Goal: Task Accomplishment & Management: Manage account settings

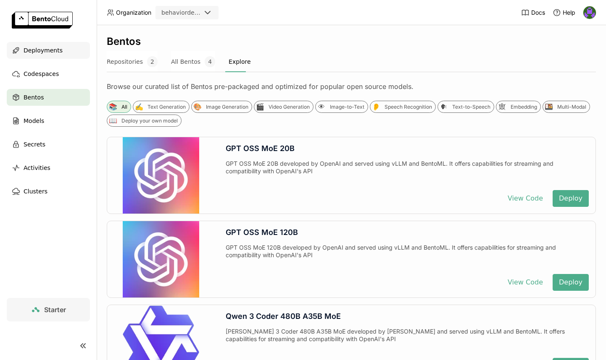
click at [50, 56] on div "Deployments" at bounding box center [48, 50] width 83 height 17
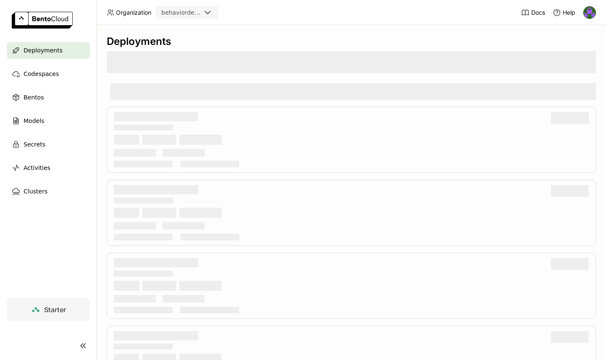
click at [252, 51] on div at bounding box center [351, 62] width 489 height 22
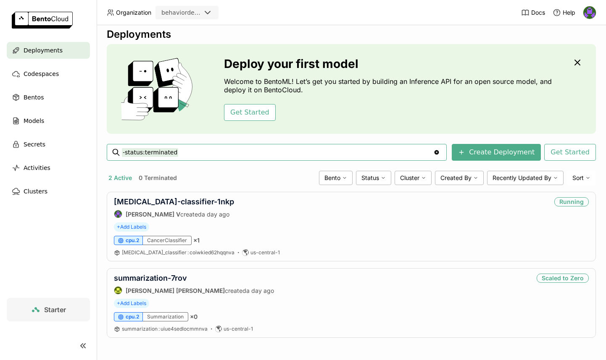
scroll to position [8, 0]
click at [308, 304] on div "+ Add Labels" at bounding box center [351, 303] width 475 height 9
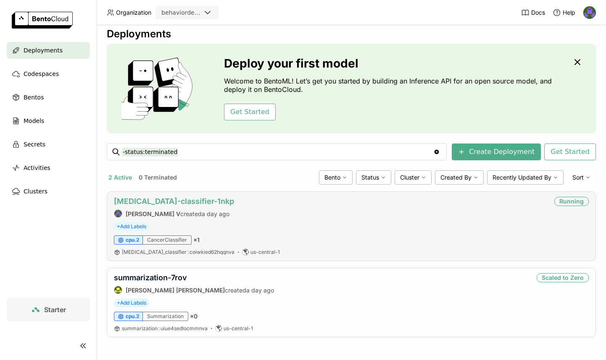
click at [172, 200] on link "[MEDICAL_DATA]-classifier-1nkp" at bounding box center [174, 201] width 120 height 9
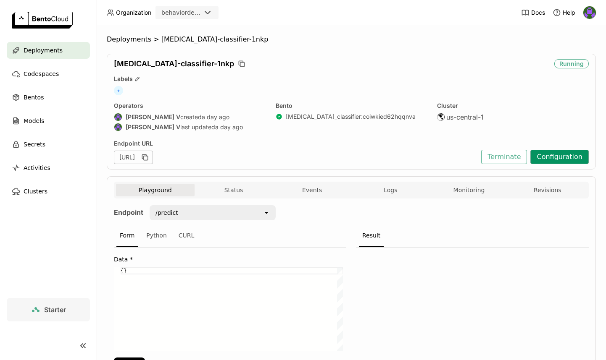
click at [564, 159] on button "Configuration" at bounding box center [559, 157] width 58 height 14
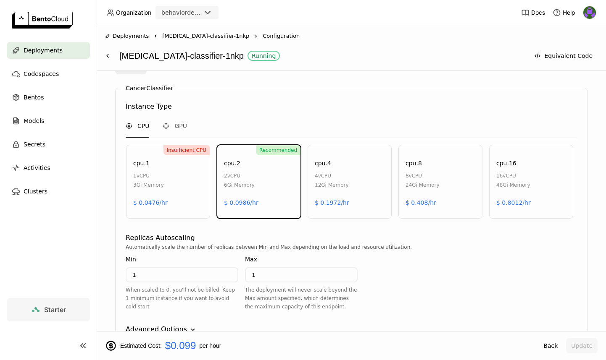
scroll to position [499, 0]
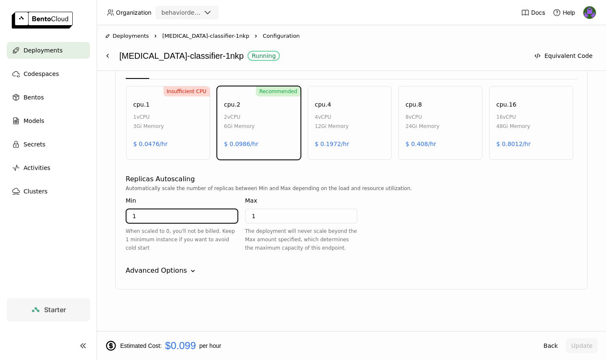
click at [175, 213] on input "1" at bounding box center [181, 216] width 111 height 13
type input "0"
click at [171, 267] on div "Advanced Options" at bounding box center [156, 271] width 61 height 10
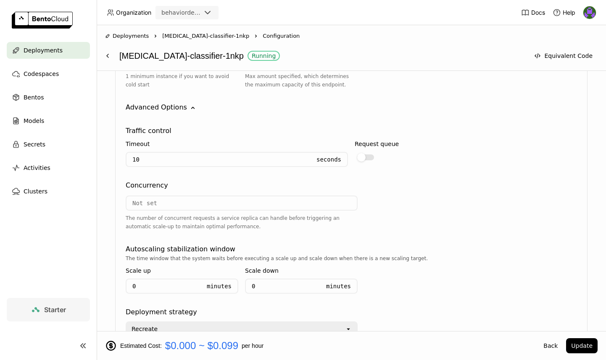
scroll to position [577, 0]
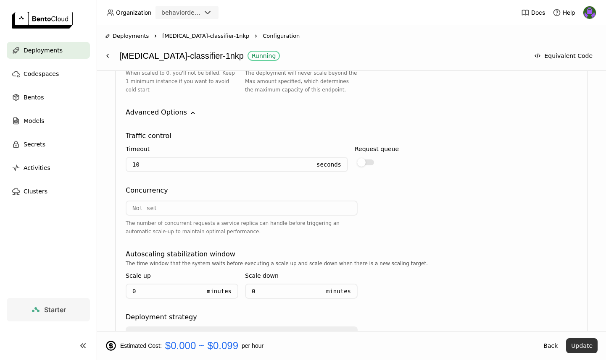
click at [588, 344] on button "Update" at bounding box center [581, 345] width 31 height 15
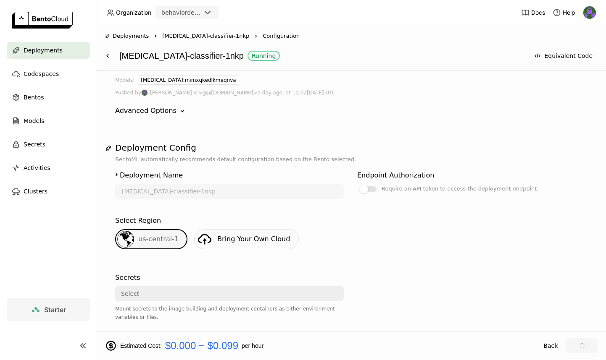
scroll to position [0, 0]
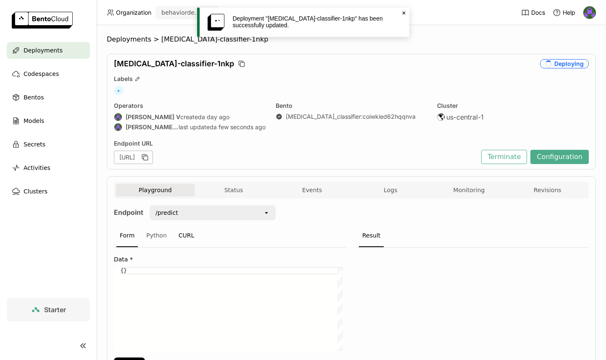
click at [185, 236] on div "CURL" at bounding box center [186, 236] width 23 height 23
click at [123, 233] on div "Form" at bounding box center [126, 236] width 21 height 23
click at [157, 239] on div "Python" at bounding box center [156, 236] width 27 height 23
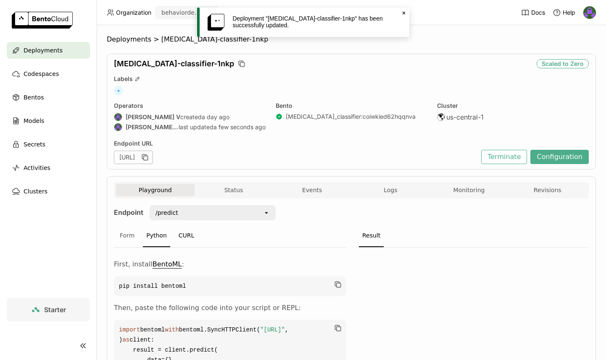
click at [182, 236] on div "CURL" at bounding box center [186, 236] width 23 height 23
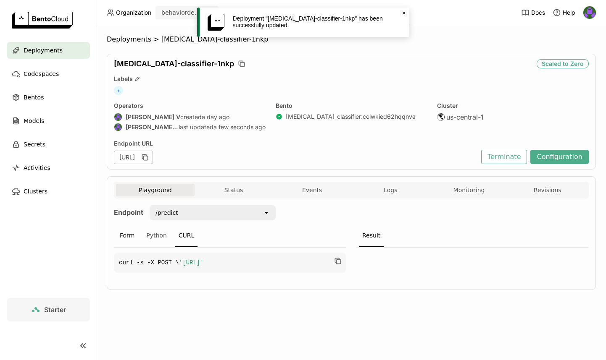
click at [134, 235] on div "Form" at bounding box center [126, 236] width 21 height 23
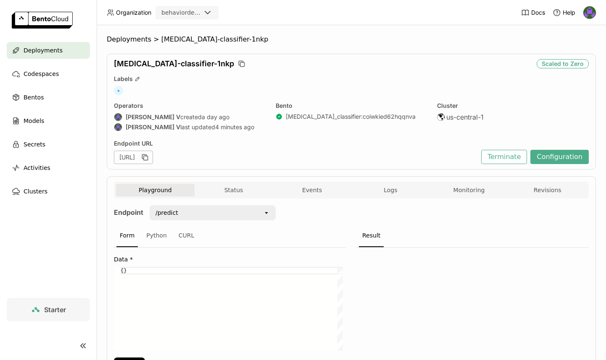
click at [179, 40] on span "[MEDICAL_DATA]-classifier-1nkp" at bounding box center [214, 39] width 107 height 8
click at [138, 39] on span "Deployments" at bounding box center [129, 39] width 45 height 8
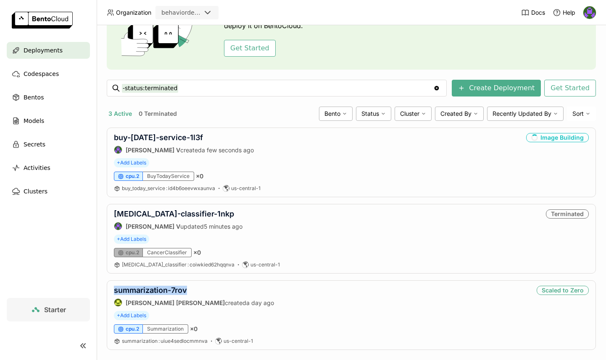
scroll to position [8, 0]
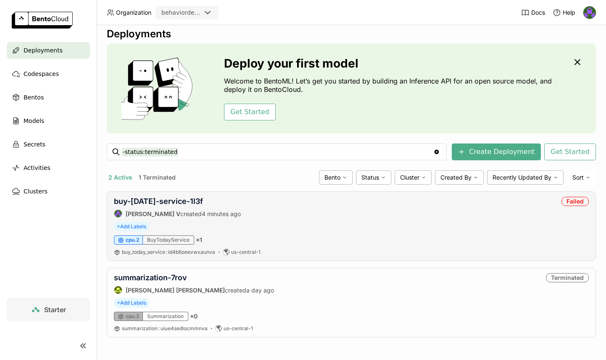
click at [272, 193] on div "buy-today-service-1l3f Gautham V created 4 minutes ago Failed + Add Labels cpu.…" at bounding box center [351, 227] width 489 height 70
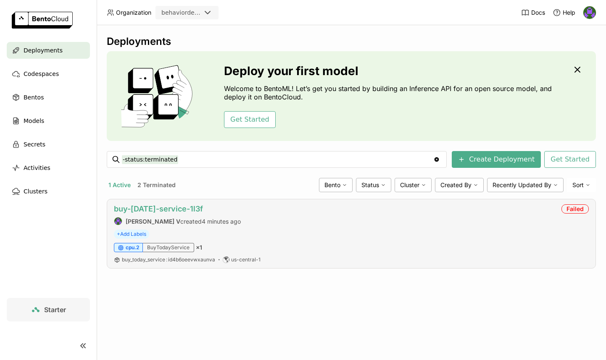
click at [168, 213] on link "buy-[DATE]-service-1l3f" at bounding box center [158, 209] width 89 height 9
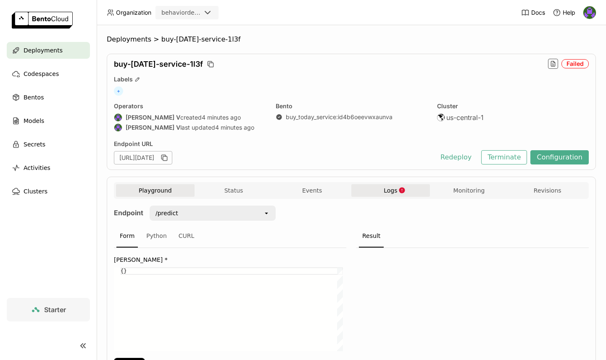
click at [385, 195] on button "Logs" at bounding box center [390, 190] width 79 height 13
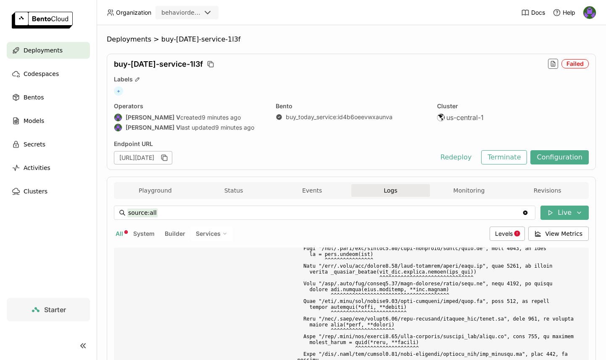
click at [123, 34] on div "Deployments > buy-today-service-1l3f buy-today-service-1l3f Failed Labels + Ope…" at bounding box center [351, 192] width 509 height 335
click at [125, 37] on span "Deployments" at bounding box center [129, 39] width 45 height 8
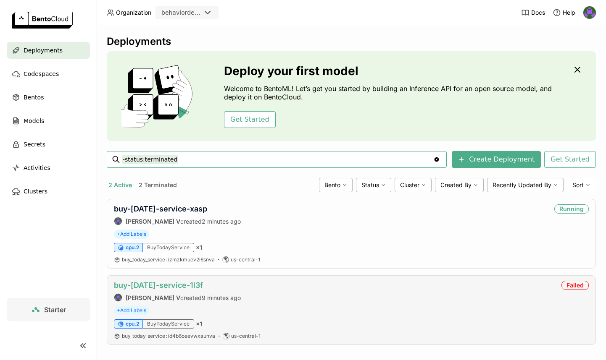
click at [174, 284] on link "buy-today-service-1l3f" at bounding box center [158, 285] width 89 height 9
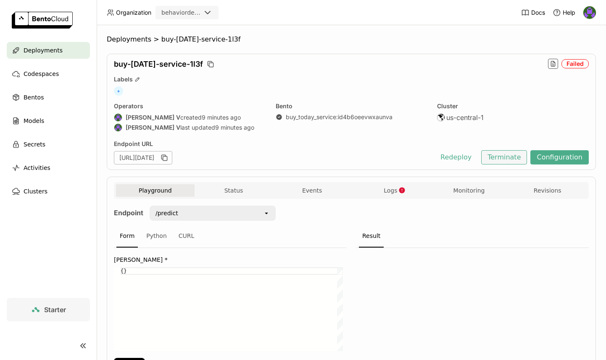
click at [510, 160] on button "Terminate" at bounding box center [504, 157] width 46 height 14
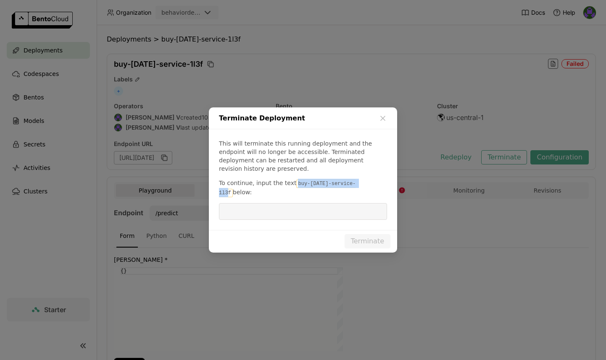
drag, startPoint x: 292, startPoint y: 183, endPoint x: 359, endPoint y: 188, distance: 66.5
click at [355, 188] on code "buy-today-service-1l3f" at bounding box center [287, 189] width 136 height 18
copy code "buy-today-service-1l3f"
click at [341, 204] on input "dialog" at bounding box center [303, 212] width 158 height 16
paste input "buy-today-service-1l3f"
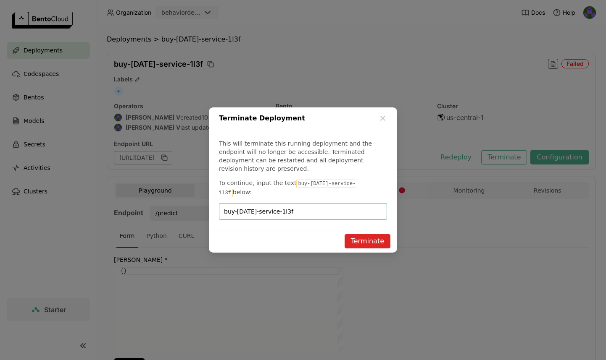
type input "buy-today-service-1l3f"
click at [372, 234] on button "Terminate" at bounding box center [367, 241] width 46 height 14
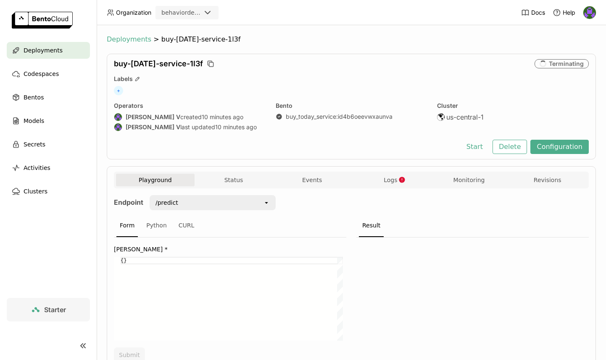
click at [136, 43] on span "Deployments" at bounding box center [129, 39] width 45 height 8
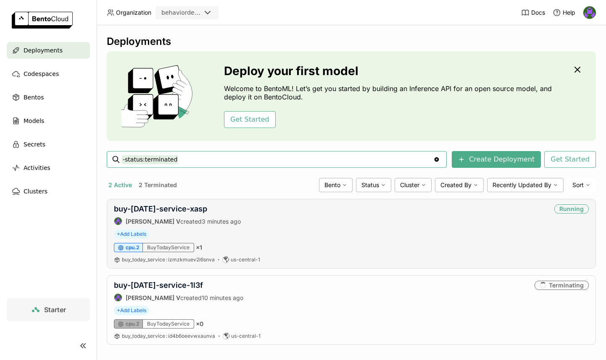
click at [171, 204] on div "buy-today-service-xasp Gautham V created 3 minutes ago Running + Add Labels cpu…" at bounding box center [351, 234] width 489 height 70
click at [171, 208] on link "buy-[DATE]-service-xasp" at bounding box center [160, 209] width 93 height 9
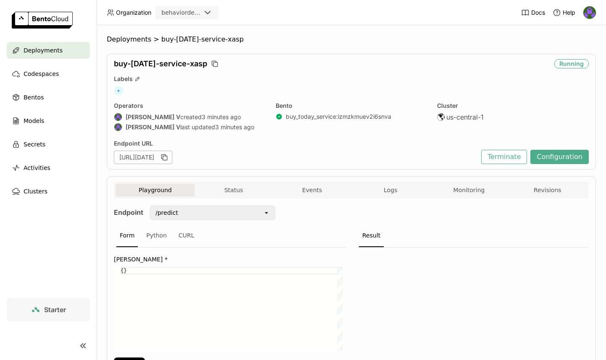
scroll to position [0, 3]
click at [123, 273] on div "{}" at bounding box center [232, 309] width 222 height 84
paste textarea "customer_key"
click at [248, 276] on div "{ "customer_key" }" at bounding box center [232, 309] width 222 height 84
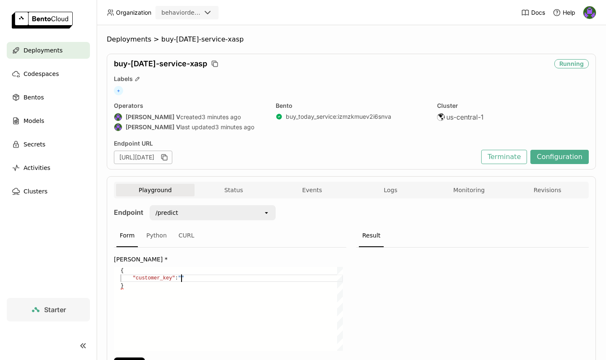
paste textarea "143902"
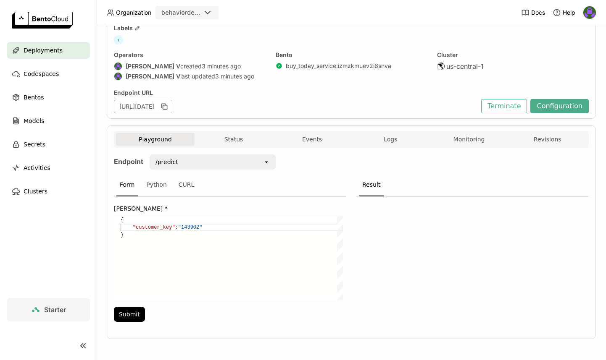
scroll to position [52, 0]
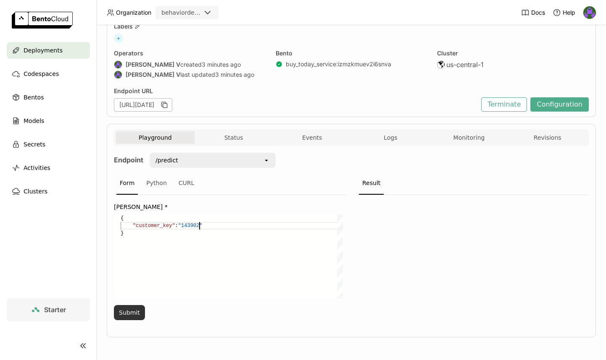
type textarea "{ "customer_key":"143902" }"
click at [118, 316] on button "Submit" at bounding box center [129, 312] width 31 height 15
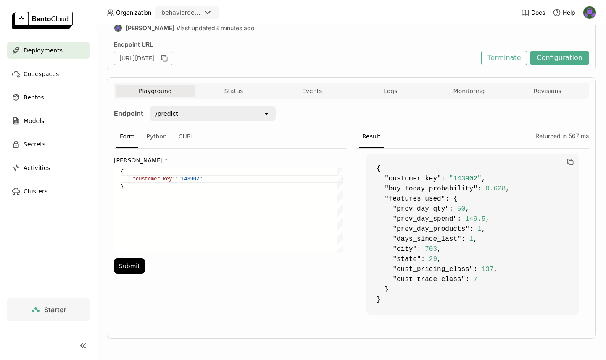
scroll to position [100, 0]
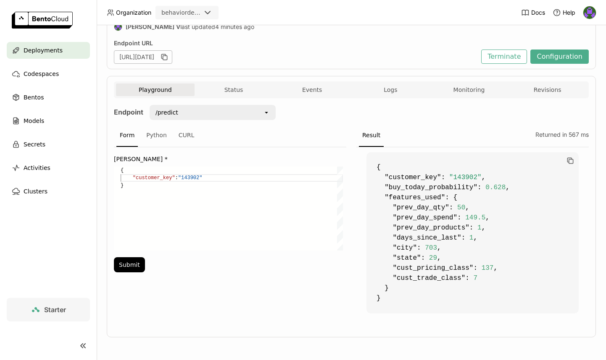
click at [345, 172] on div "Form Python CURL Input Json * { "customer_key" : "143902 " } { "customer_key":"…" at bounding box center [351, 224] width 475 height 201
click at [243, 118] on div "/predict" at bounding box center [206, 112] width 113 height 13
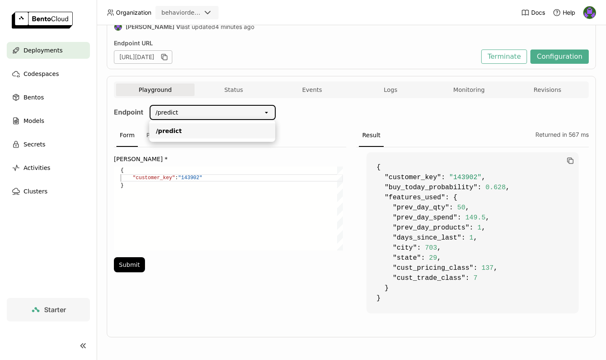
click at [380, 123] on div "Endpoint /predict open Form Python CURL Input Json * { "customer_key" : "143902…" at bounding box center [351, 215] width 475 height 220
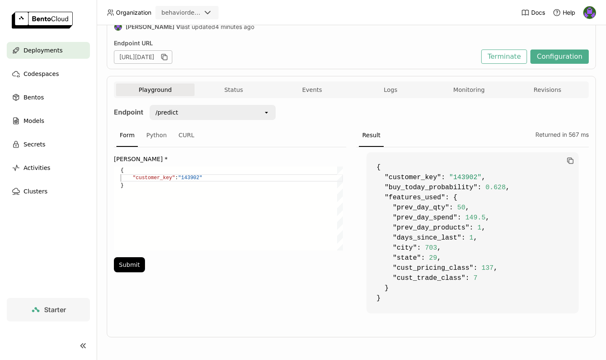
scroll to position [34, 0]
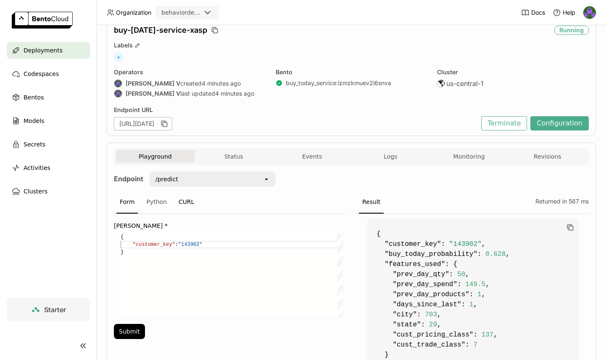
click at [194, 197] on div "CURL" at bounding box center [186, 202] width 23 height 23
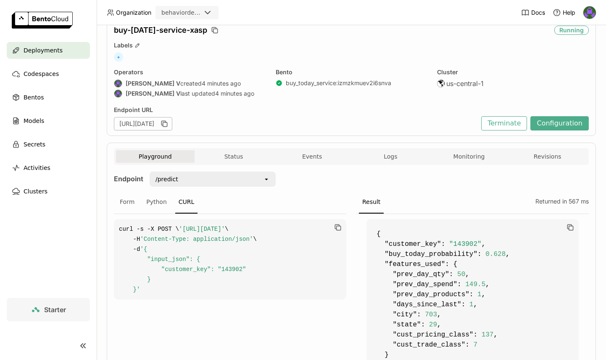
click at [189, 199] on div "CURL" at bounding box center [186, 202] width 23 height 23
click at [129, 193] on div "Form" at bounding box center [126, 202] width 21 height 23
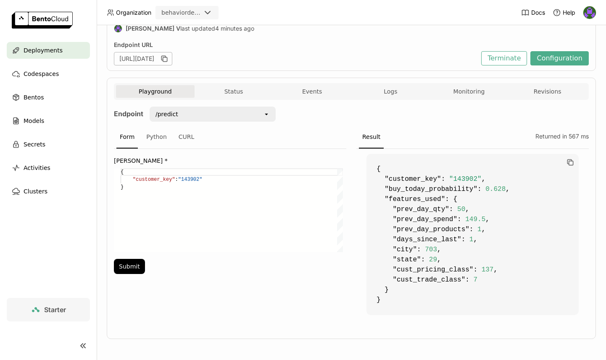
scroll to position [100, 0]
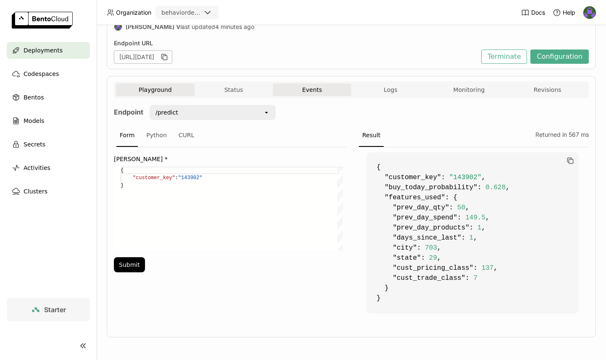
click at [320, 87] on button "Events" at bounding box center [312, 90] width 79 height 13
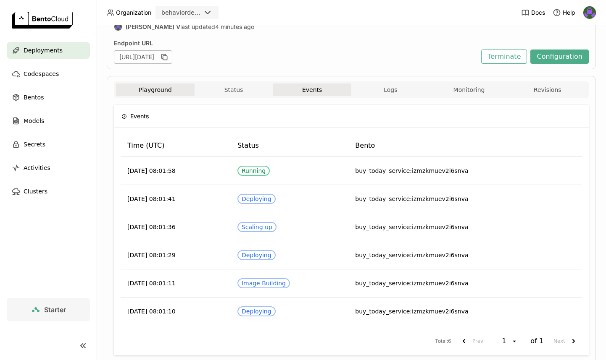
click at [155, 90] on button "Playground" at bounding box center [155, 90] width 79 height 13
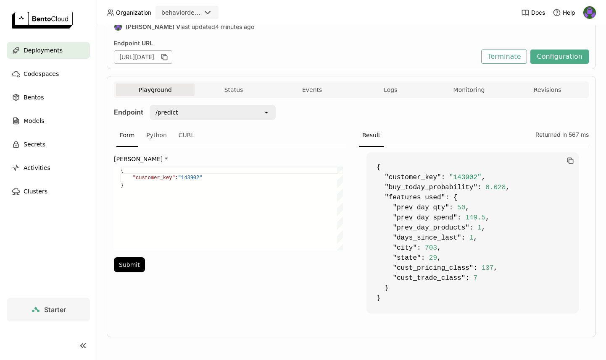
click at [386, 40] on div "Endpoint URL" at bounding box center [295, 43] width 363 height 8
click at [489, 92] on button "Monitoring" at bounding box center [469, 90] width 79 height 13
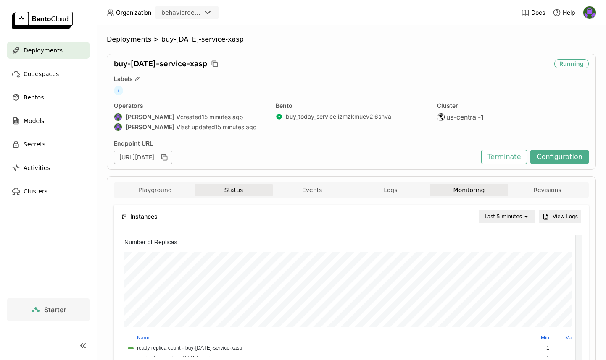
click at [238, 186] on button "Status" at bounding box center [233, 190] width 79 height 13
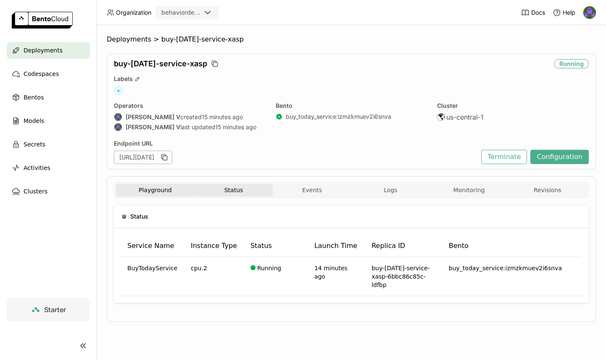
click at [184, 190] on button "Playground" at bounding box center [155, 190] width 79 height 13
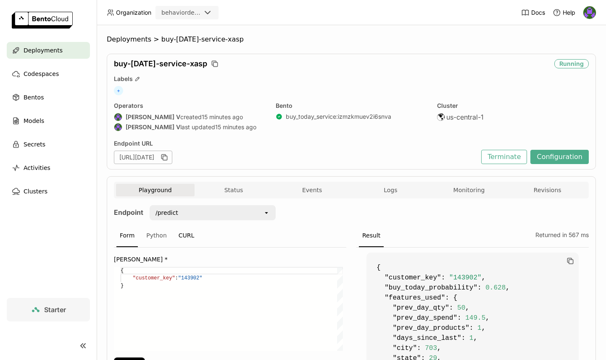
click at [175, 236] on div "CURL" at bounding box center [186, 236] width 23 height 23
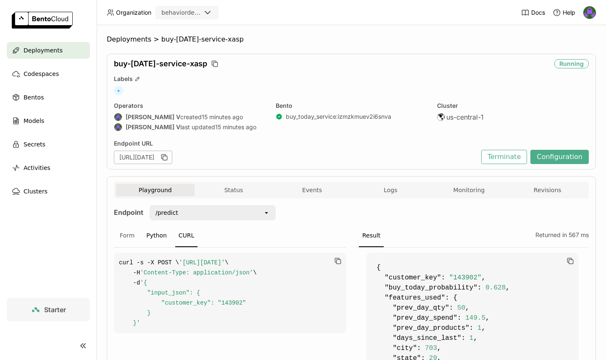
click at [166, 230] on div "Python" at bounding box center [156, 236] width 27 height 23
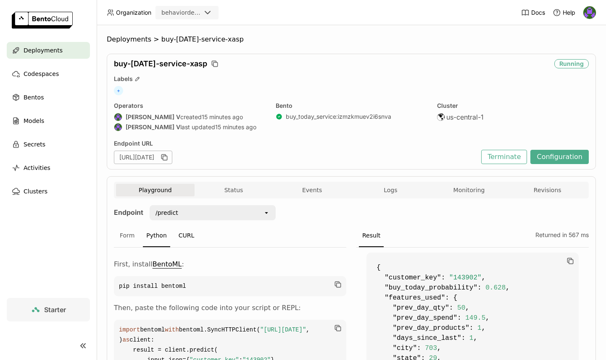
click at [176, 230] on div "CURL" at bounding box center [186, 236] width 23 height 23
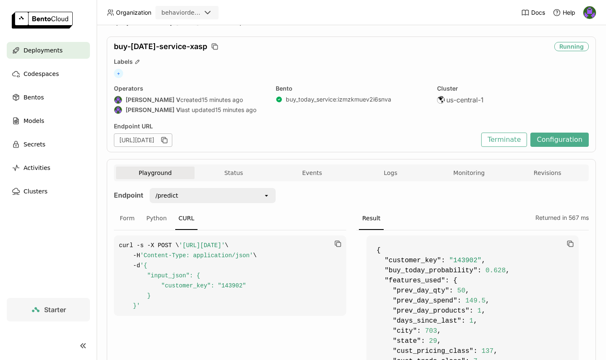
scroll to position [74, 0]
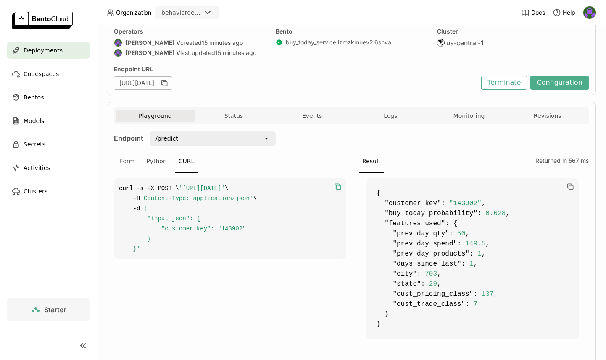
click at [333, 187] on icon "button" at bounding box center [337, 187] width 8 height 8
click at [333, 148] on div "Endpoint /predict open Form Python CURL curl -s -X POST \ 'https://buy-today-se…" at bounding box center [351, 241] width 475 height 220
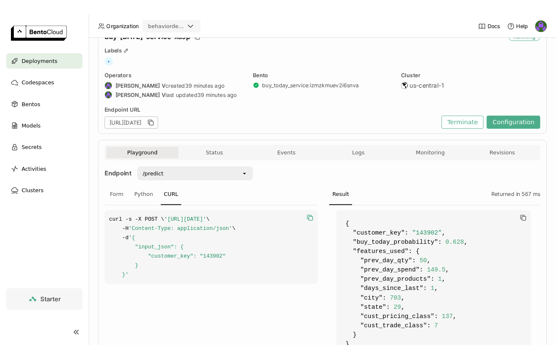
scroll to position [0, 0]
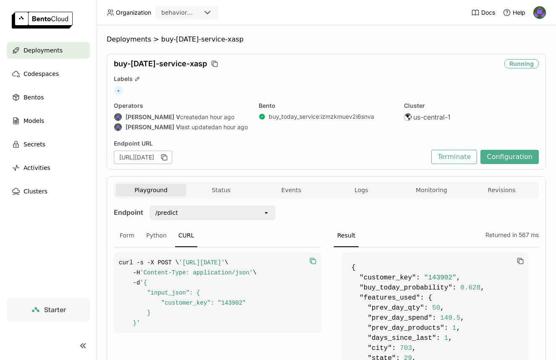
click at [203, 62] on div "buy-[DATE]-service-xasp" at bounding box center [307, 63] width 387 height 9
click at [210, 61] on icon "button" at bounding box center [214, 64] width 8 height 8
click at [46, 56] on div "Deployments" at bounding box center [48, 50] width 83 height 17
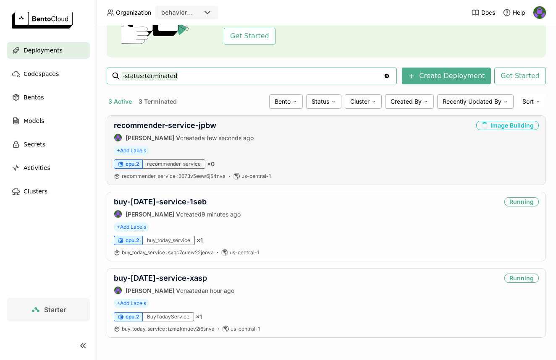
scroll to position [84, 0]
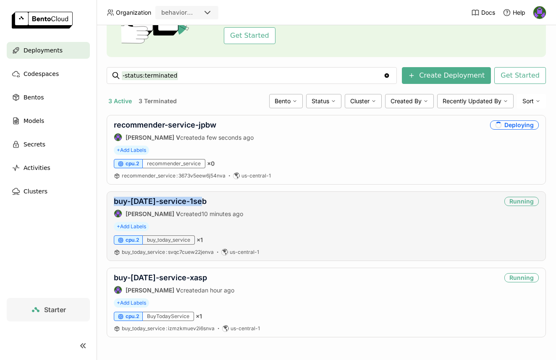
drag, startPoint x: 212, startPoint y: 203, endPoint x: 107, endPoint y: 198, distance: 104.7
click at [107, 198] on div "buy-today-service-1seb Gautham V created 10 minutes ago Running + Add Labels cp…" at bounding box center [326, 227] width 439 height 70
copy link "buy-today-service-1seb"
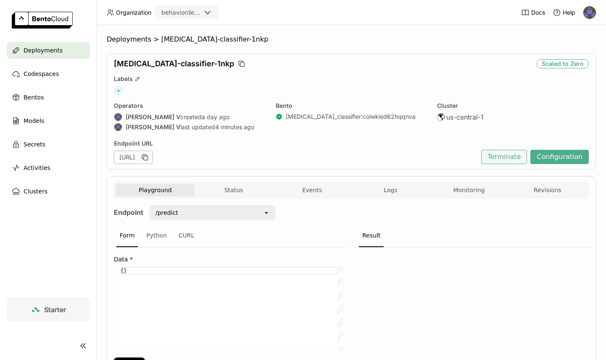
click at [491, 154] on button "Terminate" at bounding box center [504, 157] width 46 height 14
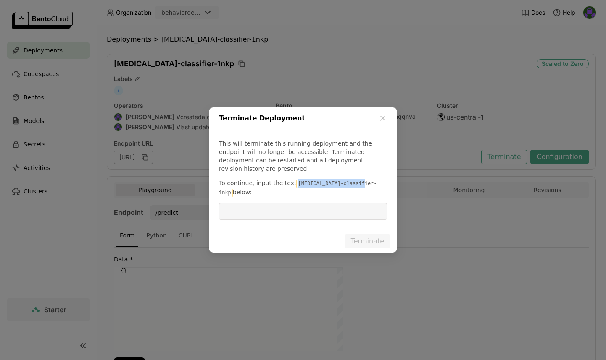
drag, startPoint x: 294, startPoint y: 185, endPoint x: 359, endPoint y: 186, distance: 65.5
click at [359, 186] on code "[MEDICAL_DATA]-classifier-1nkp" at bounding box center [298, 189] width 158 height 18
copy code "[MEDICAL_DATA]-classifier-1nkp"
click at [331, 204] on input "dialog" at bounding box center [303, 212] width 158 height 16
paste input "[MEDICAL_DATA]-classifier-1nkp"
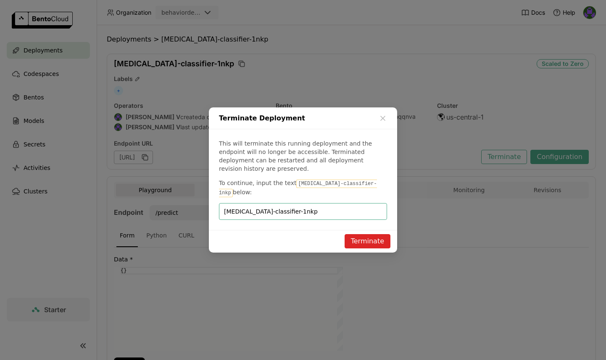
type input "[MEDICAL_DATA]-classifier-1nkp"
click at [380, 234] on button "Terminate" at bounding box center [367, 241] width 46 height 14
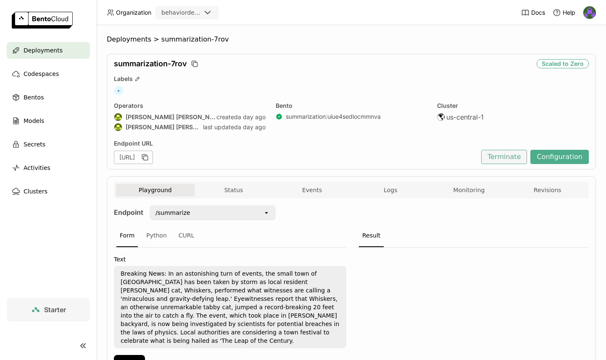
click at [501, 154] on button "Terminate" at bounding box center [504, 157] width 46 height 14
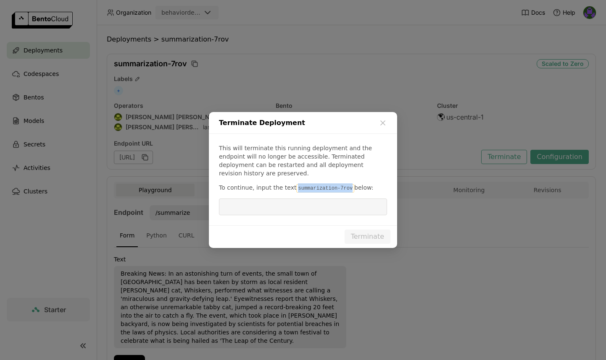
drag, startPoint x: 293, startPoint y: 184, endPoint x: 346, endPoint y: 185, distance: 53.4
click at [346, 185] on code "summarization-7rov" at bounding box center [325, 188] width 58 height 8
copy code "summarization-7rov"
click at [338, 199] on input "dialog" at bounding box center [303, 207] width 158 height 16
paste input "summarization-7rov"
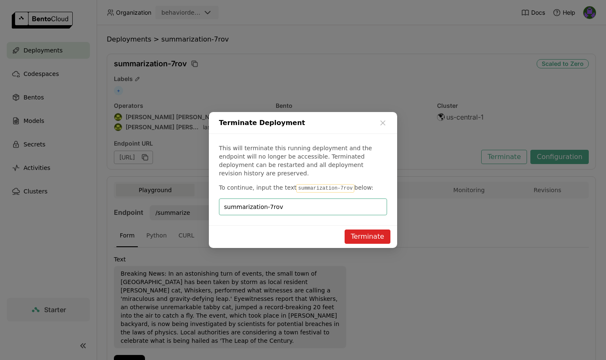
type input "summarization-7rov"
click at [368, 230] on button "Terminate" at bounding box center [367, 237] width 46 height 14
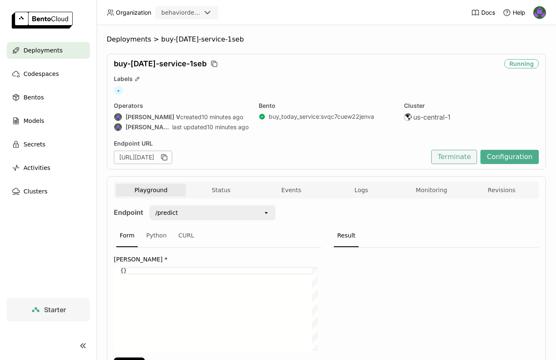
click at [466, 151] on button "Terminate" at bounding box center [454, 157] width 46 height 14
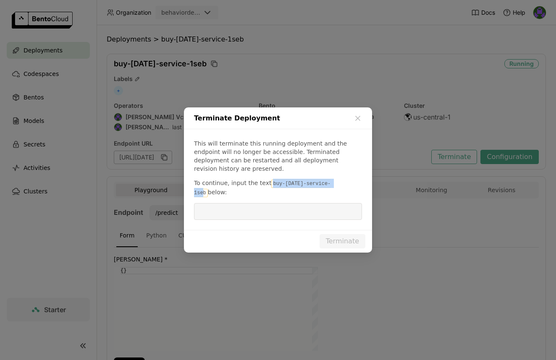
drag, startPoint x: 268, startPoint y: 181, endPoint x: 336, endPoint y: 187, distance: 67.9
click at [331, 187] on code "buy-[DATE]-service-1seb" at bounding box center [262, 189] width 136 height 18
copy code "buy-[DATE]-service-1seb"
click at [326, 204] on input "dialog" at bounding box center [278, 212] width 158 height 16
paste input "buy-[DATE]-service-1seb"
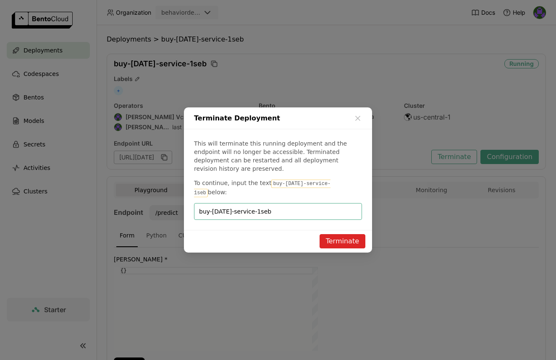
type input "buy-[DATE]-service-1seb"
click at [354, 234] on button "Terminate" at bounding box center [343, 241] width 46 height 14
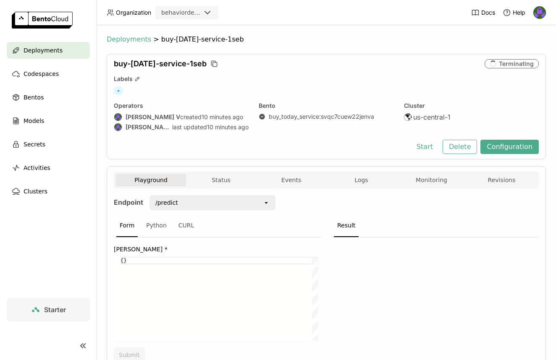
click at [135, 38] on span "Deployments" at bounding box center [129, 39] width 45 height 8
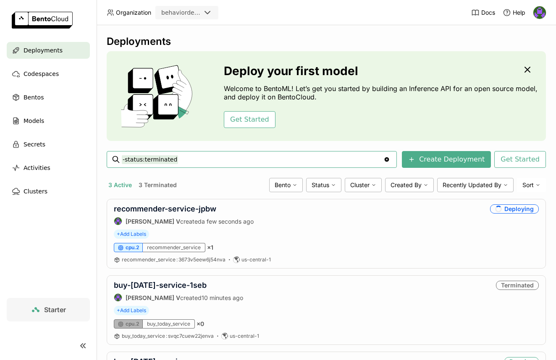
scroll to position [84, 0]
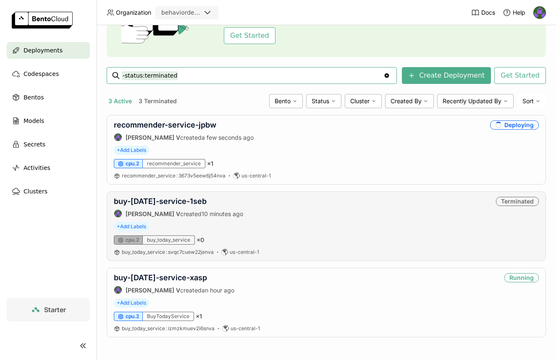
click at [319, 213] on div "buy-[DATE]-service-1seb [PERSON_NAME] V created 10 minutes ago Terminated" at bounding box center [326, 207] width 425 height 21
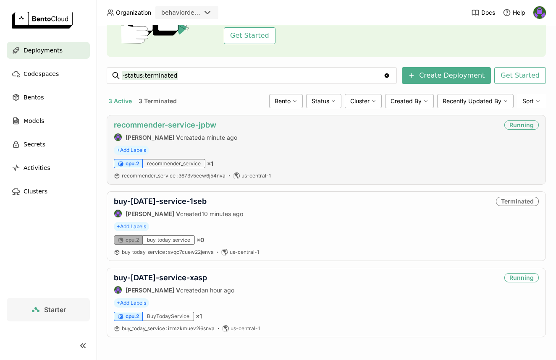
click at [181, 124] on link "recommender-service-jpbw" at bounding box center [165, 125] width 102 height 9
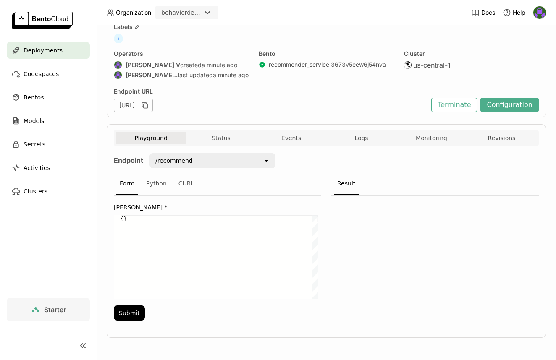
scroll to position [52, 0]
click at [123, 215] on div "{}" at bounding box center [219, 257] width 197 height 84
paste textarea "42080"
click at [128, 313] on button "Submit" at bounding box center [129, 312] width 31 height 15
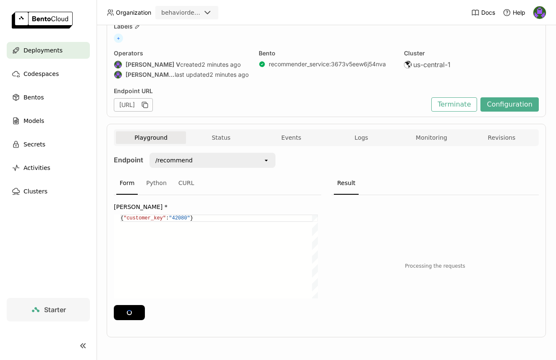
click at [265, 246] on div "{ "customer_key" : "42080 " }" at bounding box center [219, 257] width 197 height 84
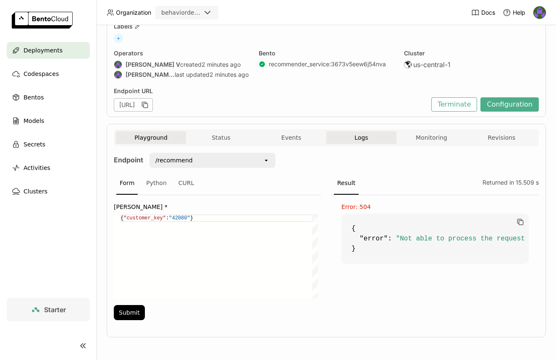
click at [355, 135] on span "Logs" at bounding box center [360, 138] width 13 height 8
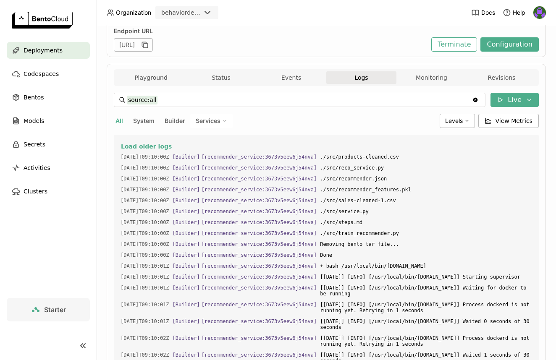
scroll to position [110, 0]
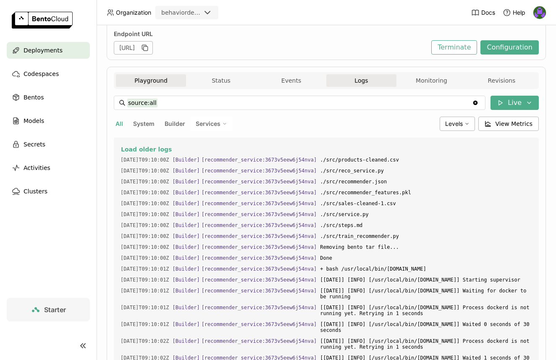
click at [151, 82] on button "Playground" at bounding box center [151, 80] width 70 height 13
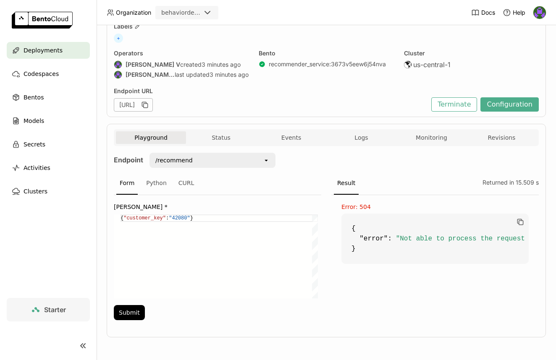
scroll to position [0, 72]
click at [233, 220] on div "{ "customer_key" : "42080" }" at bounding box center [219, 257] width 197 height 84
click at [173, 216] on div "{ "customer_key" : "42080" }" at bounding box center [219, 257] width 197 height 84
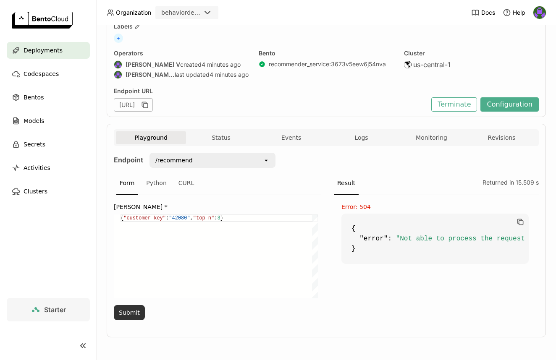
type textarea "{"customer_key":"42080", "top_n":3}"
click at [134, 312] on button "Submit" at bounding box center [129, 312] width 31 height 15
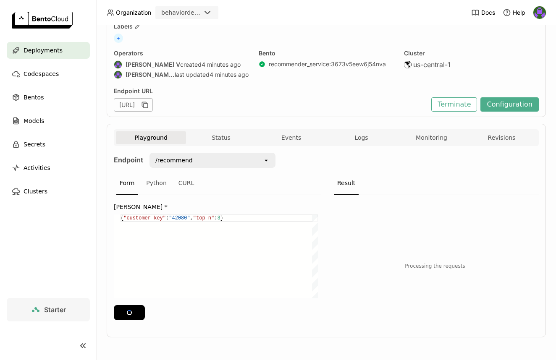
scroll to position [0, 106]
click at [190, 249] on div "{ "customer_key" : "42080" , "top_n" : 3 }" at bounding box center [219, 257] width 197 height 84
click at [163, 182] on div "Python" at bounding box center [156, 183] width 27 height 23
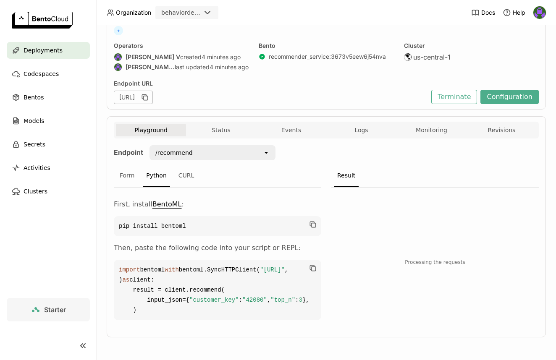
scroll to position [127, 0]
click at [178, 165] on div "CURL" at bounding box center [186, 176] width 23 height 23
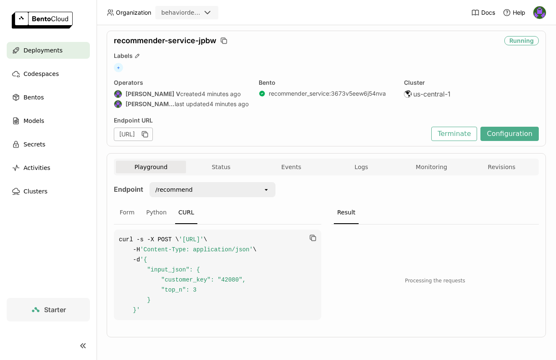
scroll to position [39, 0]
click at [312, 234] on icon "button" at bounding box center [313, 238] width 8 height 8
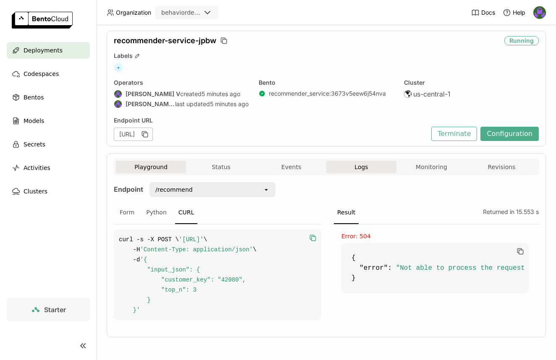
click at [349, 161] on button "Logs" at bounding box center [361, 167] width 70 height 13
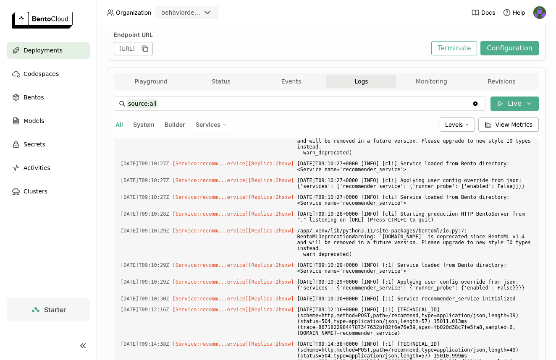
scroll to position [110, 0]
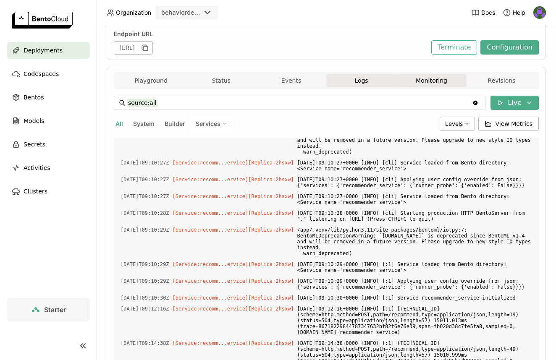
click at [413, 86] on button "Monitoring" at bounding box center [431, 80] width 70 height 13
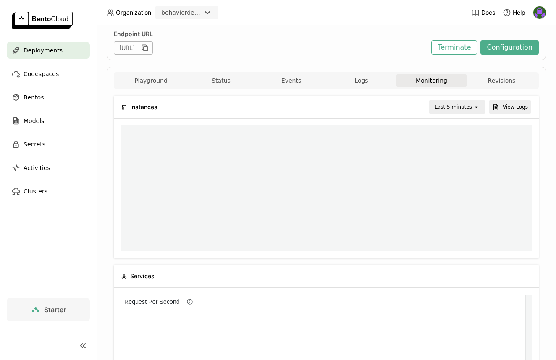
scroll to position [7, 7]
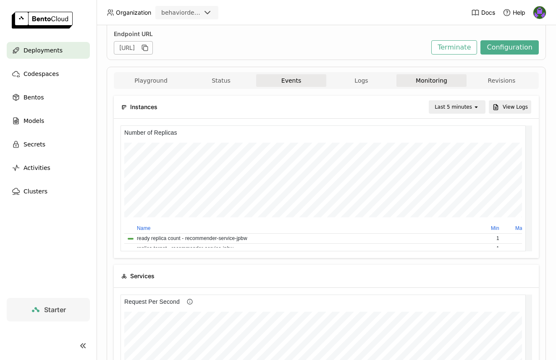
click at [300, 82] on button "Events" at bounding box center [291, 80] width 70 height 13
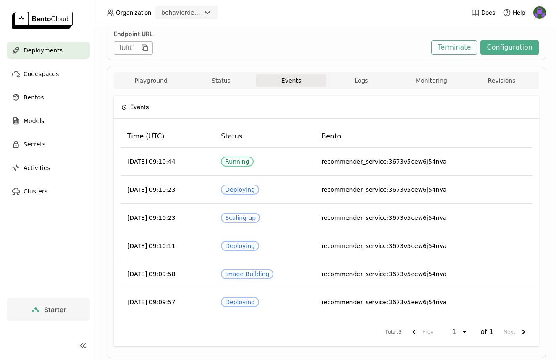
click at [425, 87] on div "Playground Status Events Logs Monitoring Revisions" at bounding box center [326, 81] width 421 height 15
click at [423, 83] on button "Monitoring" at bounding box center [431, 80] width 70 height 13
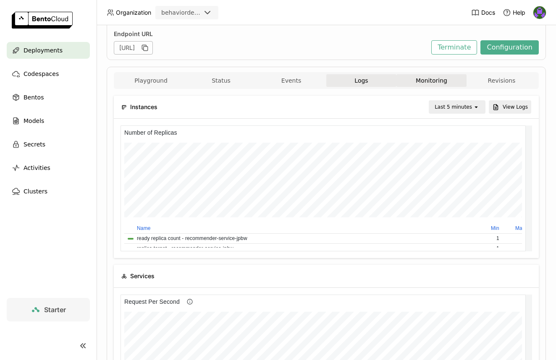
click at [356, 85] on button "Logs" at bounding box center [361, 80] width 70 height 13
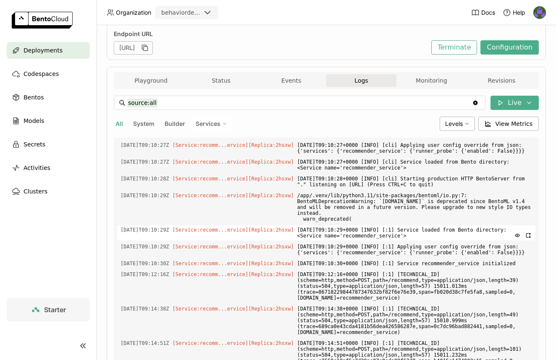
scroll to position [3094, 0]
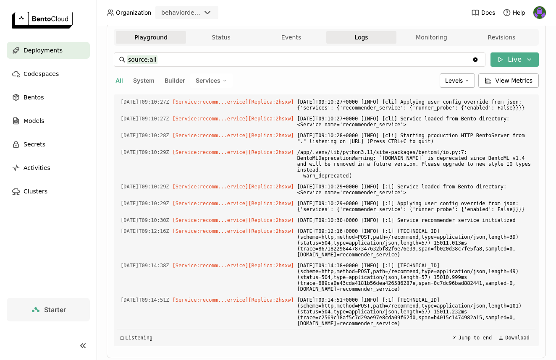
click at [166, 38] on button "Playground" at bounding box center [151, 37] width 70 height 13
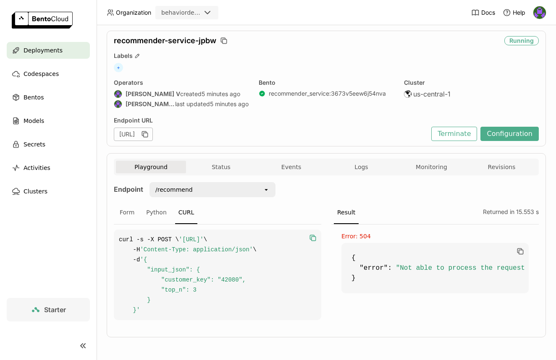
click at [188, 186] on div "/recommend" at bounding box center [173, 190] width 37 height 8
click at [375, 182] on div "Endpoint /recommend open Form Python CURL curl -s -X POST \ 'https://recommende…" at bounding box center [326, 253] width 425 height 143
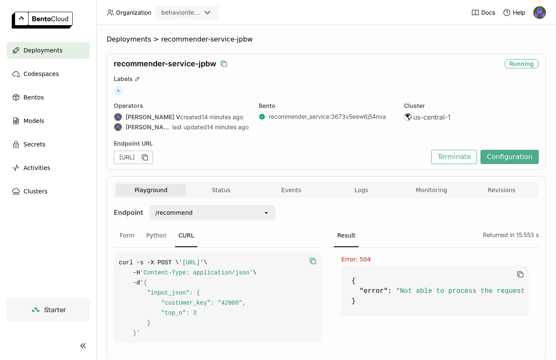
click at [225, 66] on icon "button" at bounding box center [225, 65] width 4 height 4
click at [222, 65] on icon "button" at bounding box center [223, 63] width 4 height 4
click at [126, 39] on span "Deployments" at bounding box center [129, 39] width 45 height 8
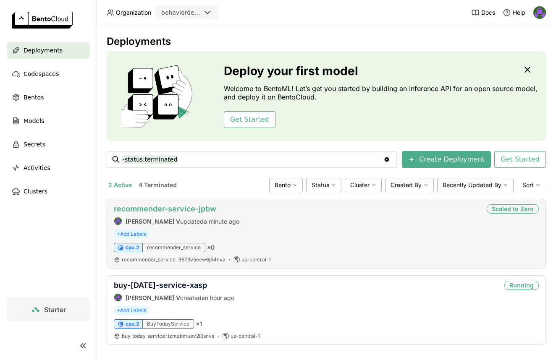
click at [199, 207] on link "recommender-service-jpbw" at bounding box center [165, 209] width 102 height 9
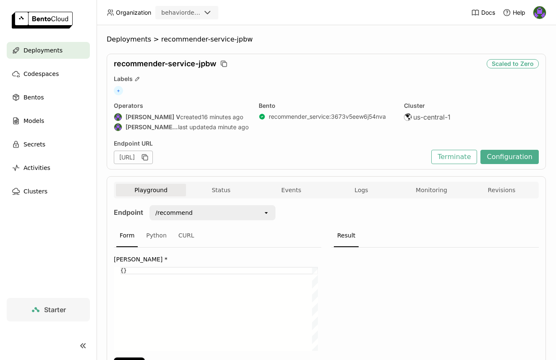
click at [123, 268] on div "{}" at bounding box center [219, 309] width 197 height 84
paste textarea "42080"
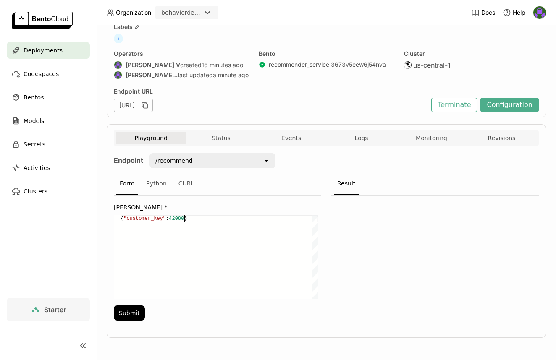
scroll to position [52, 0]
type textarea "{"customer_key":42080}"
click at [134, 321] on div "Input Json * { "customer_key" : 42080 } {"customer_key":42080} Insert (⏎) show …" at bounding box center [217, 260] width 207 height 130
click at [135, 317] on button "Submit" at bounding box center [129, 312] width 31 height 15
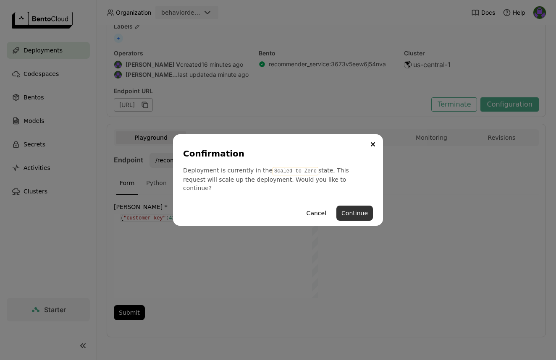
click at [346, 207] on button "Continue" at bounding box center [354, 213] width 37 height 15
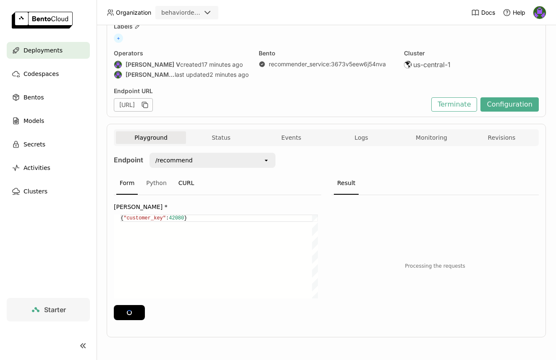
click at [175, 186] on div "CURL" at bounding box center [186, 183] width 23 height 23
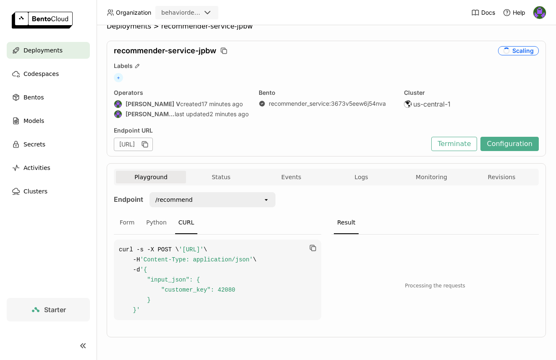
click at [125, 192] on div "Endpoint" at bounding box center [128, 201] width 29 height 19
click at [123, 212] on div "Form" at bounding box center [126, 223] width 21 height 23
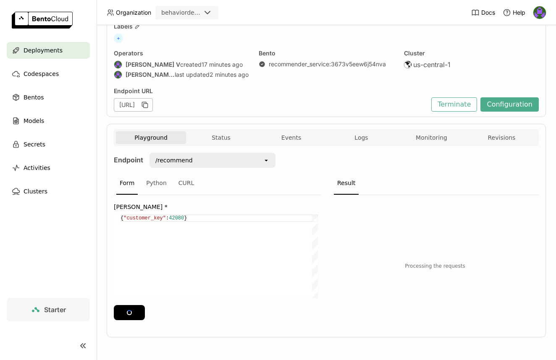
scroll to position [0, 0]
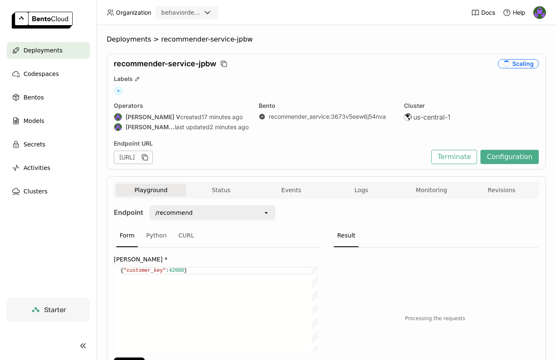
click at [395, 82] on div "Labels" at bounding box center [326, 79] width 425 height 8
click at [202, 37] on span "recommender-service-jpbw" at bounding box center [207, 39] width 92 height 8
click at [120, 42] on span "Deployments" at bounding box center [129, 39] width 45 height 8
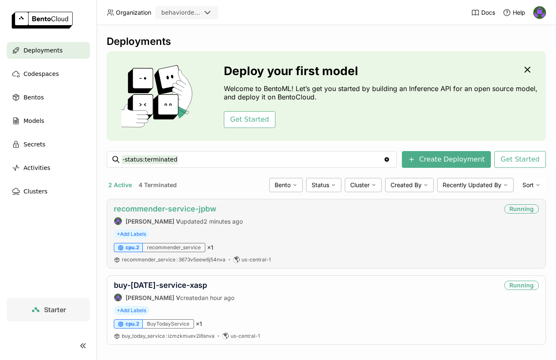
click at [189, 207] on link "recommender-service-jpbw" at bounding box center [165, 209] width 102 height 9
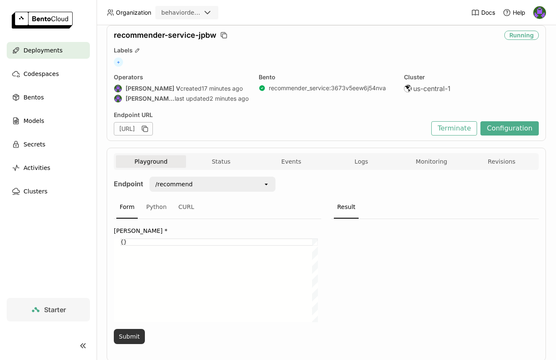
click at [138, 329] on button "Submit" at bounding box center [129, 336] width 31 height 15
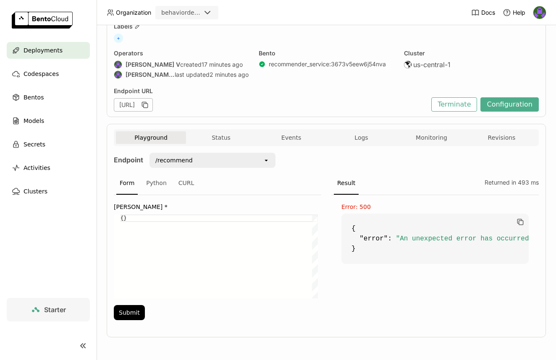
click at [126, 220] on div "{}" at bounding box center [219, 257] width 197 height 84
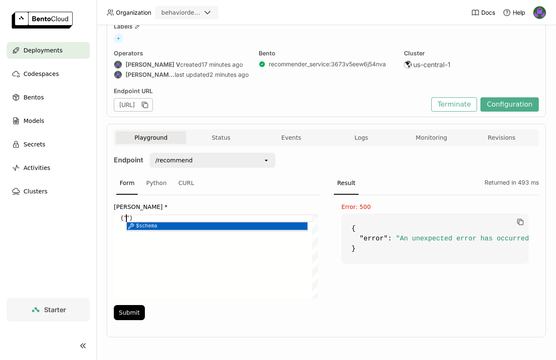
paste textarea "42080"
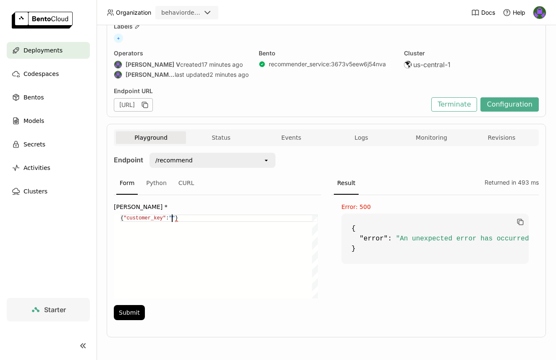
paste textarea "42080"
type textarea "{"customer_key":"42080"}"
click at [125, 310] on button "Submit" at bounding box center [129, 312] width 31 height 15
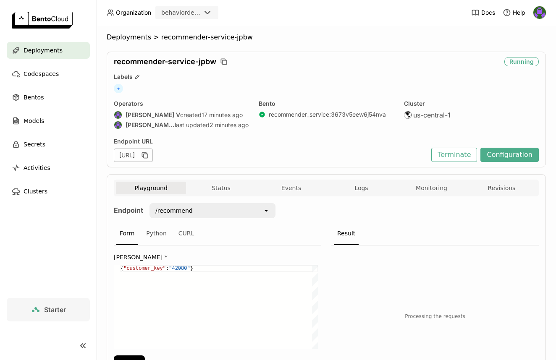
scroll to position [0, 0]
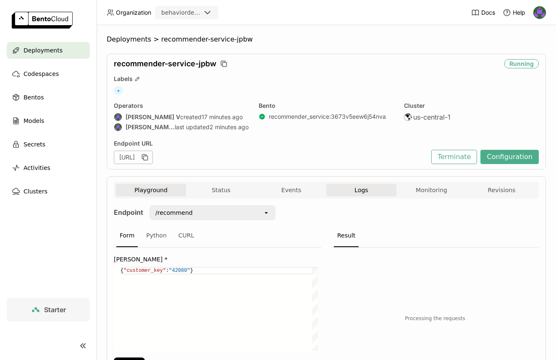
click at [349, 188] on button "Logs" at bounding box center [361, 190] width 70 height 13
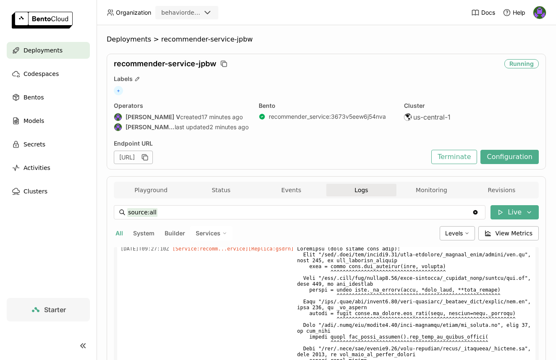
scroll to position [168, 0]
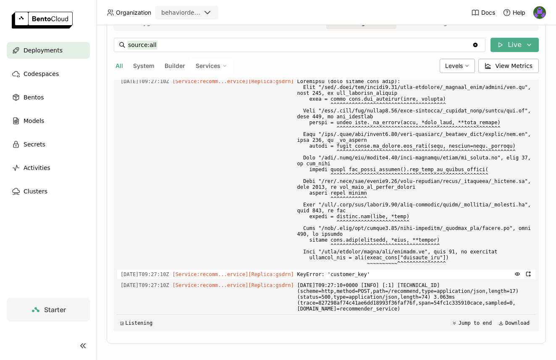
click at [362, 273] on span "KeyError: 'customer_key'" at bounding box center [414, 274] width 235 height 9
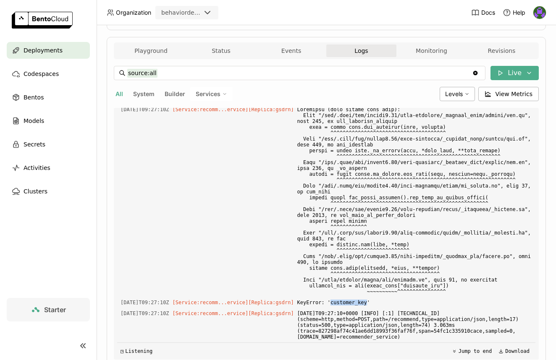
scroll to position [8, 0]
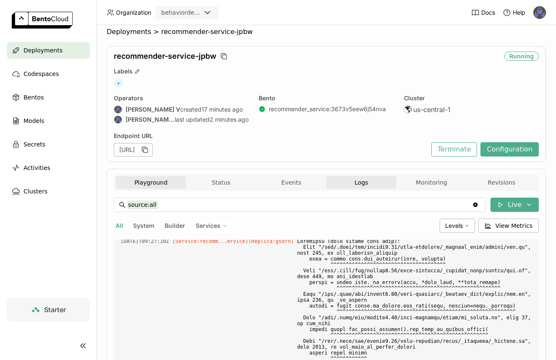
click at [140, 182] on button "Playground" at bounding box center [151, 182] width 70 height 13
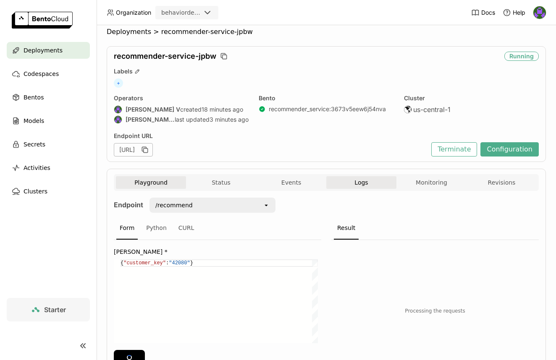
click at [363, 179] on span "Logs" at bounding box center [360, 183] width 13 height 8
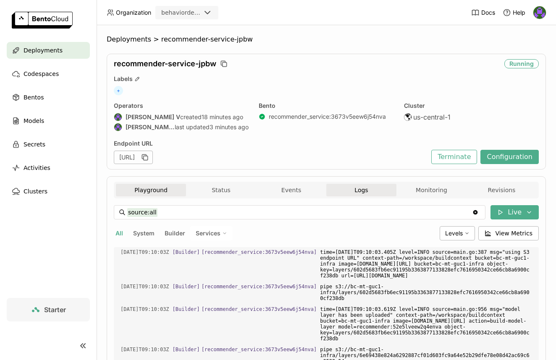
click at [131, 186] on button "Playground" at bounding box center [151, 190] width 70 height 13
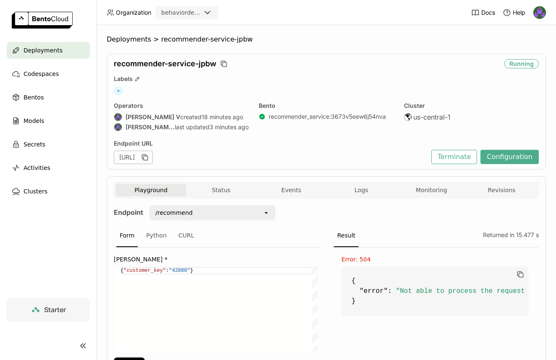
click at [377, 197] on div "Playground Status Events Logs Monitoring Revisions" at bounding box center [326, 191] width 421 height 15
click at [373, 192] on button "Logs" at bounding box center [361, 190] width 70 height 13
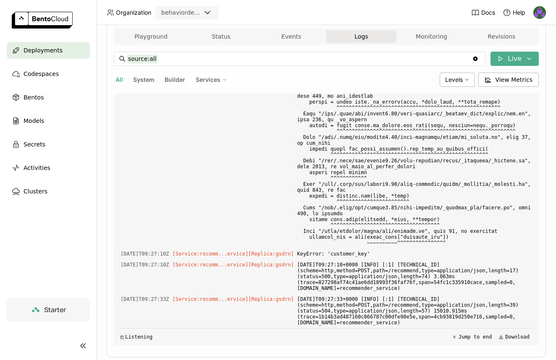
scroll to position [174, 0]
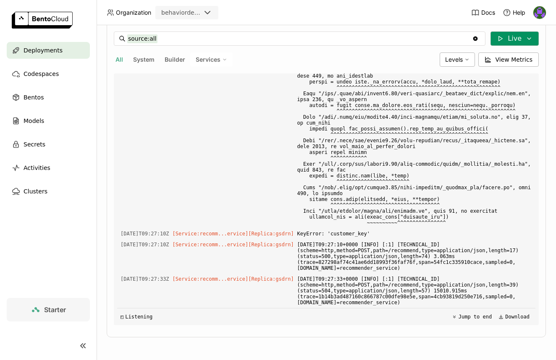
click at [497, 40] on icon at bounding box center [500, 38] width 7 height 7
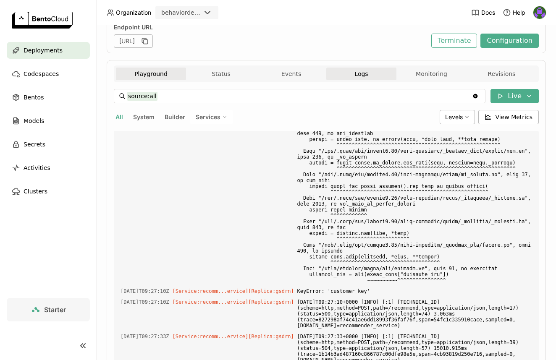
click at [137, 69] on button "Playground" at bounding box center [151, 74] width 70 height 13
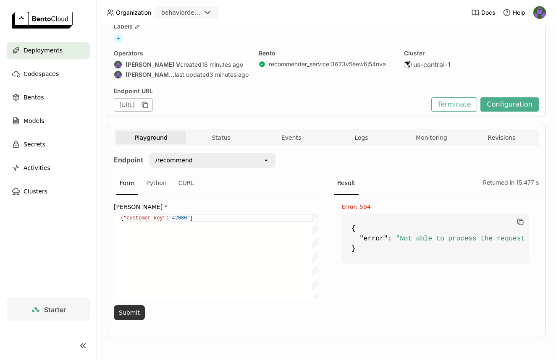
click at [125, 311] on button "Submit" at bounding box center [129, 312] width 31 height 15
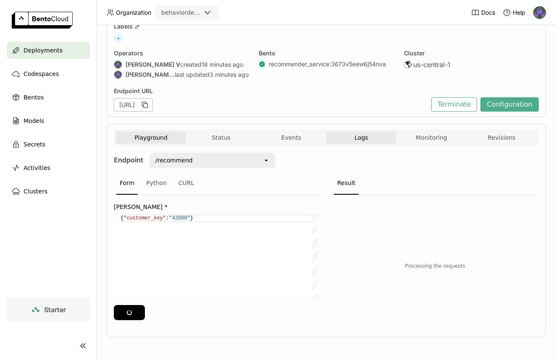
click at [341, 138] on button "Logs" at bounding box center [361, 137] width 70 height 13
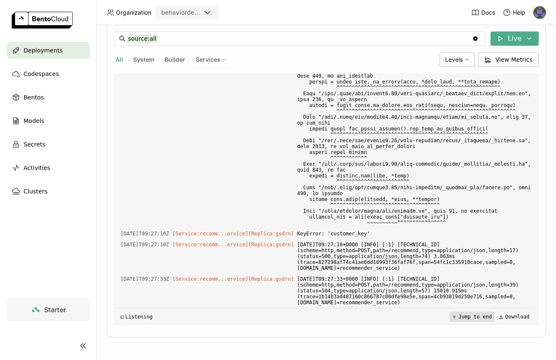
click at [457, 317] on button "Jump to end" at bounding box center [471, 317] width 45 height 10
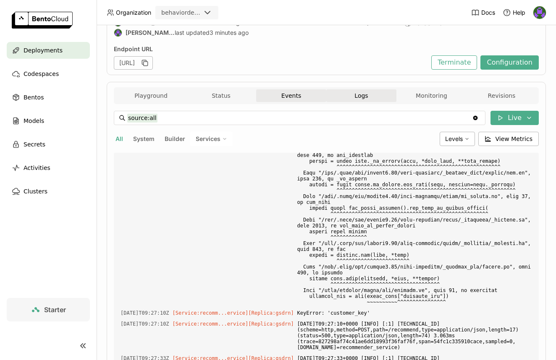
click at [315, 105] on div "source:all source:all Clear value Live All System Builder Services Levels View …" at bounding box center [326, 257] width 425 height 307
click at [312, 101] on button "Events" at bounding box center [291, 95] width 70 height 13
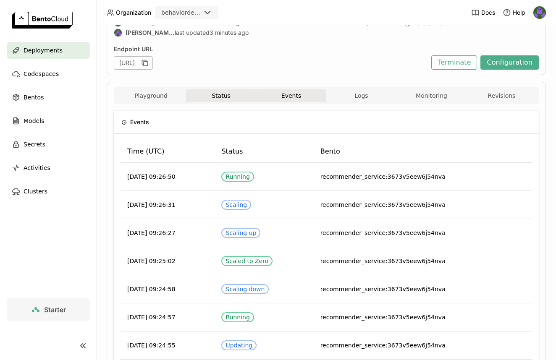
click at [226, 97] on button "Status" at bounding box center [221, 95] width 70 height 13
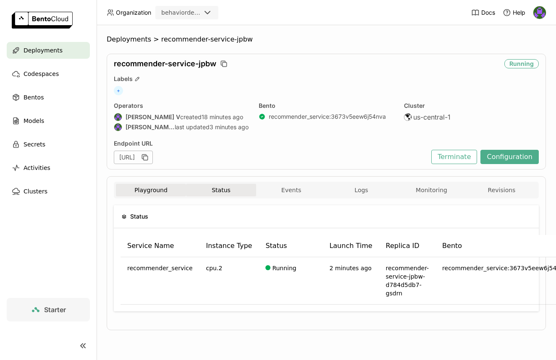
click at [146, 186] on button "Playground" at bounding box center [151, 190] width 70 height 13
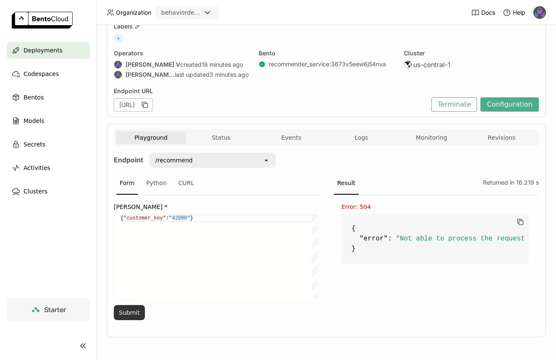
click at [136, 306] on button "Submit" at bounding box center [129, 312] width 31 height 15
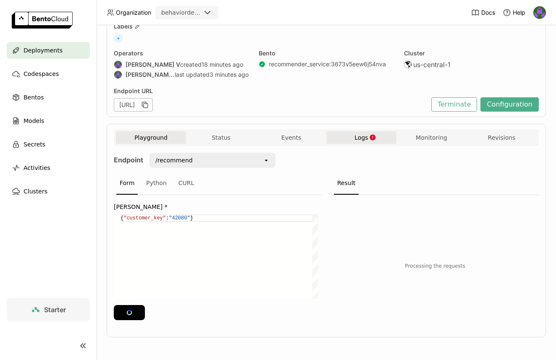
click at [382, 140] on button "Logs" at bounding box center [361, 137] width 70 height 13
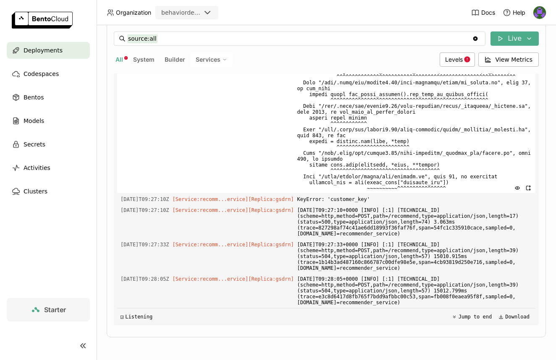
scroll to position [3521, 0]
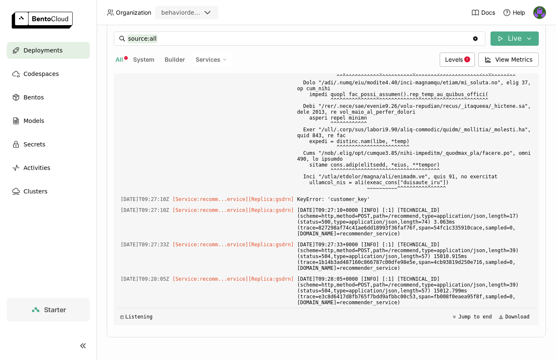
click at [146, 57] on span "System" at bounding box center [143, 59] width 21 height 7
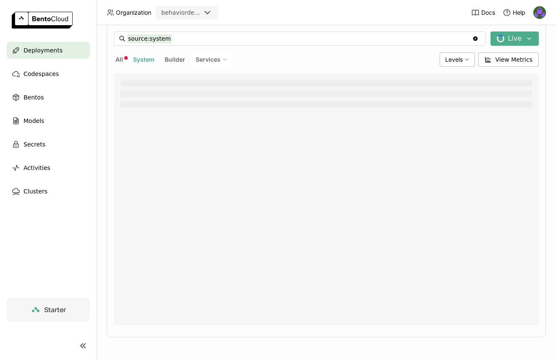
click at [212, 58] on span "Services" at bounding box center [208, 60] width 25 height 8
click at [191, 84] on div "recommender_service" at bounding box center [182, 80] width 91 height 10
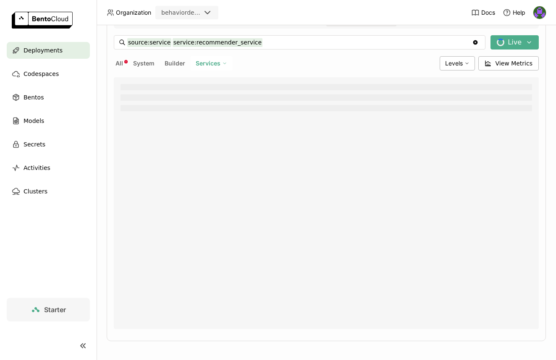
scroll to position [168, 0]
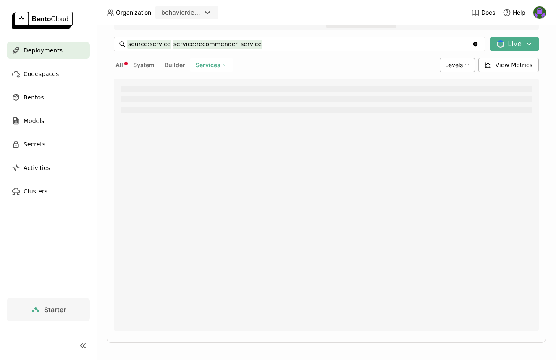
click at [472, 42] on icon "Clear value" at bounding box center [475, 44] width 7 height 7
click at [219, 65] on span "Services" at bounding box center [208, 65] width 25 height 8
click at [224, 82] on div "recommender_service" at bounding box center [182, 86] width 91 height 10
type input "source:service service:recommender_service"
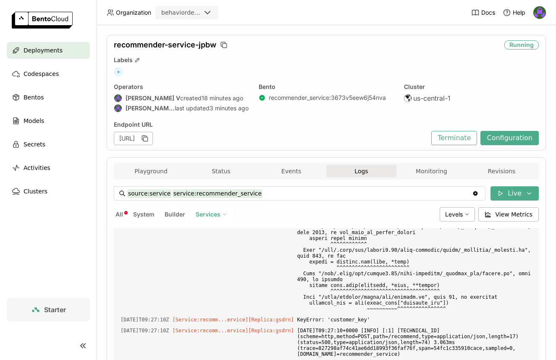
scroll to position [9, 0]
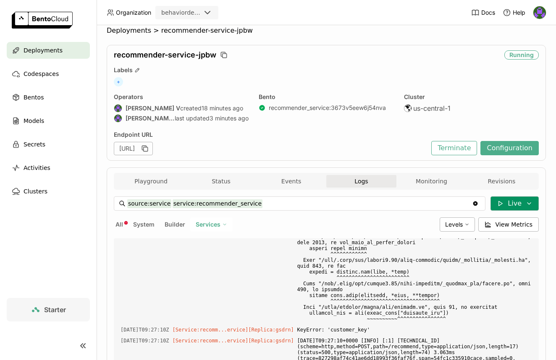
click at [502, 198] on button "Live" at bounding box center [515, 204] width 48 height 14
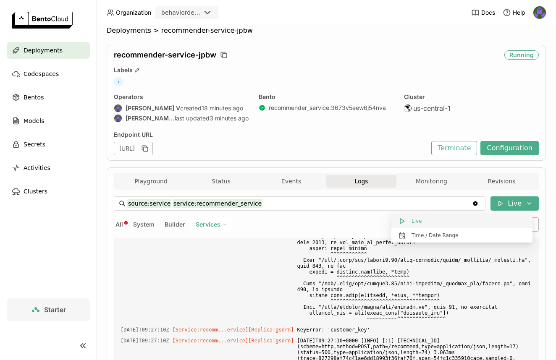
click at [460, 218] on button "Live" at bounding box center [461, 221] width 141 height 14
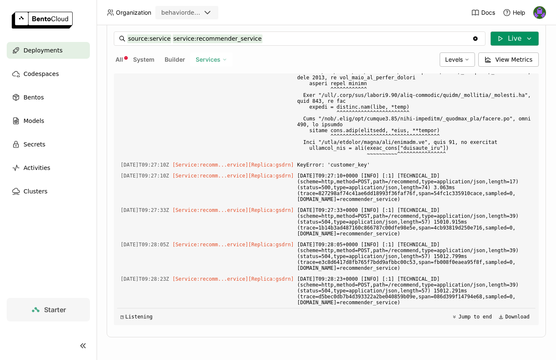
click at [497, 36] on icon at bounding box center [500, 38] width 7 height 7
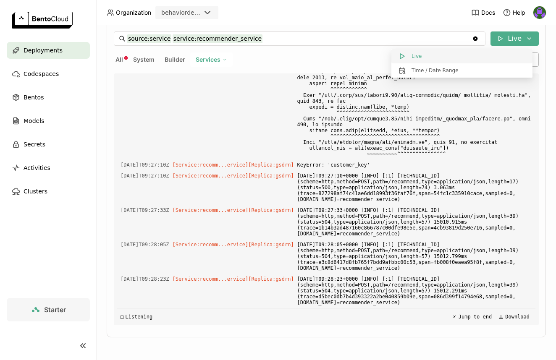
click at [432, 63] on button "Live" at bounding box center [461, 56] width 141 height 14
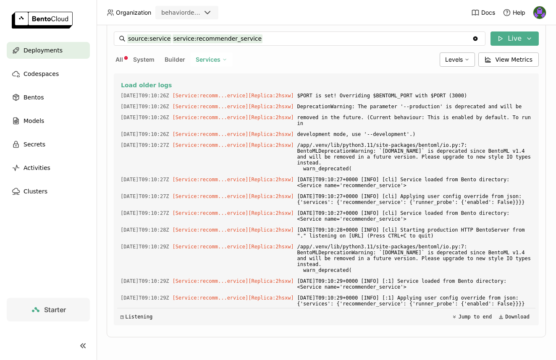
scroll to position [941, 0]
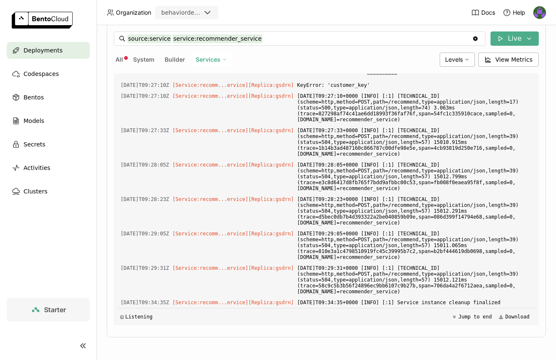
click at [44, 46] on span "Deployments" at bounding box center [43, 50] width 39 height 10
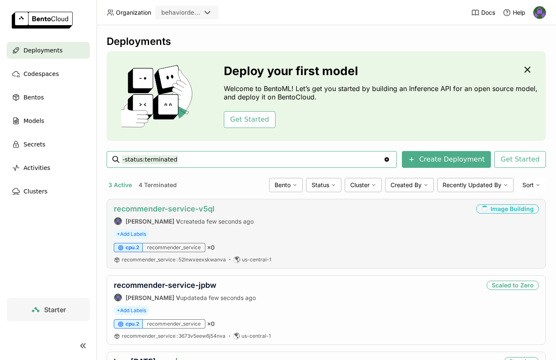
click at [192, 206] on link "recommender-service-v5ql" at bounding box center [164, 209] width 101 height 9
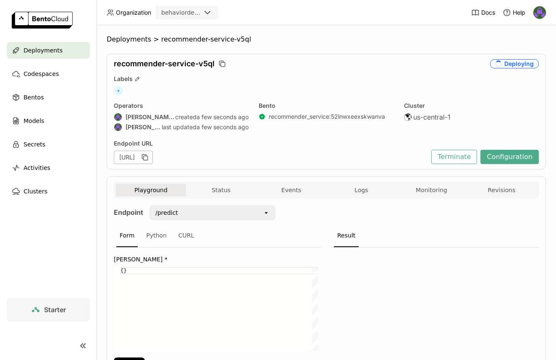
scroll to position [0, 3]
click at [125, 268] on div "{}" at bounding box center [219, 309] width 197 height 84
paste textarea "143902"
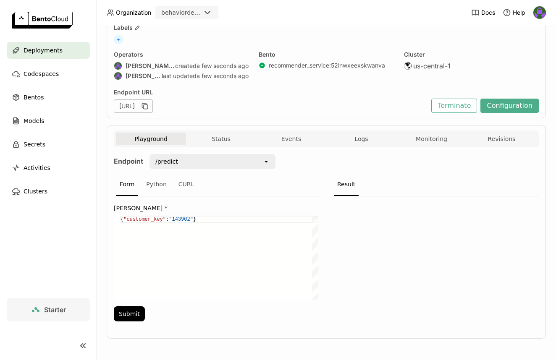
scroll to position [52, 0]
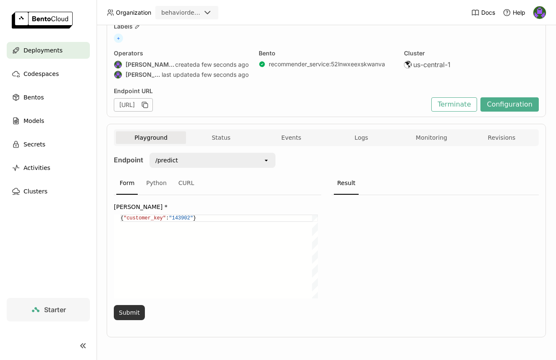
click at [134, 314] on button "Submit" at bounding box center [129, 312] width 31 height 15
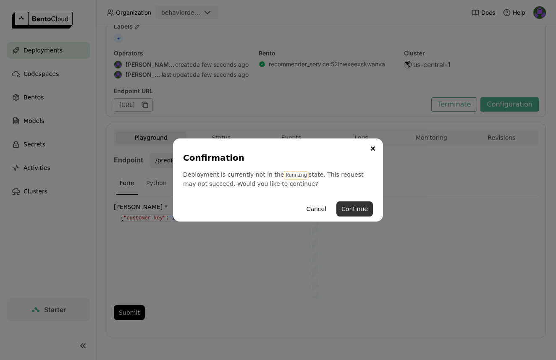
click at [362, 214] on button "Continue" at bounding box center [354, 209] width 37 height 15
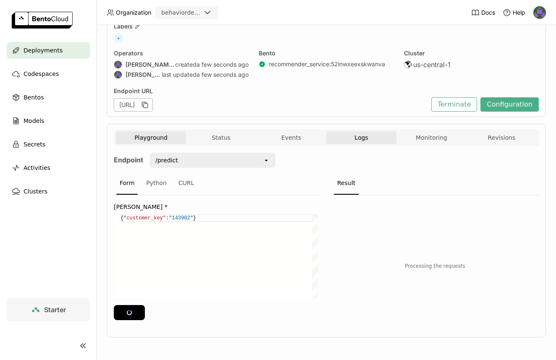
click at [345, 133] on button "Logs" at bounding box center [361, 137] width 70 height 13
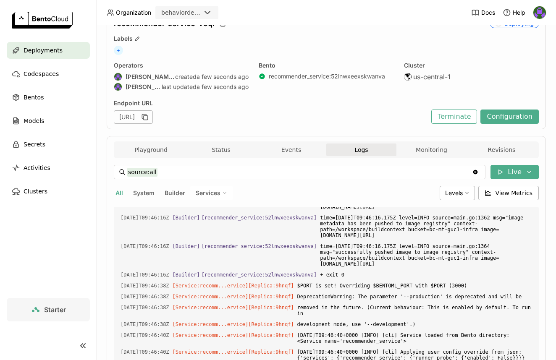
scroll to position [24, 0]
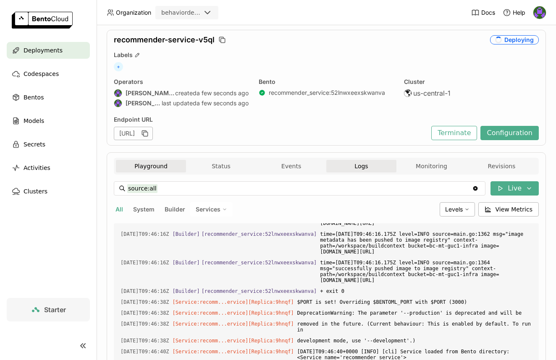
click at [140, 166] on button "Playground" at bounding box center [151, 166] width 70 height 13
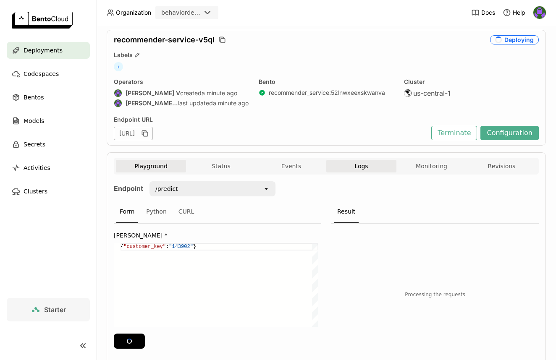
click at [361, 169] on span "Logs" at bounding box center [360, 167] width 13 height 8
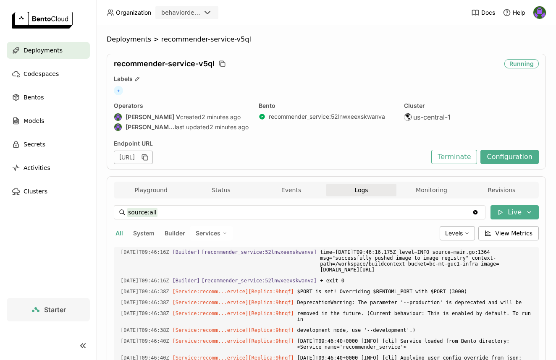
click at [131, 201] on div "source:all source:all Clear value Live All System Builder Services Levels View …" at bounding box center [326, 352] width 425 height 307
click at [149, 191] on button "Playground" at bounding box center [151, 190] width 70 height 13
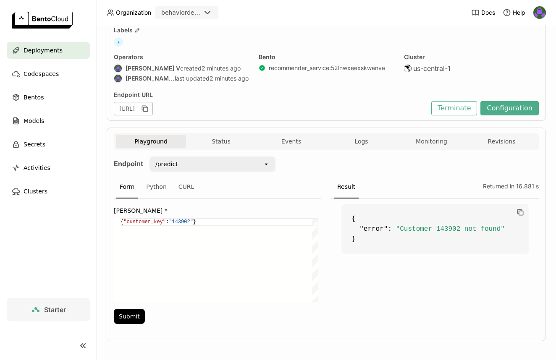
scroll to position [52, 0]
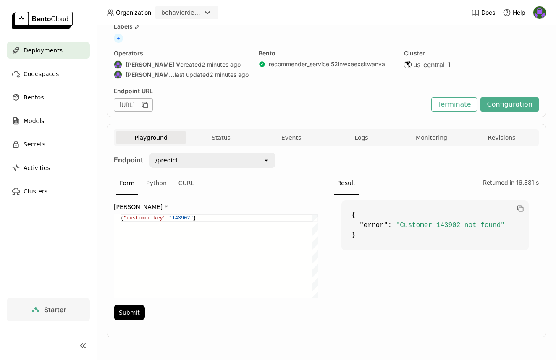
click at [178, 218] on div "{ "customer_key" : "143902 " }" at bounding box center [219, 257] width 197 height 84
paste textarea "42080"
type textarea "{"customer_key":"42080"}"
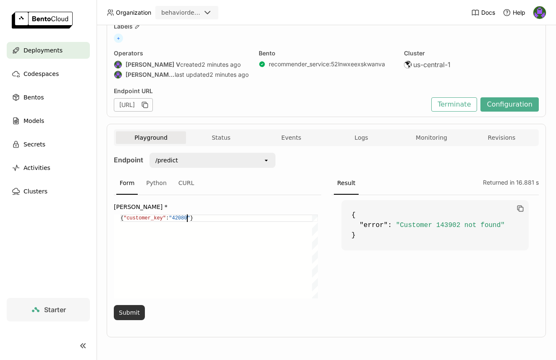
click at [134, 310] on button "Submit" at bounding box center [129, 312] width 31 height 15
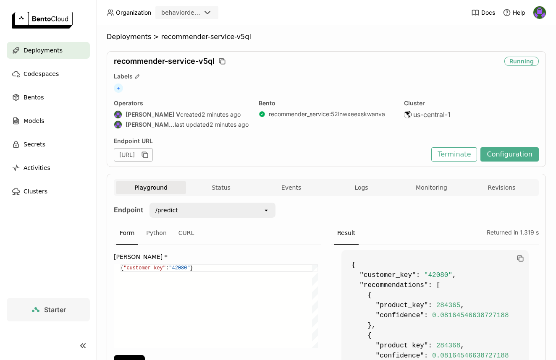
scroll to position [0, 0]
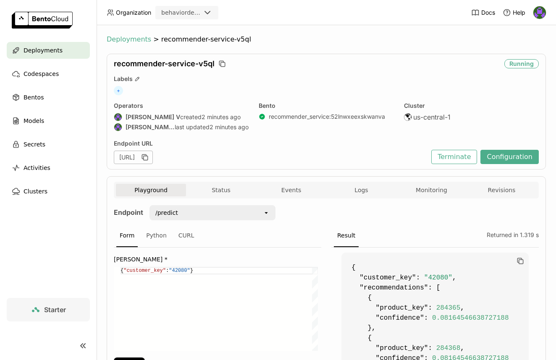
click at [145, 42] on span "Deployments" at bounding box center [129, 39] width 45 height 8
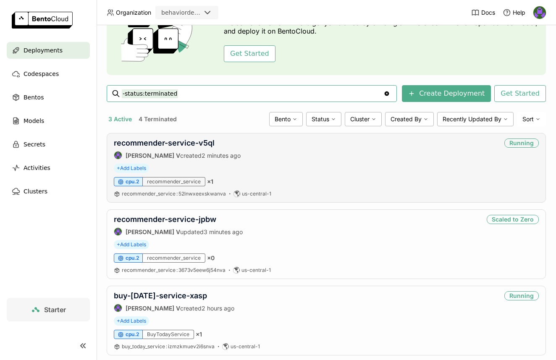
scroll to position [84, 0]
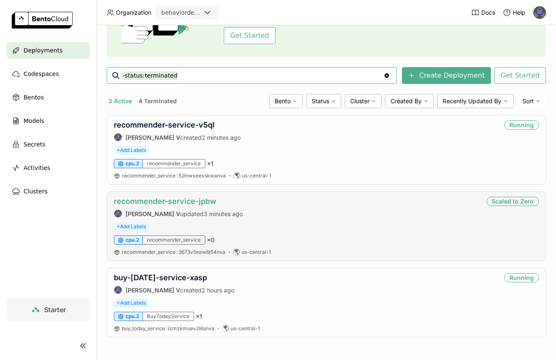
click at [164, 198] on link "recommender-service-jpbw" at bounding box center [165, 201] width 102 height 9
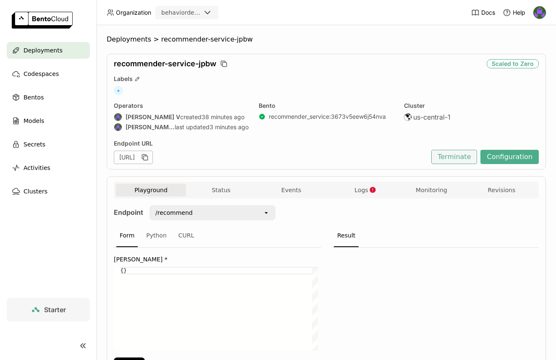
click at [454, 157] on button "Terminate" at bounding box center [454, 157] width 46 height 14
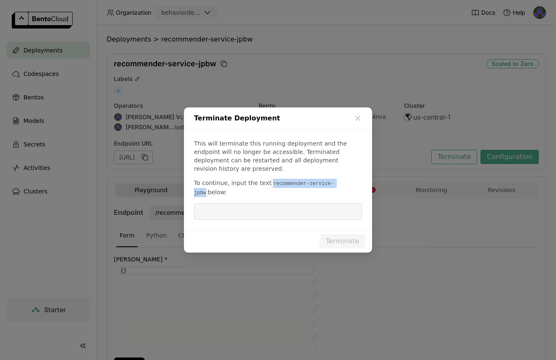
drag, startPoint x: 269, startPoint y: 186, endPoint x: 342, endPoint y: 184, distance: 73.1
click at [334, 184] on code "recommender-service-jpbw" at bounding box center [264, 189] width 140 height 18
copy code "recommender-service-jpbw"
click at [291, 209] on input "dialog" at bounding box center [278, 212] width 158 height 16
paste input "recommender-service-jpbw"
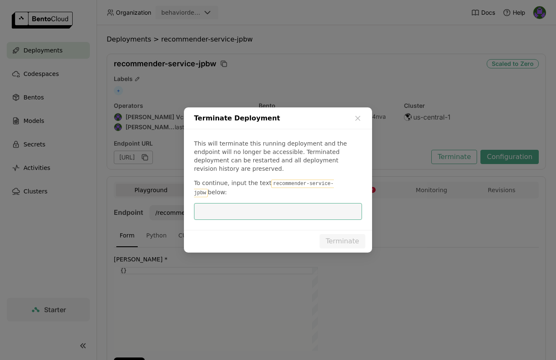
type input "recommender-service-jpbw"
click at [352, 245] on div "Terminate Deployment This will terminate this running deployment and the endpoi…" at bounding box center [278, 180] width 556 height 360
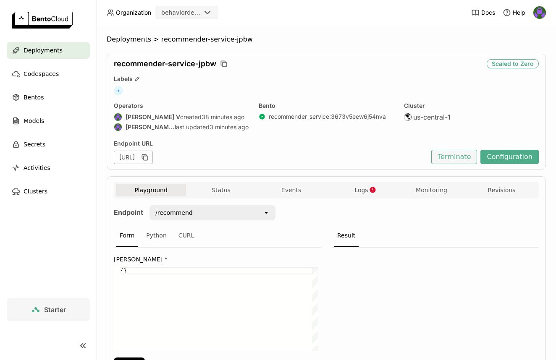
click at [442, 159] on button "Terminate" at bounding box center [454, 157] width 46 height 14
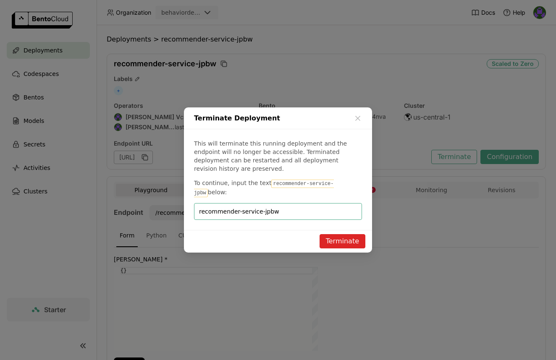
type input "recommender-service-jpbw"
click at [341, 234] on button "Terminate" at bounding box center [343, 241] width 46 height 14
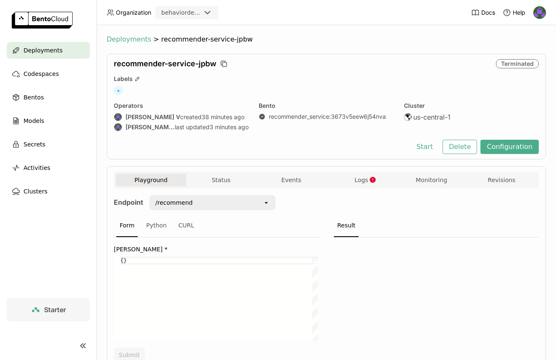
click at [121, 39] on span "Deployments" at bounding box center [129, 39] width 45 height 8
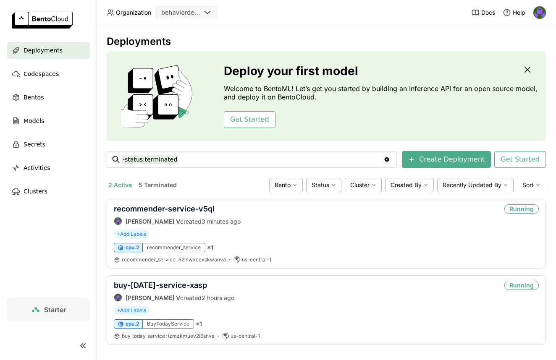
click at [522, 70] on icon "button" at bounding box center [527, 70] width 10 height 10
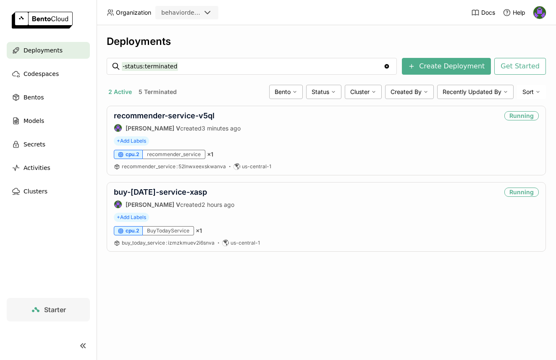
click at [152, 94] on button "5 Terminated" at bounding box center [158, 92] width 42 height 11
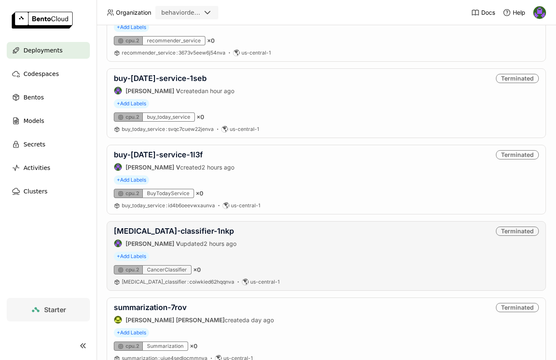
scroll to position [144, 0]
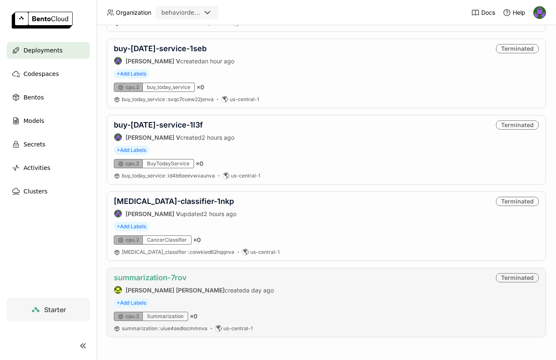
click at [165, 277] on link "summarization-7rov" at bounding box center [150, 277] width 73 height 9
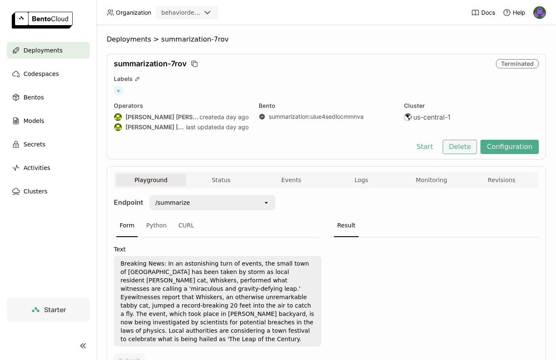
click at [451, 149] on button "Delete" at bounding box center [460, 147] width 35 height 14
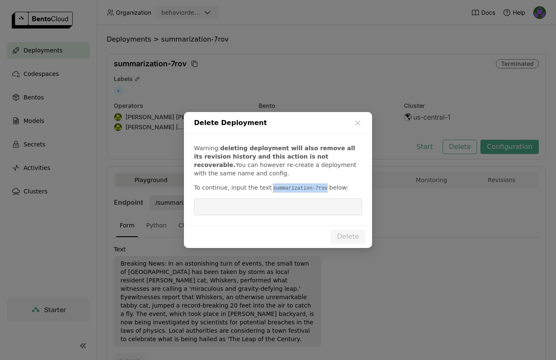
drag, startPoint x: 268, startPoint y: 190, endPoint x: 323, endPoint y: 190, distance: 55.4
click at [323, 190] on code "summarization-7rov" at bounding box center [300, 188] width 58 height 8
copy code "summarization-7rov"
click at [302, 206] on input "dialog" at bounding box center [278, 207] width 158 height 16
paste input "summarization-7rov"
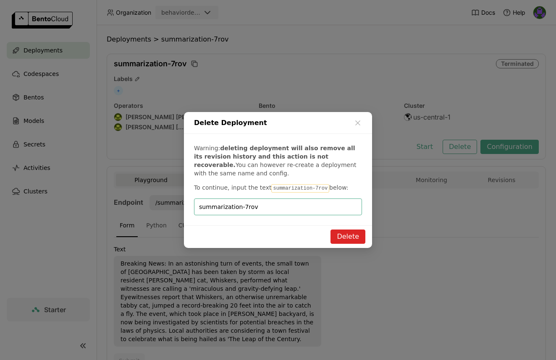
type input "summarization-7rov"
click at [341, 233] on button "Delete" at bounding box center [348, 237] width 35 height 14
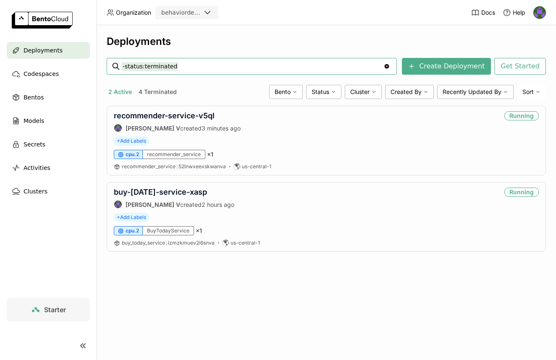
click at [165, 92] on button "4 Terminated" at bounding box center [158, 92] width 42 height 11
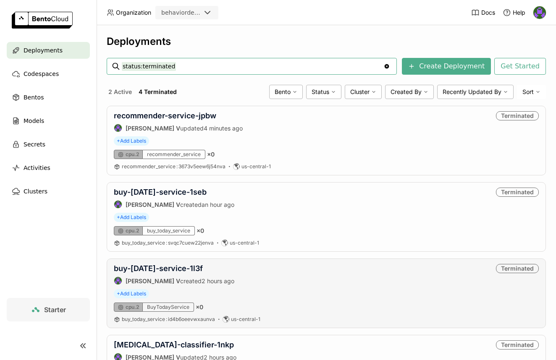
scroll to position [67, 0]
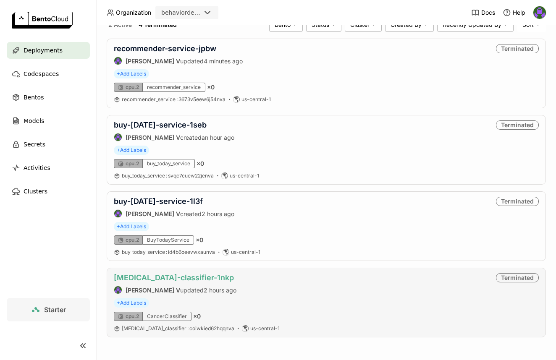
click at [179, 277] on link "cancer-classifier-1nkp" at bounding box center [174, 277] width 120 height 9
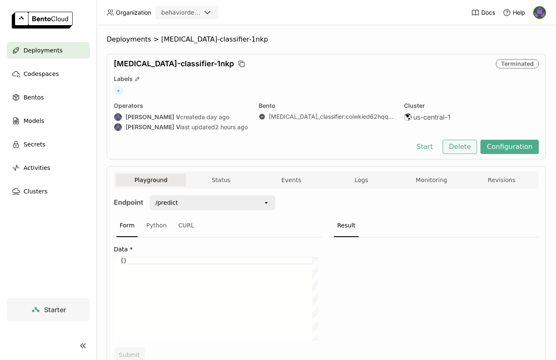
click at [457, 144] on button "Delete" at bounding box center [460, 147] width 35 height 14
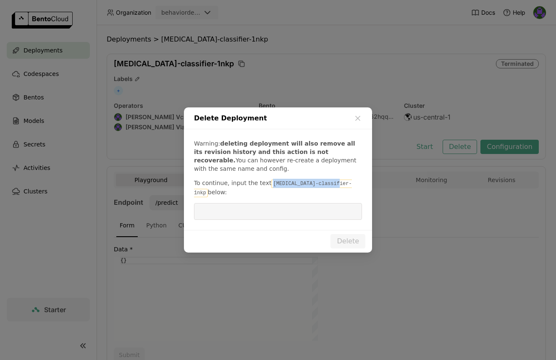
drag, startPoint x: 295, startPoint y: 184, endPoint x: 335, endPoint y: 185, distance: 40.3
click at [335, 185] on code "cancer-classifier-1nkp" at bounding box center [273, 189] width 158 height 18
copy code "cancer-classifier-1nkp"
click at [328, 214] on input "dialog" at bounding box center [278, 212] width 158 height 16
paste input "cancer-classifier-1nkp"
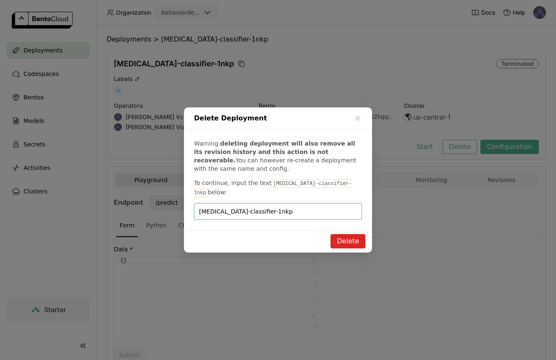
type input "cancer-classifier-1nkp"
click at [354, 234] on button "Delete" at bounding box center [348, 241] width 35 height 14
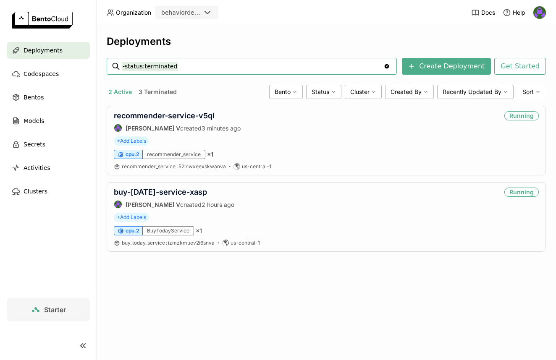
click at [167, 92] on button "3 Terminated" at bounding box center [158, 92] width 42 height 11
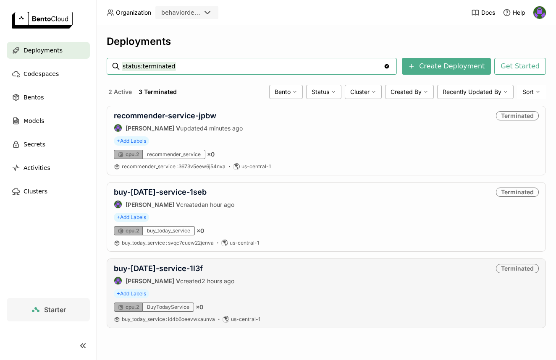
click at [176, 275] on div "buy-today-service-1l3f Gautham V created 2 hours ago" at bounding box center [174, 274] width 121 height 21
click at [180, 265] on link "buy-today-service-1l3f" at bounding box center [158, 268] width 89 height 9
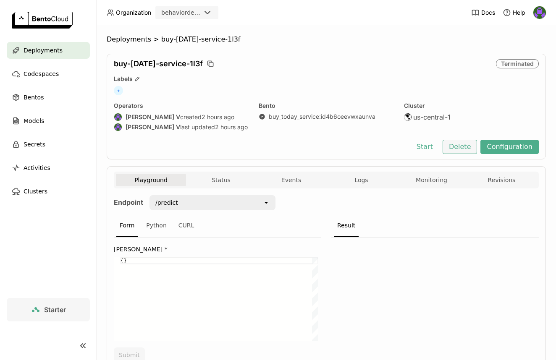
click at [454, 148] on button "Delete" at bounding box center [460, 147] width 35 height 14
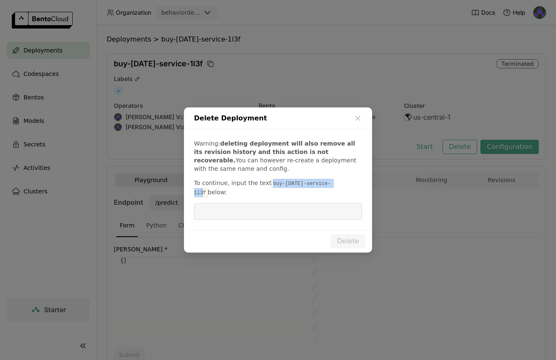
drag, startPoint x: 268, startPoint y: 190, endPoint x: 334, endPoint y: 186, distance: 65.6
click at [331, 186] on code "buy-today-service-1l3f" at bounding box center [262, 189] width 136 height 18
click at [322, 207] on input "dialog" at bounding box center [278, 212] width 158 height 16
paste input "buy-today-service-1l3f"
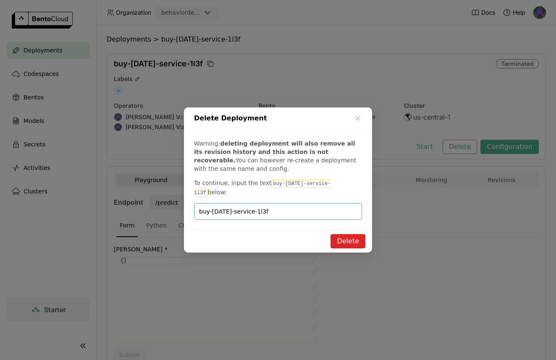
type input "buy-today-service-1l3f"
click at [341, 234] on button "Delete" at bounding box center [348, 241] width 35 height 14
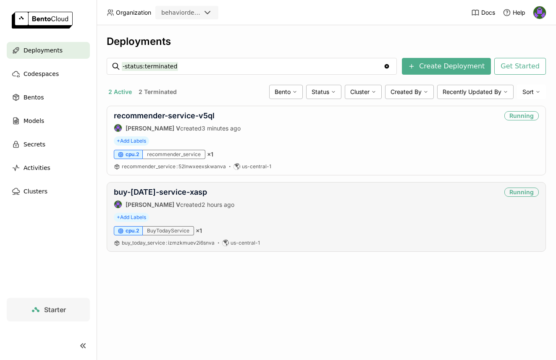
click at [189, 187] on div "buy-today-service-xasp Gautham V created 2 hours ago Running + Add Labels cpu.2…" at bounding box center [326, 217] width 439 height 70
click at [148, 94] on button "2 Terminated" at bounding box center [158, 92] width 42 height 11
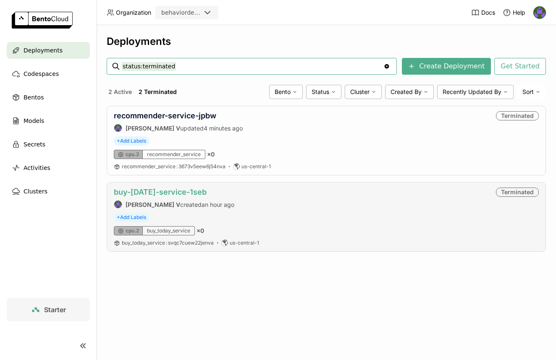
click at [162, 196] on link "buy-today-service-1seb" at bounding box center [160, 192] width 93 height 9
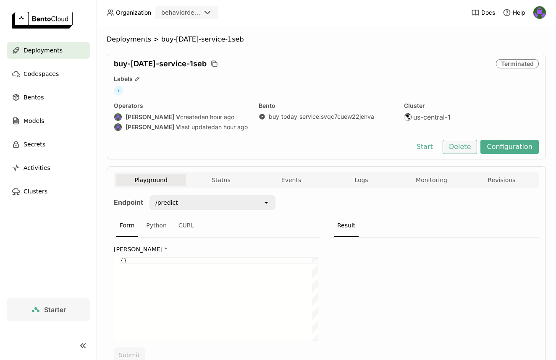
click at [453, 146] on button "Delete" at bounding box center [460, 147] width 35 height 14
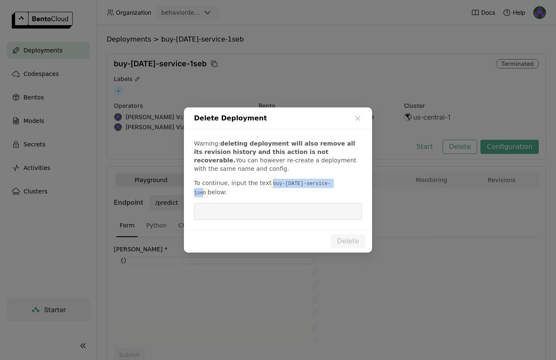
drag, startPoint x: 269, startPoint y: 189, endPoint x: 335, endPoint y: 191, distance: 66.4
click at [331, 191] on code "buy-today-service-1seb" at bounding box center [262, 189] width 136 height 18
copy code "buy-today-service-1seb"
click at [313, 209] on input "dialog" at bounding box center [278, 212] width 158 height 16
paste input "buy-today-service-1seb"
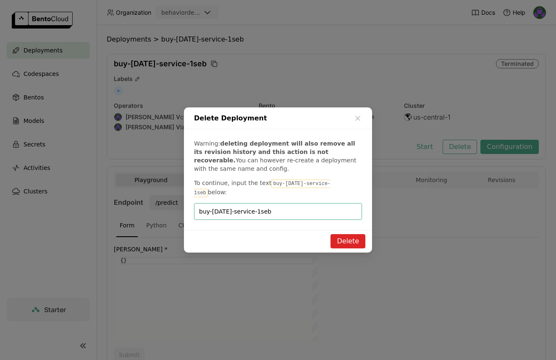
type input "buy-today-service-1seb"
click at [354, 241] on button "Delete" at bounding box center [348, 241] width 35 height 14
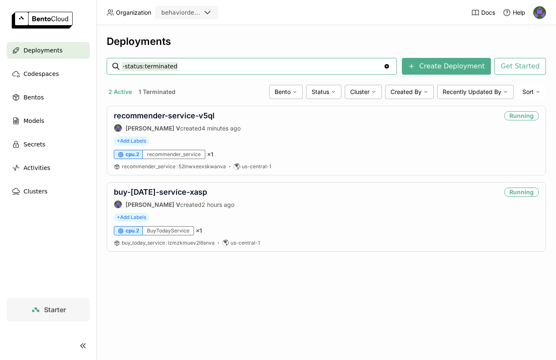
click at [153, 85] on div "2 Active 1 Terminated Bento Status Cluster Created By Recently Updated By Sort" at bounding box center [326, 92] width 439 height 14
click at [154, 89] on button "1 Terminated" at bounding box center [157, 92] width 40 height 11
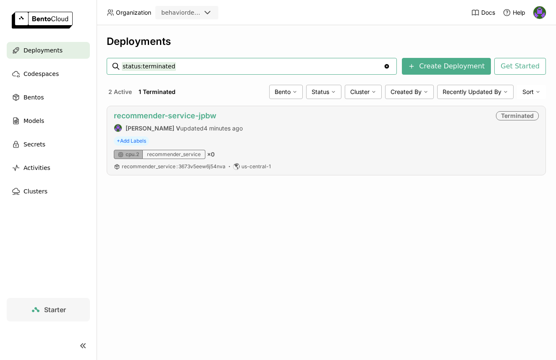
click at [167, 116] on link "recommender-service-jpbw" at bounding box center [165, 115] width 102 height 9
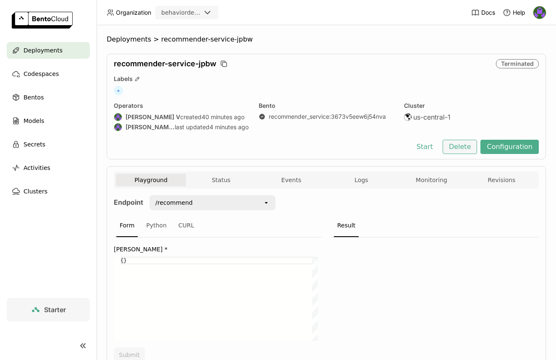
click at [454, 145] on button "Delete" at bounding box center [460, 147] width 35 height 14
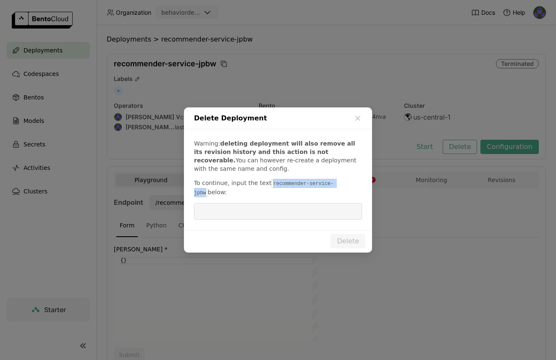
drag, startPoint x: 341, startPoint y: 190, endPoint x: 269, endPoint y: 186, distance: 72.7
click at [269, 186] on code "recommender-service-jpbw" at bounding box center [264, 189] width 140 height 18
copy code "recommender-service-jpbw"
click at [268, 198] on div "Warning: deleting deployment will also remove all its revision history and this…" at bounding box center [278, 179] width 188 height 101
click at [269, 204] on input "dialog" at bounding box center [278, 212] width 158 height 16
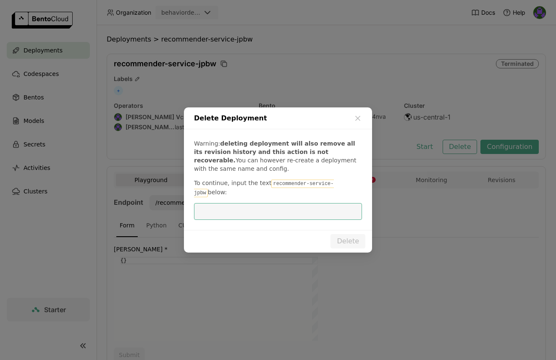
paste input "recommender-service-jpbw"
type input "recommender-service-jpbw"
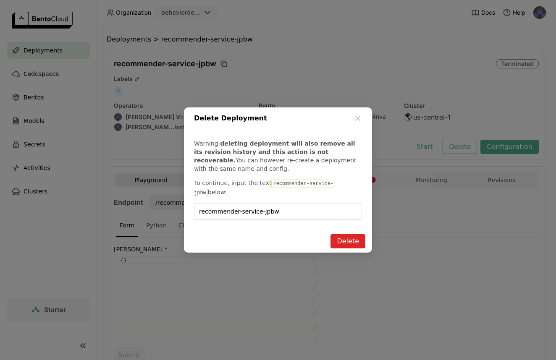
click at [341, 239] on button "Delete" at bounding box center [348, 241] width 35 height 14
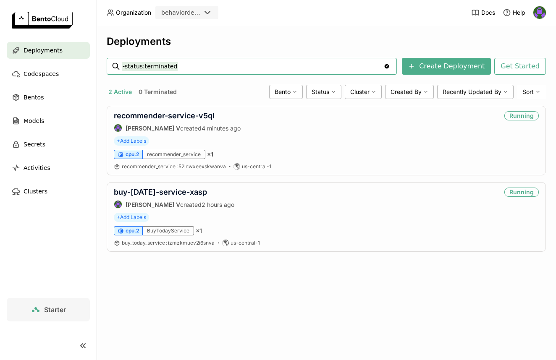
click at [155, 66] on input "-status:terminated" at bounding box center [253, 66] width 262 height 13
click at [190, 65] on input "-status:terminated" at bounding box center [253, 66] width 262 height 13
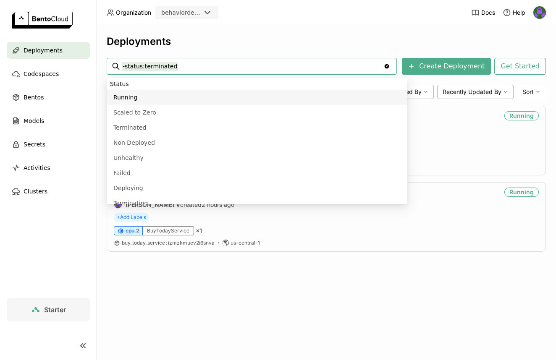
click at [190, 65] on input "-status:terminated" at bounding box center [253, 66] width 262 height 13
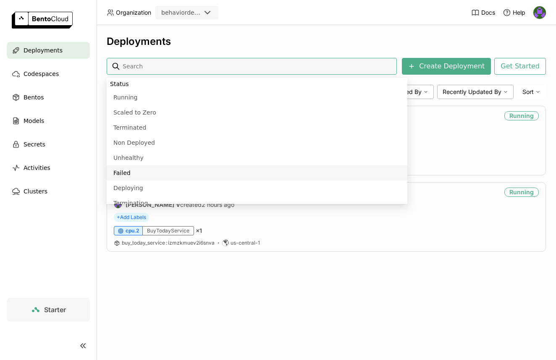
click at [265, 295] on div "Deployments Create Deployment Get Started 2 Active 0 Terminated Bento Status Cl…" at bounding box center [326, 192] width 459 height 335
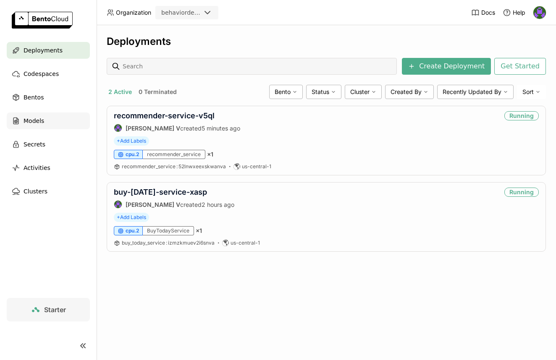
click at [26, 127] on div "Models" at bounding box center [48, 121] width 83 height 17
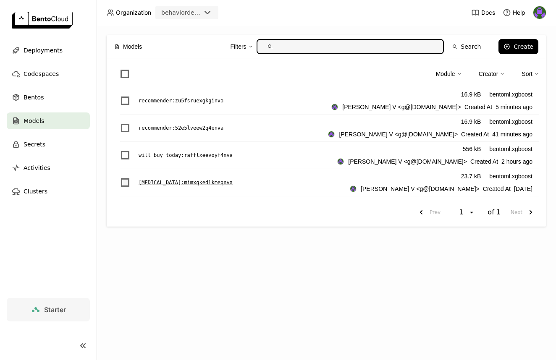
click at [123, 181] on span "List item" at bounding box center [125, 182] width 8 height 8
click at [120, 178] on input "List item" at bounding box center [120, 178] width 0 height 0
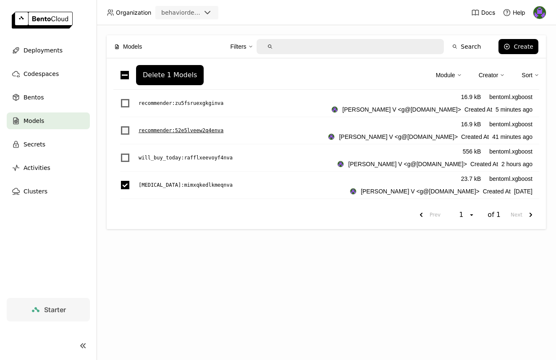
click at [121, 133] on span "List item" at bounding box center [125, 130] width 8 height 8
click at [120, 126] on input "List item" at bounding box center [120, 126] width 0 height 0
click at [190, 75] on div "Delete 2 Models" at bounding box center [170, 75] width 54 height 8
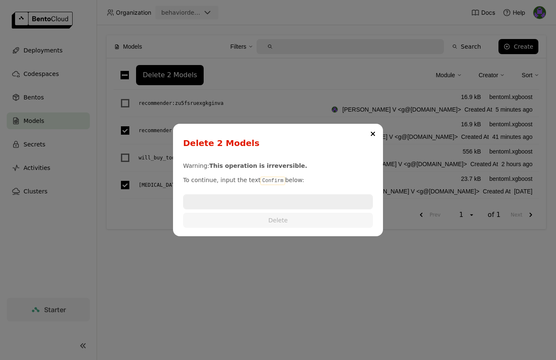
click at [268, 181] on code "Confirm" at bounding box center [272, 181] width 24 height 8
copy code "Confirm"
click at [262, 195] on input "dialog" at bounding box center [278, 201] width 188 height 13
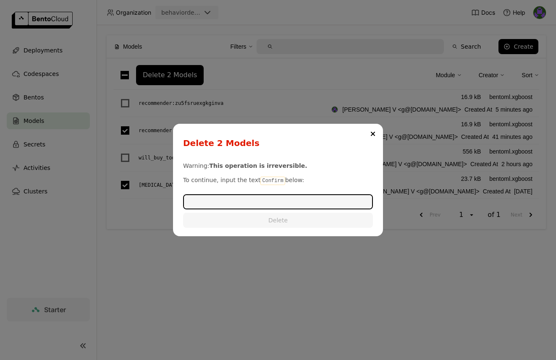
paste input "Confirm"
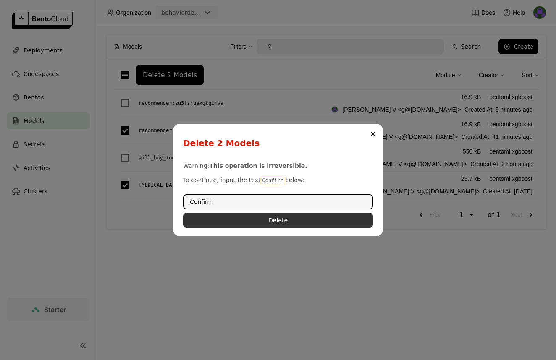
type input "Confirm"
click at [268, 220] on button "Delete" at bounding box center [278, 220] width 190 height 15
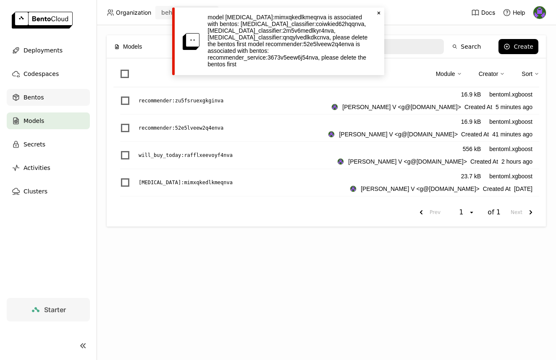
click at [47, 99] on div "Bentos" at bounding box center [48, 97] width 83 height 17
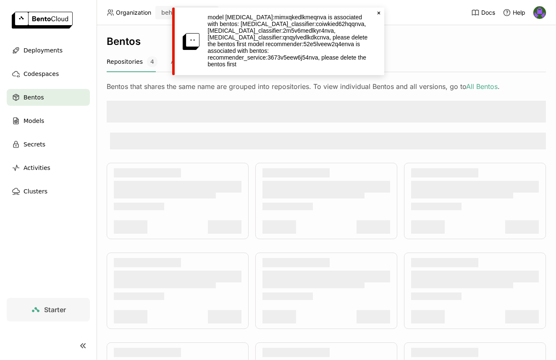
click at [379, 12] on icon "Close" at bounding box center [378, 13] width 7 height 7
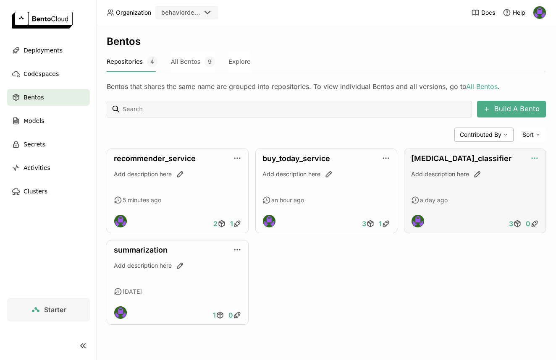
click at [536, 157] on icon "button" at bounding box center [534, 158] width 8 height 8
click at [457, 153] on div "cancer_classifier Add description here a day ago 3 0" at bounding box center [475, 191] width 142 height 85
click at [443, 159] on link "cancer_classifier" at bounding box center [461, 158] width 100 height 9
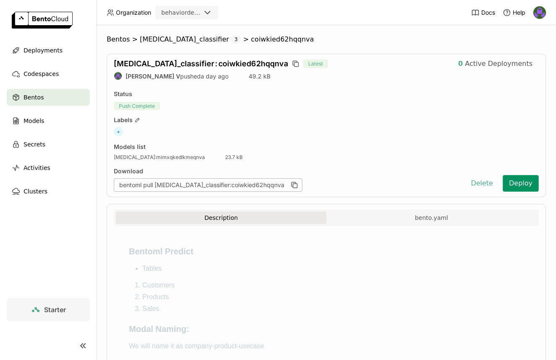
drag, startPoint x: 514, startPoint y: 185, endPoint x: 473, endPoint y: 160, distance: 47.5
click at [500, 157] on div "cancer_classifier : coiwkied62hqqnva Latest 0 Active Deployments Gautham V push…" at bounding box center [326, 126] width 439 height 144
click at [476, 183] on button "Delete" at bounding box center [481, 183] width 35 height 17
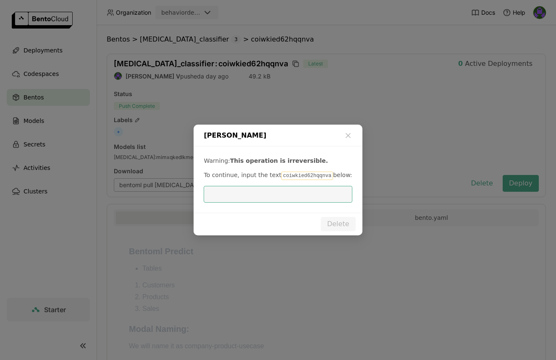
click at [284, 174] on code "coiwkied62hqqnva" at bounding box center [307, 176] width 52 height 8
copy code "coiwkied62hqqnva"
click at [288, 192] on input "dialog" at bounding box center [278, 194] width 138 height 16
paste input "coiwkied62hqqnva"
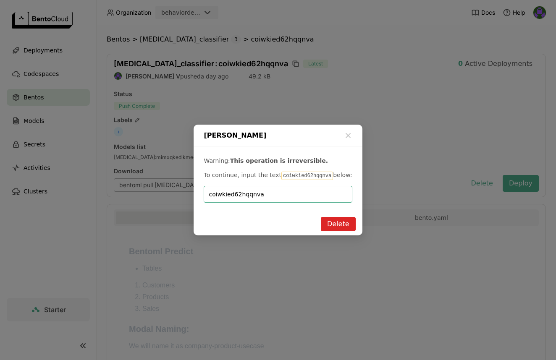
type input "coiwkied62hqqnva"
click at [335, 214] on div "Delete" at bounding box center [278, 224] width 168 height 23
click at [335, 218] on button "Delete" at bounding box center [338, 224] width 35 height 14
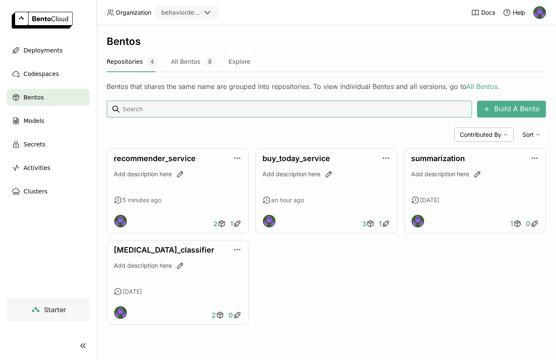
click at [476, 173] on icon "button" at bounding box center [477, 174] width 5 height 5
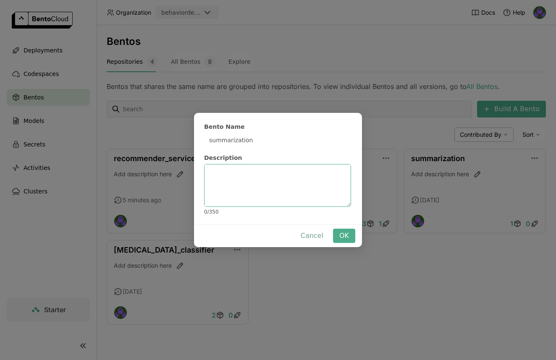
click at [315, 236] on button "Cancel" at bounding box center [311, 236] width 35 height 14
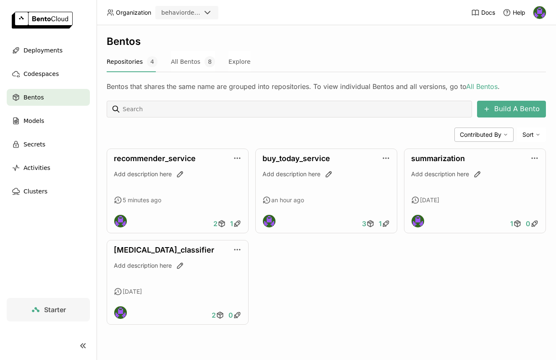
click at [453, 162] on div "Bento Name summarization Description 0 / 350 Cancel OK" at bounding box center [278, 180] width 556 height 360
click at [452, 159] on link "summarization" at bounding box center [438, 158] width 54 height 9
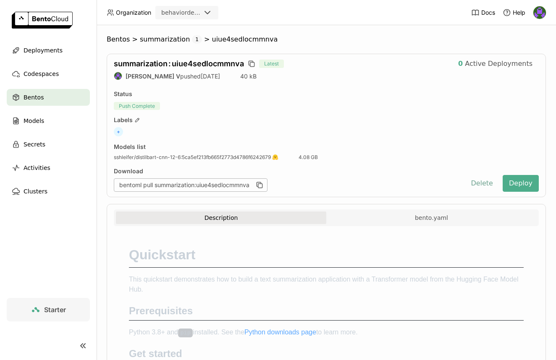
click at [481, 178] on button "Delete" at bounding box center [481, 183] width 35 height 17
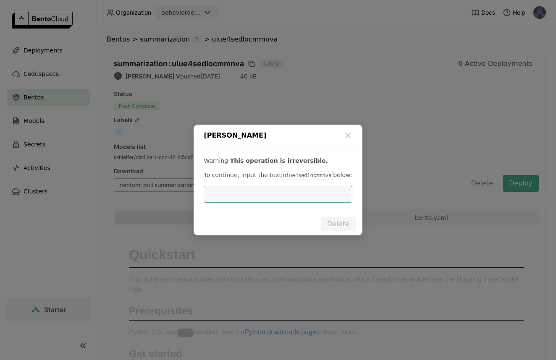
click at [281, 174] on code "uiue4sedlocmmnva" at bounding box center [307, 176] width 52 height 8
copy code "uiue4sedlocmmnva"
click at [279, 186] on div "dialog" at bounding box center [278, 194] width 148 height 17
click at [303, 190] on input "dialog" at bounding box center [278, 194] width 138 height 16
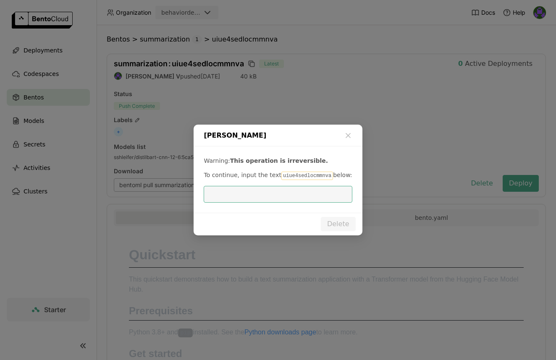
paste input "uiue4sedlocmmnva"
type input "uiue4sedlocmmnva"
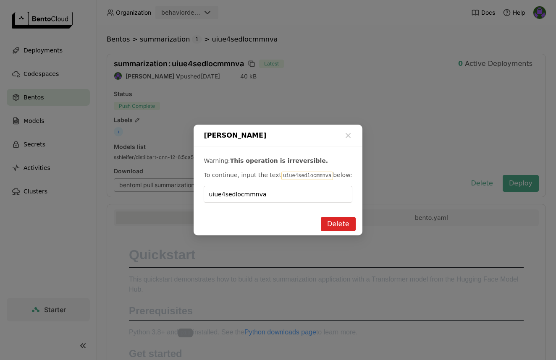
click at [345, 227] on button "Delete" at bounding box center [338, 224] width 35 height 14
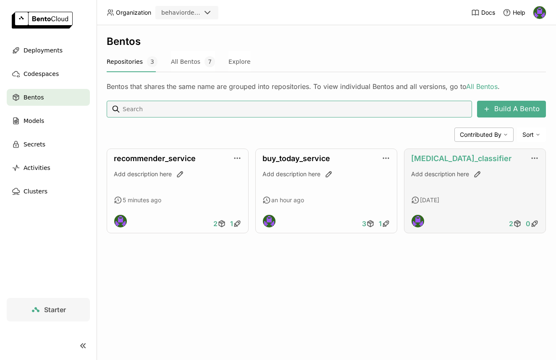
click at [451, 157] on link "cancer_classifier" at bounding box center [461, 158] width 100 height 9
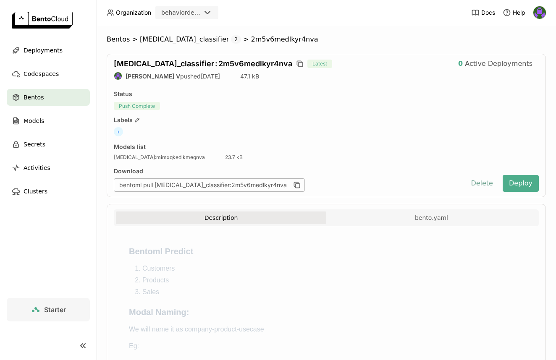
click at [472, 181] on button "Delete" at bounding box center [481, 183] width 35 height 17
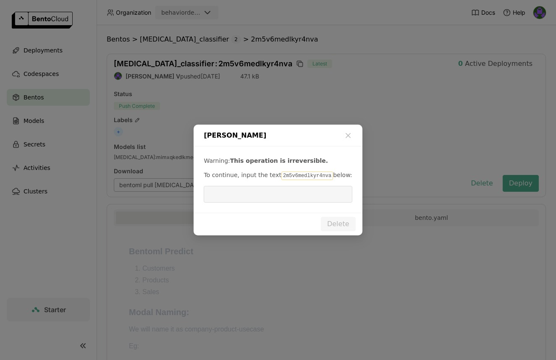
click at [305, 176] on code "2m5v6medlkyr4nva" at bounding box center [307, 176] width 52 height 8
copy code "2m5v6medlkyr4nva"
click at [286, 190] on input "dialog" at bounding box center [278, 194] width 138 height 16
paste input "2m5v6medlkyr4nva"
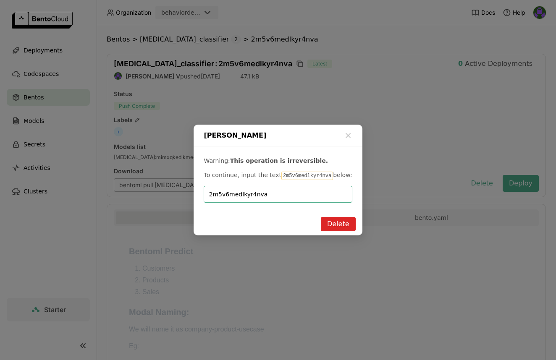
type input "2m5v6medlkyr4nva"
click at [347, 221] on button "Delete" at bounding box center [338, 224] width 35 height 14
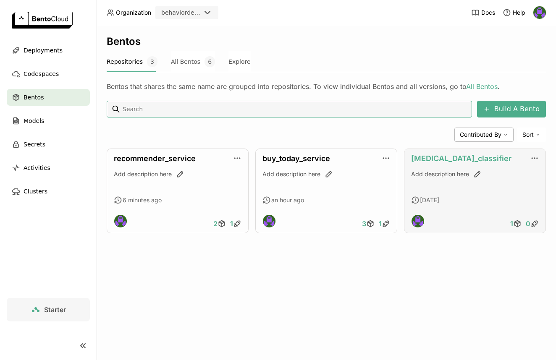
click at [458, 155] on link "cancer_classifier" at bounding box center [461, 158] width 100 height 9
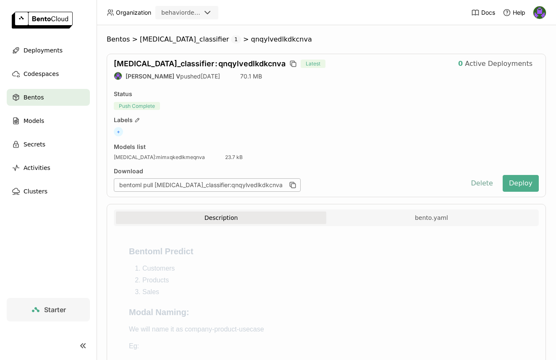
click at [474, 180] on button "Delete" at bounding box center [481, 183] width 35 height 17
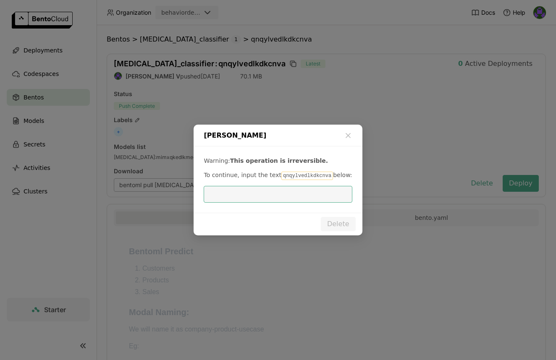
click at [283, 180] on div "Warning: This operation is irreversible. To continue, input the text qnqylvedlk…" at bounding box center [278, 180] width 168 height 66
click at [287, 176] on code "qnqylvedlkdkcnva" at bounding box center [307, 176] width 52 height 8
click at [284, 204] on div "Warning: This operation is irreversible. To continue, input the text qnqylvedlk…" at bounding box center [278, 180] width 168 height 66
click at [284, 189] on input "dialog" at bounding box center [278, 194] width 138 height 16
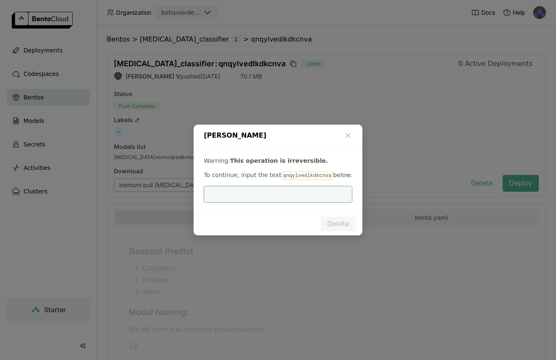
paste input "qnqylvedlkdkcnva"
type input "qnqylvedlkdkcnva"
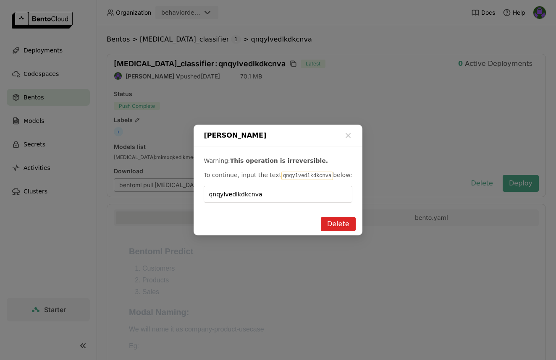
click at [342, 223] on button "Delete" at bounding box center [338, 224] width 35 height 14
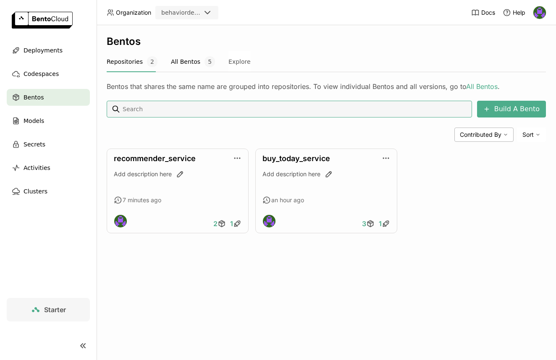
click at [171, 66] on button "All Bentos 5" at bounding box center [193, 61] width 44 height 21
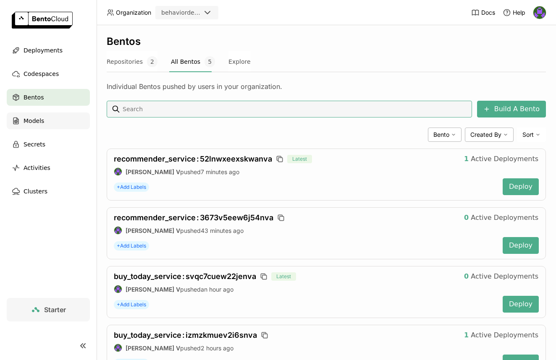
click at [29, 121] on span "Models" at bounding box center [34, 121] width 21 height 10
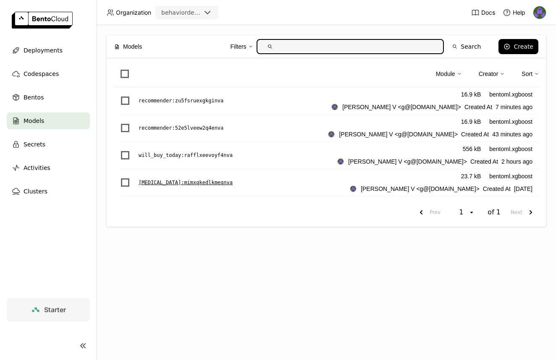
click at [129, 184] on span "List item" at bounding box center [125, 182] width 8 height 8
click at [120, 178] on input "List item" at bounding box center [120, 178] width 0 height 0
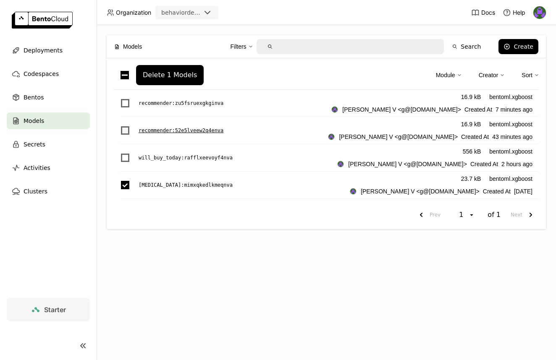
click at [124, 131] on span "List item" at bounding box center [125, 130] width 8 height 8
click at [120, 126] on input "List item" at bounding box center [120, 126] width 0 height 0
click at [152, 78] on div "Delete 2 Models" at bounding box center [170, 75] width 54 height 8
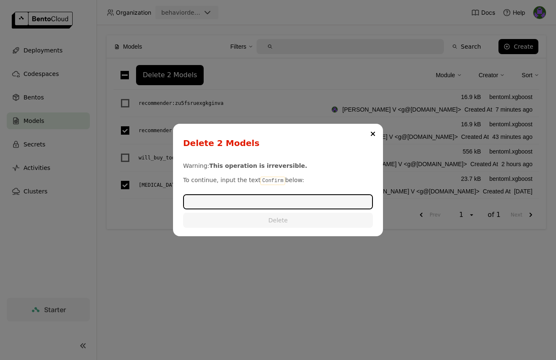
click at [270, 181] on code "Confirm" at bounding box center [272, 181] width 24 height 8
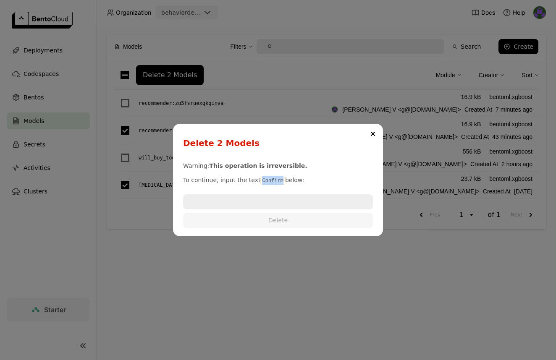
click at [270, 181] on code "Confirm" at bounding box center [272, 181] width 24 height 8
click at [270, 198] on input "dialog" at bounding box center [278, 201] width 188 height 13
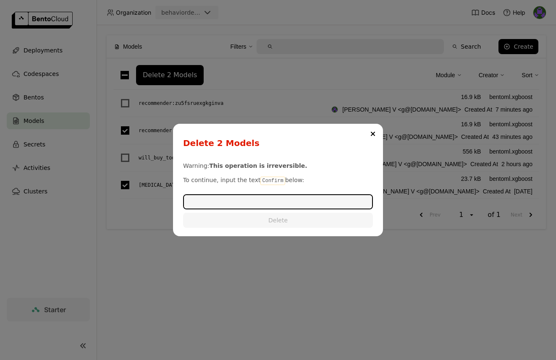
paste input "Confirm"
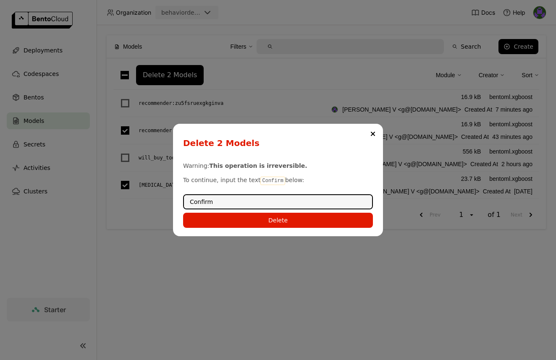
type input "Confirm"
click at [271, 210] on div "Warning: This operation is irreversible. To continue, input the text Confirm be…" at bounding box center [278, 192] width 190 height 72
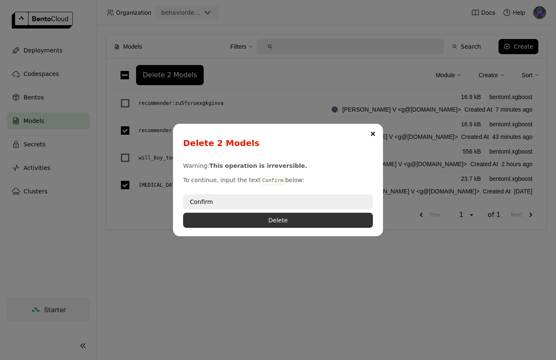
click at [272, 227] on button "Delete" at bounding box center [278, 220] width 190 height 15
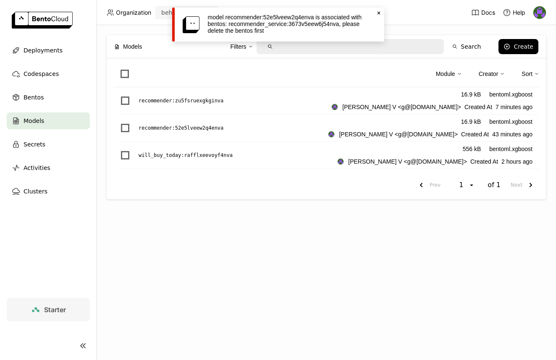
click at [272, 227] on div "Models Filters Search Create Module Creator Sort recommender : zu5fsruexgkginva…" at bounding box center [326, 192] width 459 height 335
click at [380, 14] on icon "Close" at bounding box center [378, 13] width 7 height 7
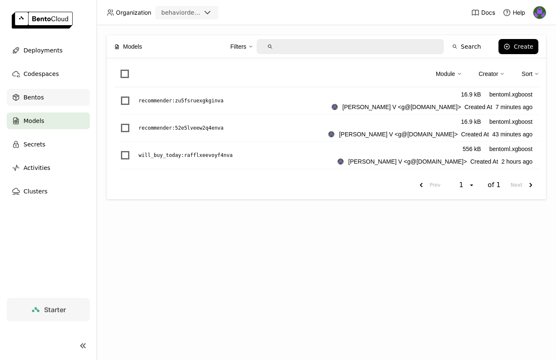
click at [54, 92] on div "Bentos" at bounding box center [48, 97] width 83 height 17
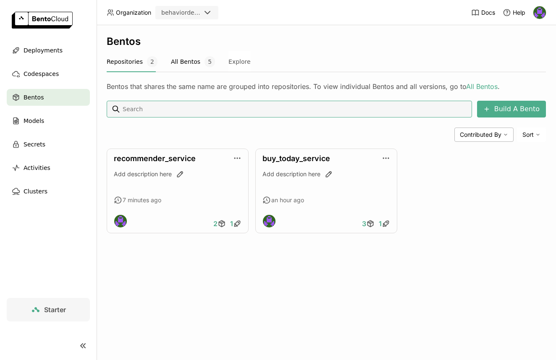
click at [178, 53] on button "All Bentos 5" at bounding box center [193, 61] width 44 height 21
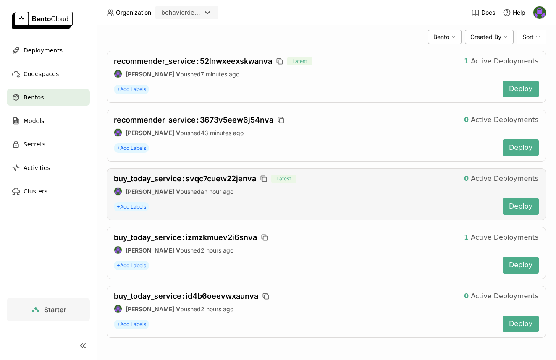
scroll to position [98, 0]
click at [48, 47] on span "Deployments" at bounding box center [43, 50] width 39 height 10
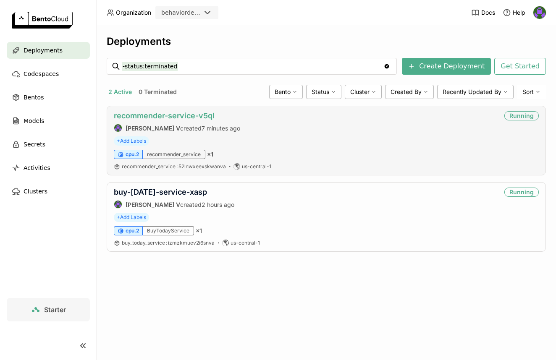
click at [192, 113] on link "recommender-service-v5ql" at bounding box center [164, 115] width 101 height 9
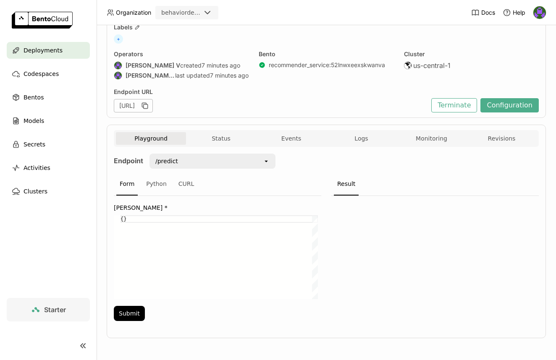
scroll to position [52, 0]
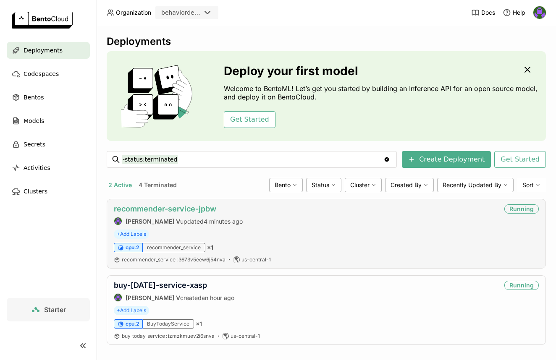
click at [151, 211] on link "recommender-service-jpbw" at bounding box center [165, 209] width 102 height 9
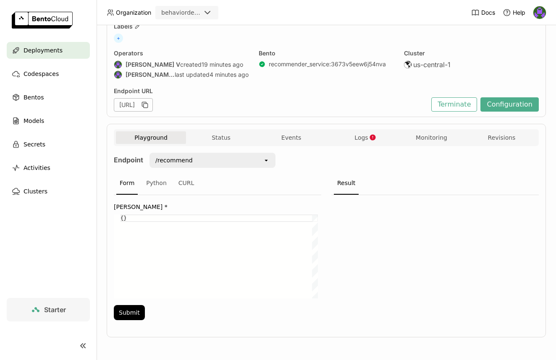
click at [125, 218] on div "{}" at bounding box center [219, 257] width 197 height 84
paste textarea "42080"
type textarea "{"customer_key":"42080"}"
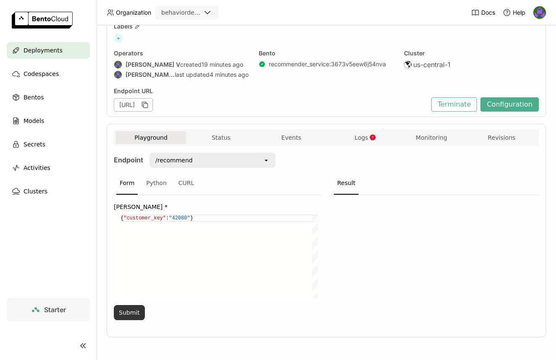
click at [133, 312] on button "Submit" at bounding box center [129, 312] width 31 height 15
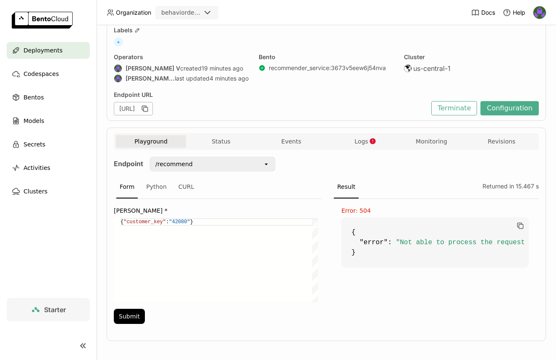
scroll to position [52, 0]
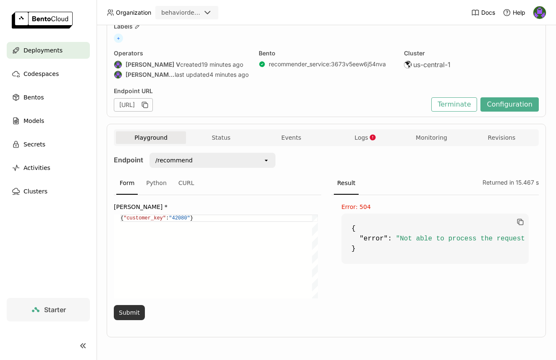
click at [134, 310] on button "Submit" at bounding box center [129, 312] width 31 height 15
click at [48, 120] on div "Models" at bounding box center [48, 121] width 83 height 17
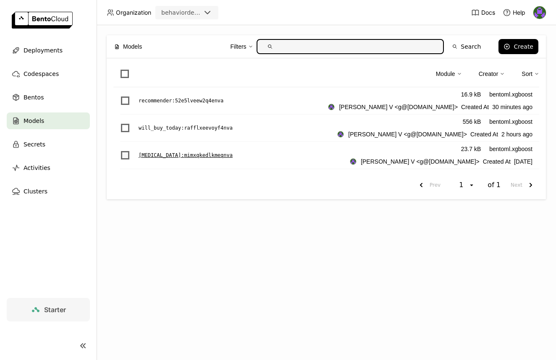
click at [121, 157] on label "List item" at bounding box center [125, 155] width 10 height 10
click at [120, 150] on input "List item" at bounding box center [120, 150] width 0 height 0
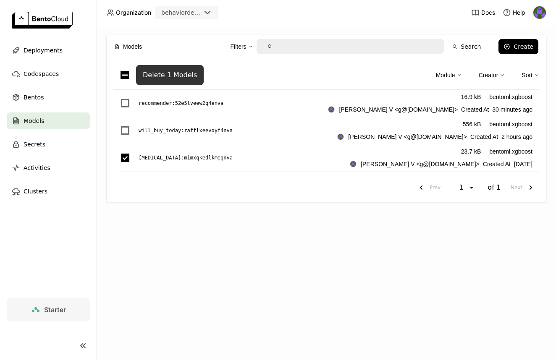
click at [169, 81] on button "Delete 1 Models" at bounding box center [170, 75] width 68 height 20
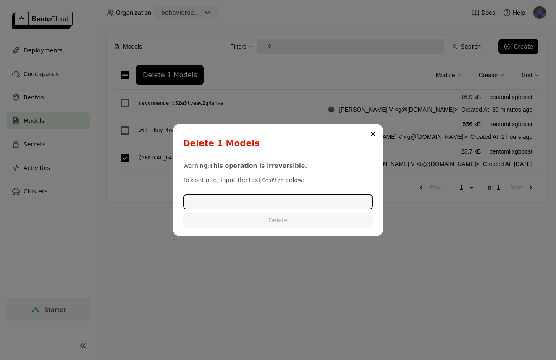
click at [266, 181] on code "Confirm" at bounding box center [272, 181] width 24 height 8
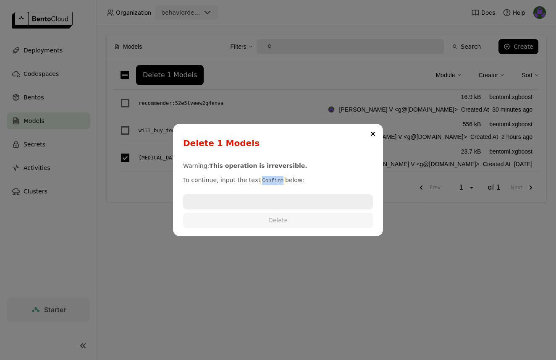
click at [266, 181] on code "Confirm" at bounding box center [272, 181] width 24 height 8
copy code "Confirm"
click at [253, 201] on input "dialog" at bounding box center [278, 201] width 188 height 13
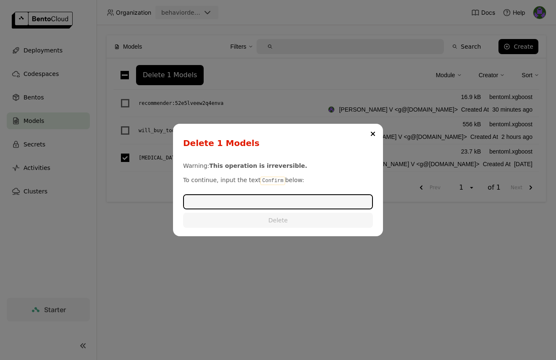
paste input "Confirm"
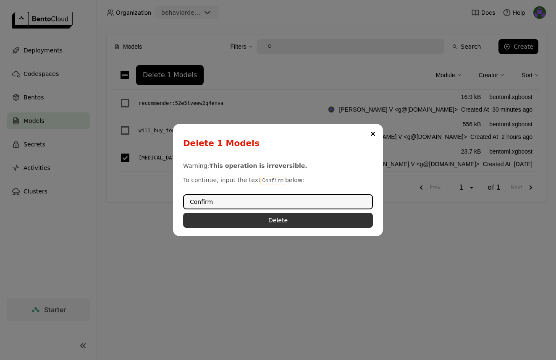
type input "Confirm"
click at [265, 221] on button "Delete" at bounding box center [278, 220] width 190 height 15
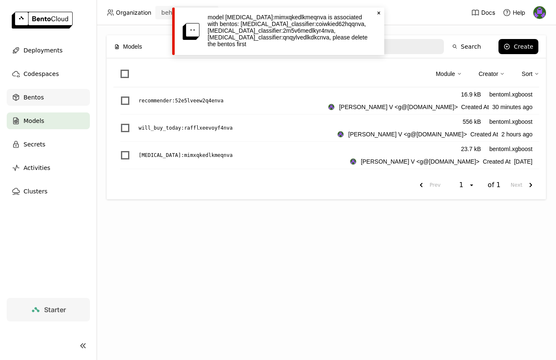
click at [44, 103] on div "Bentos" at bounding box center [48, 97] width 83 height 17
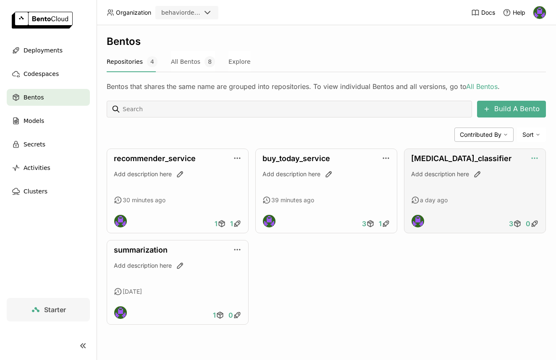
click at [535, 157] on icon "button" at bounding box center [534, 158] width 8 height 8
click at [481, 220] on div "3 0" at bounding box center [475, 221] width 128 height 13
click at [465, 157] on link "[MEDICAL_DATA]_classifier" at bounding box center [461, 158] width 100 height 9
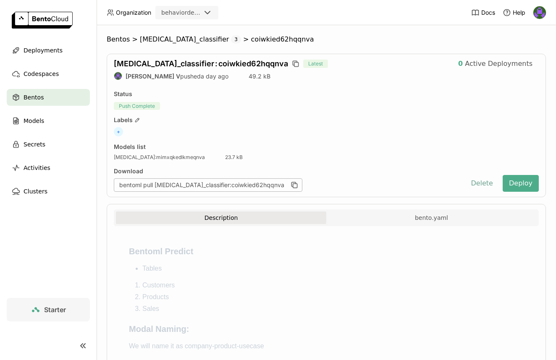
click at [477, 184] on button "Delete" at bounding box center [481, 183] width 35 height 17
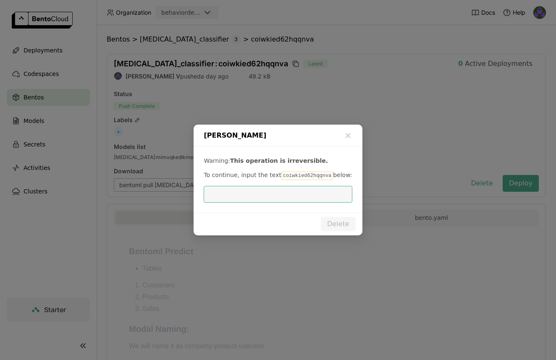
click at [302, 171] on p "To continue, input the text coiwkied62hqqnva below:" at bounding box center [278, 175] width 148 height 9
copy code "coiwkied62hqqnva"
click at [282, 196] on input "dialog" at bounding box center [278, 194] width 138 height 16
paste input "coiwkied62hqqnva"
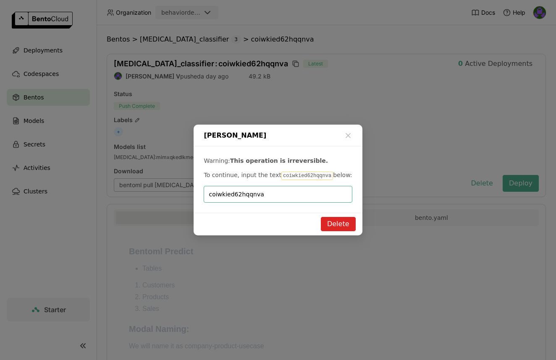
type input "coiwkied62hqqnva"
click at [342, 223] on button "Delete" at bounding box center [338, 224] width 35 height 14
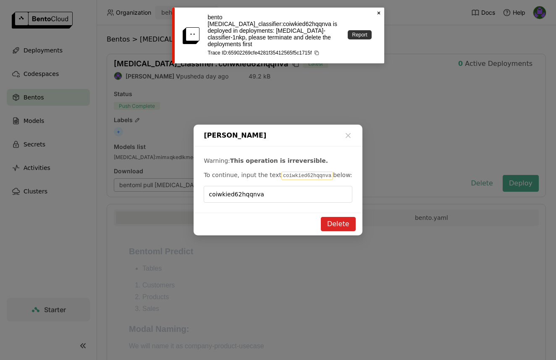
click at [368, 30] on link "Report" at bounding box center [360, 34] width 24 height 9
click at [376, 16] on div "bento cancer_classifier:coiwkied62hqqnva is deployed in deployments: cancer-cla…" at bounding box center [278, 36] width 212 height 56
click at [378, 15] on icon "Close" at bounding box center [378, 13] width 7 height 7
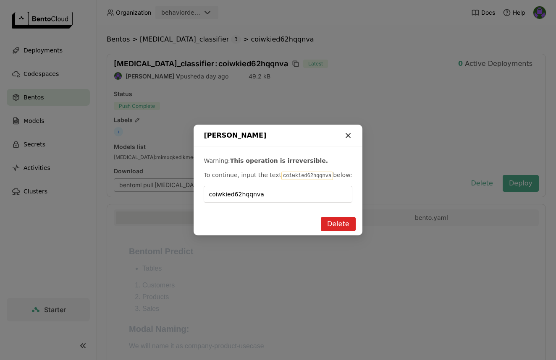
click at [350, 134] on icon "dialog" at bounding box center [348, 135] width 8 height 8
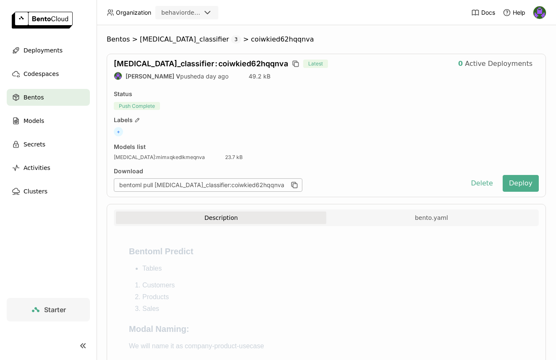
click at [65, 47] on div "Deployments" at bounding box center [48, 50] width 83 height 17
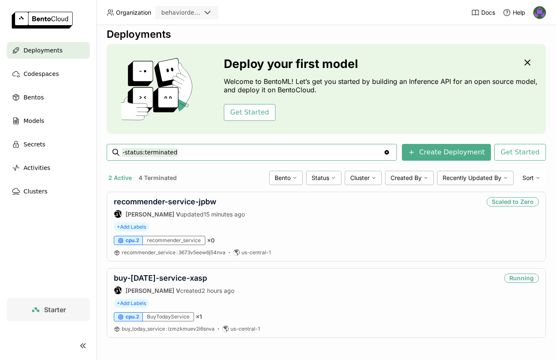
scroll to position [8, 0]
click at [172, 176] on button "4 Terminated" at bounding box center [158, 177] width 42 height 11
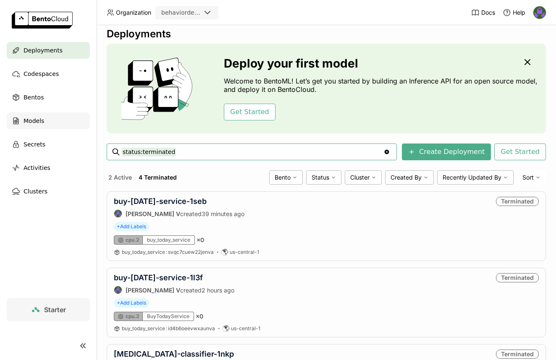
click at [34, 122] on span "Models" at bounding box center [34, 121] width 21 height 10
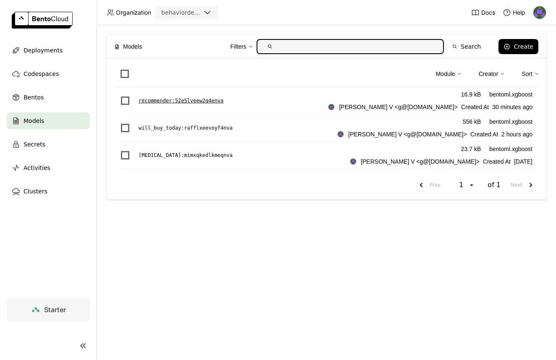
click at [171, 101] on p "recommender : 52e5lveew2q4enva" at bounding box center [181, 101] width 85 height 8
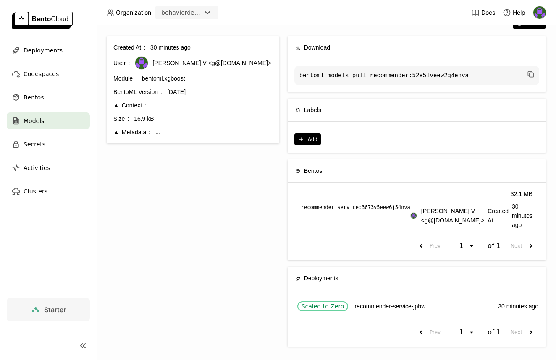
scroll to position [22, 0]
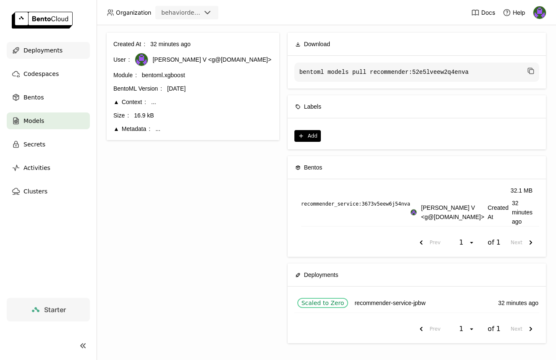
click at [47, 52] on span "Deployments" at bounding box center [43, 50] width 39 height 10
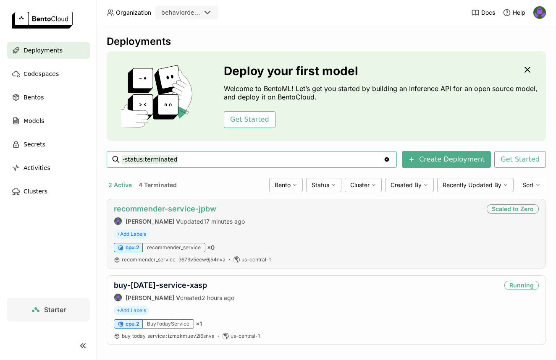
click at [184, 207] on link "recommender-service-jpbw" at bounding box center [165, 209] width 102 height 9
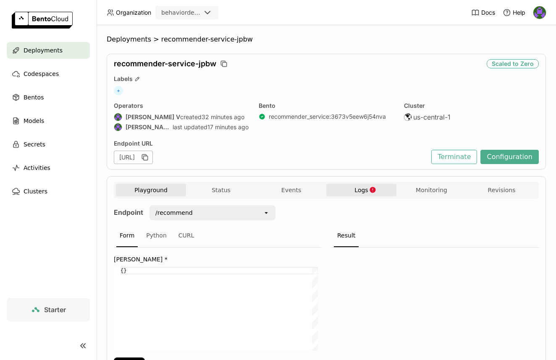
click at [344, 194] on button "Logs" at bounding box center [361, 190] width 70 height 13
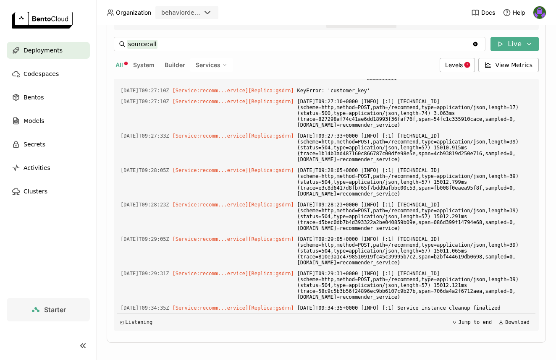
scroll to position [2936, 0]
click at [353, 95] on span "KeyError: 'customer_key'" at bounding box center [414, 90] width 235 height 9
drag, startPoint x: 321, startPoint y: 286, endPoint x: 361, endPoint y: 288, distance: 39.5
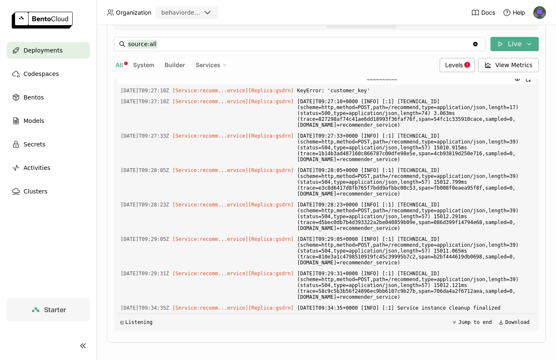
copy span "input_json"
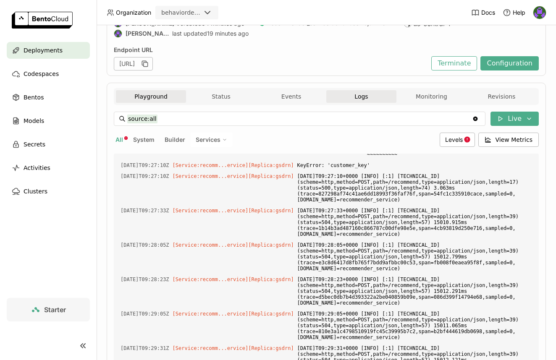
click at [147, 99] on button "Playground" at bounding box center [151, 96] width 70 height 13
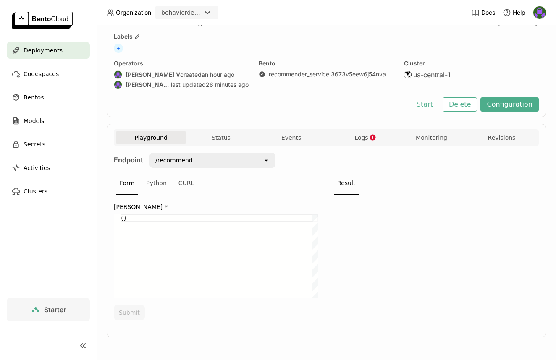
scroll to position [42, 0]
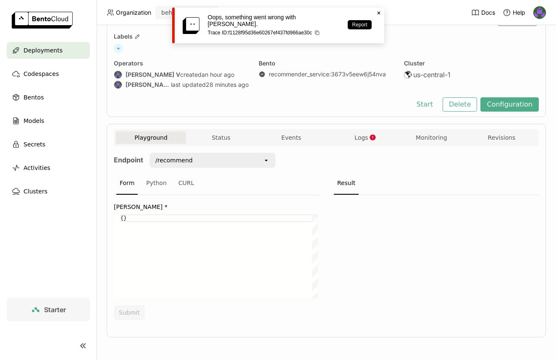
click at [378, 12] on icon at bounding box center [378, 13] width 3 height 3
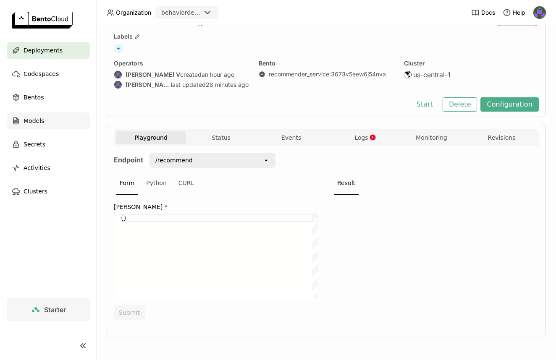
click at [43, 127] on div "Models" at bounding box center [48, 121] width 83 height 17
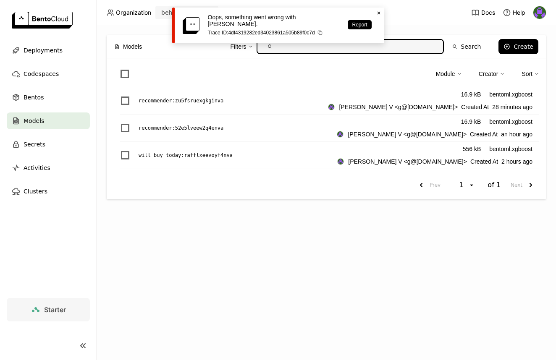
click at [197, 100] on p "recommender : zu5fsruexgkginva" at bounding box center [181, 101] width 85 height 8
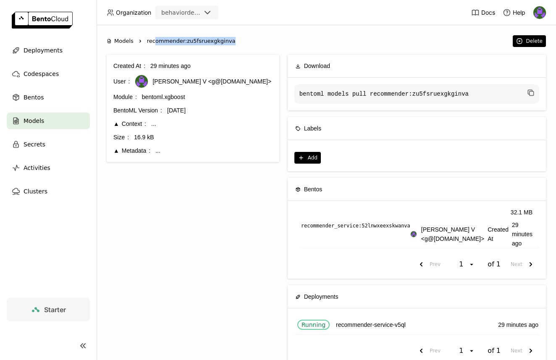
drag, startPoint x: 234, startPoint y: 42, endPoint x: 97, endPoint y: 64, distance: 138.4
click at [153, 44] on ol "Models Right recommender:zu5fsruexgkginva" at bounding box center [308, 41] width 402 height 8
click at [47, 93] on div "Bentos" at bounding box center [48, 97] width 83 height 17
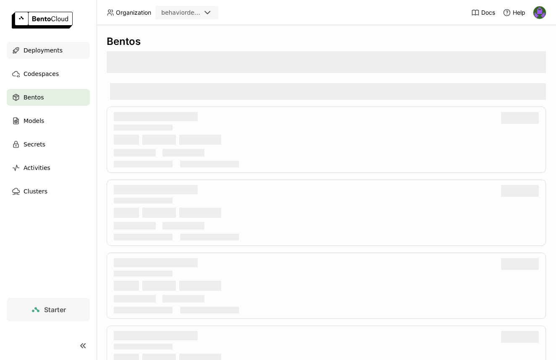
click at [47, 57] on div "Deployments" at bounding box center [48, 50] width 83 height 17
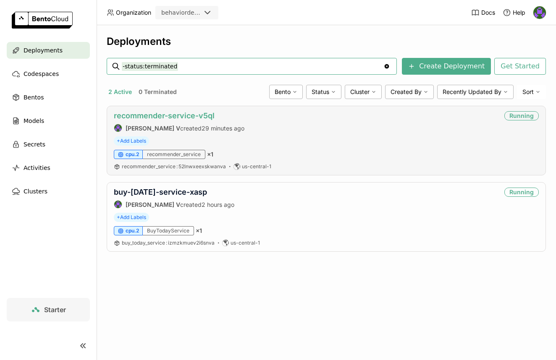
click at [204, 120] on link "recommender-service-v5ql" at bounding box center [164, 115] width 101 height 9
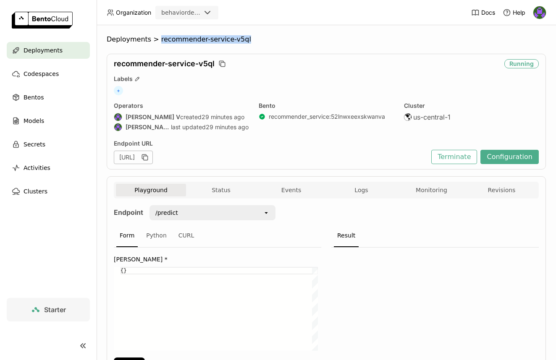
drag, startPoint x: 249, startPoint y: 39, endPoint x: 156, endPoint y: 39, distance: 93.2
click at [156, 39] on ol "Deployments > recommender-service-v5ql" at bounding box center [326, 39] width 439 height 8
click at [363, 185] on button "Logs" at bounding box center [361, 190] width 70 height 13
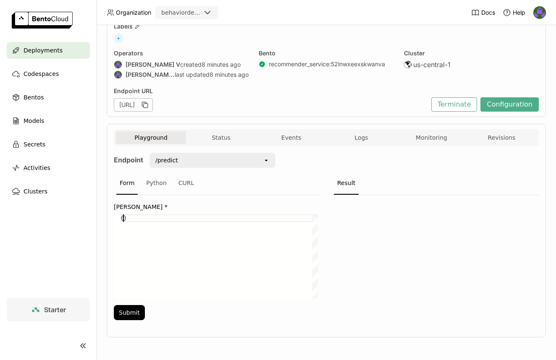
click at [123, 218] on div "{}" at bounding box center [219, 257] width 197 height 84
paste textarea ""customerKey": 42080"
click at [137, 309] on button "Submit" at bounding box center [129, 312] width 31 height 15
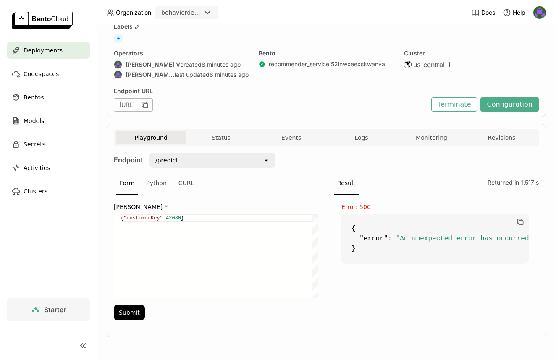
click at [174, 225] on div "{ "customerKey" : 42080 }" at bounding box center [219, 257] width 197 height 84
click at [174, 221] on div "{ "customerKey" : 42080 }" at bounding box center [219, 257] width 197 height 84
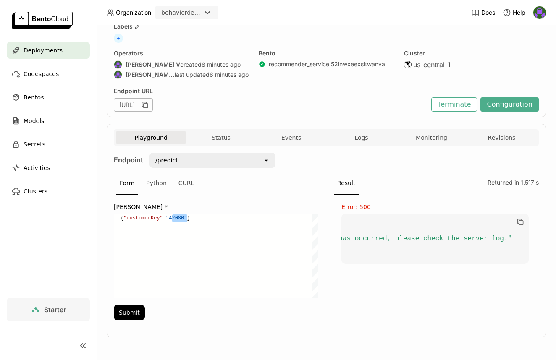
drag, startPoint x: 414, startPoint y: 270, endPoint x: 548, endPoint y: 269, distance: 134.0
click at [548, 269] on div "Deployments > recommender-service-v5ql recommender-service-v5ql Running Labels …" at bounding box center [326, 192] width 459 height 335
click at [133, 314] on button "Submit" at bounding box center [129, 312] width 31 height 15
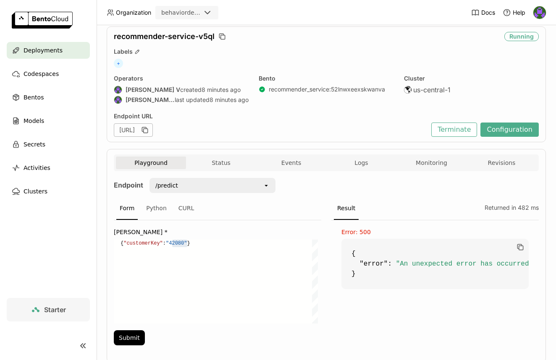
scroll to position [0, 0]
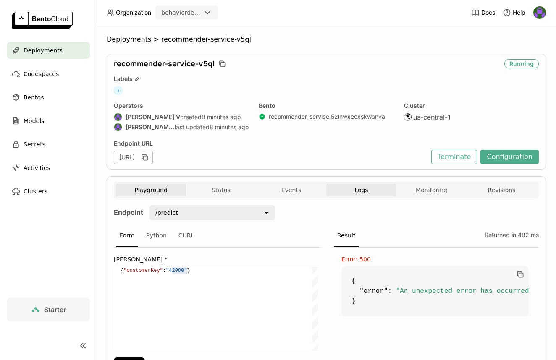
click at [346, 192] on button "Logs" at bounding box center [361, 190] width 70 height 13
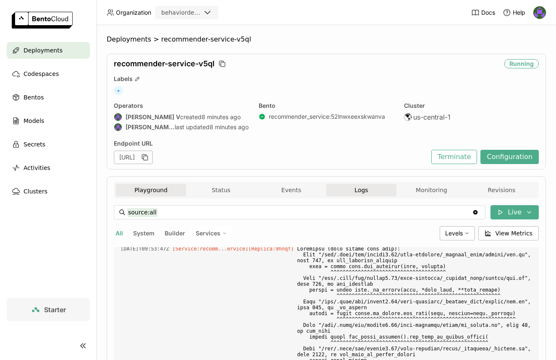
click at [158, 193] on button "Playground" at bounding box center [151, 190] width 70 height 13
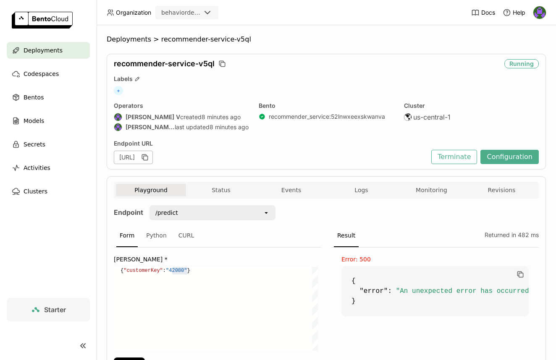
click at [155, 270] on div "{ "customerKey" : "42080" }" at bounding box center [219, 309] width 197 height 84
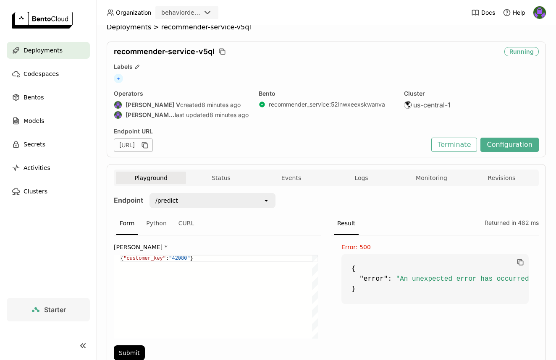
scroll to position [17, 0]
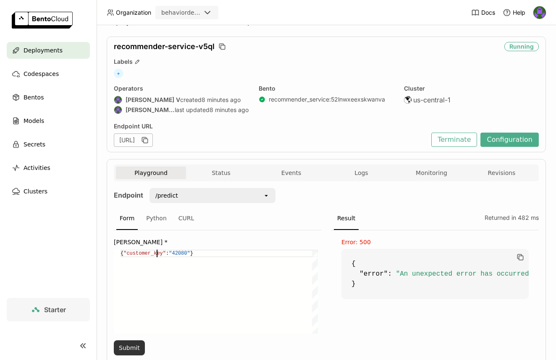
type textarea "{"customer_key": "42080"}"
click at [131, 342] on button "Submit" at bounding box center [129, 348] width 31 height 15
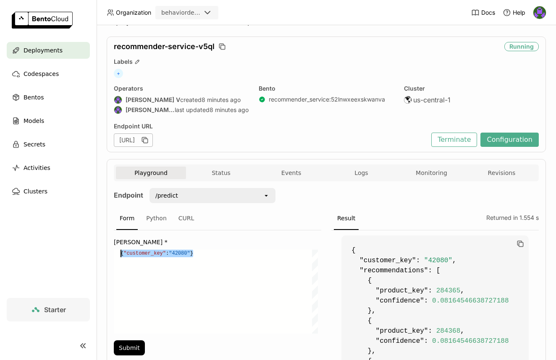
scroll to position [0, 3]
drag, startPoint x: 194, startPoint y: 255, endPoint x: 123, endPoint y: 255, distance: 71.4
click at [123, 255] on div "{ "customer_key" : "42080" }" at bounding box center [219, 292] width 197 height 84
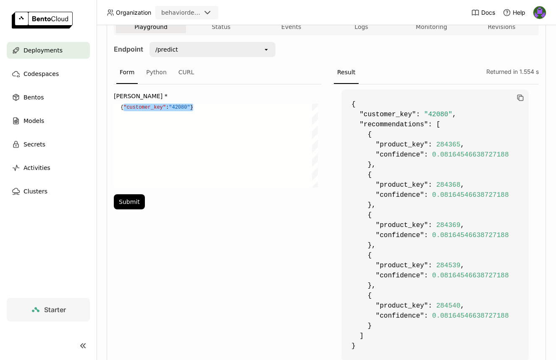
scroll to position [160, 0]
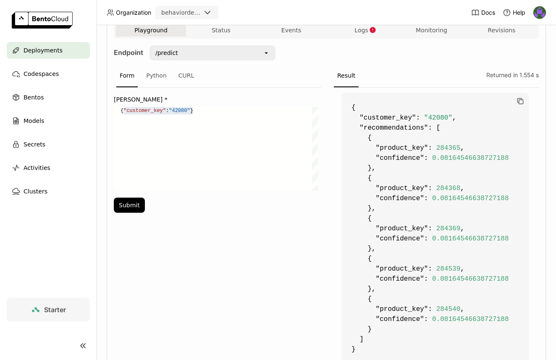
click at [247, 234] on div "Form Python CURL Input Json * { "customer_key" : "42080" } {"customer_key": "42…" at bounding box center [217, 221] width 207 height 312
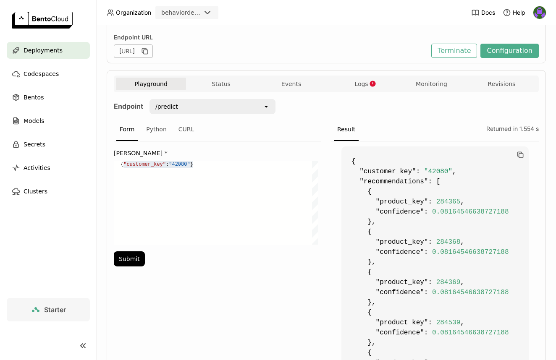
scroll to position [0, 0]
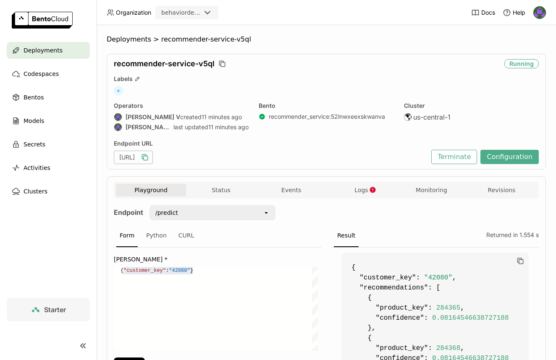
click at [149, 158] on icon "button" at bounding box center [145, 157] width 8 height 8
click at [178, 267] on div "{ "customer_key" : "42080" }" at bounding box center [219, 309] width 197 height 84
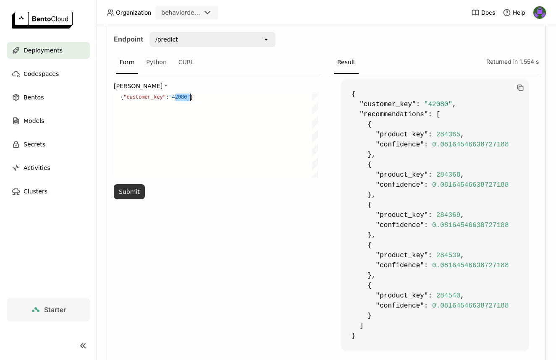
click at [128, 188] on button "Submit" at bounding box center [129, 191] width 31 height 15
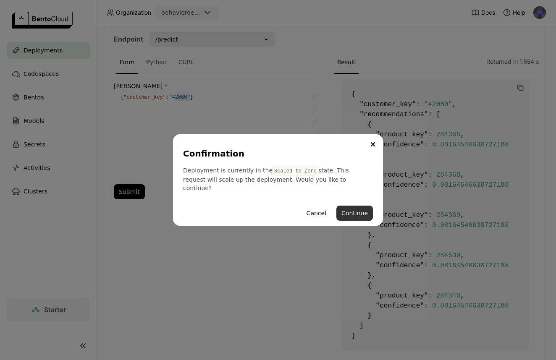
click at [352, 209] on button "Continue" at bounding box center [354, 213] width 37 height 15
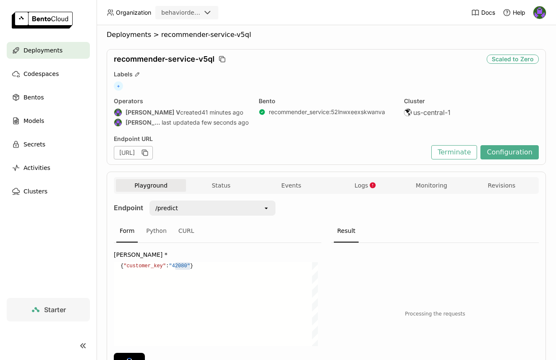
scroll to position [0, 0]
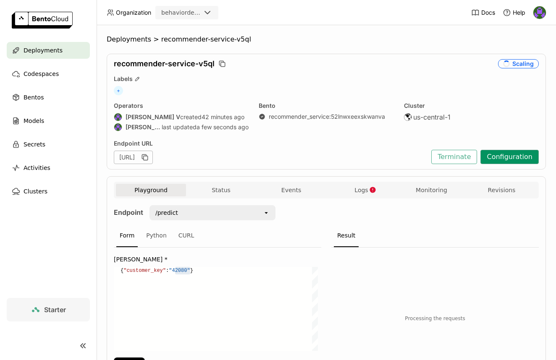
click at [508, 154] on button "Configuration" at bounding box center [509, 157] width 58 height 14
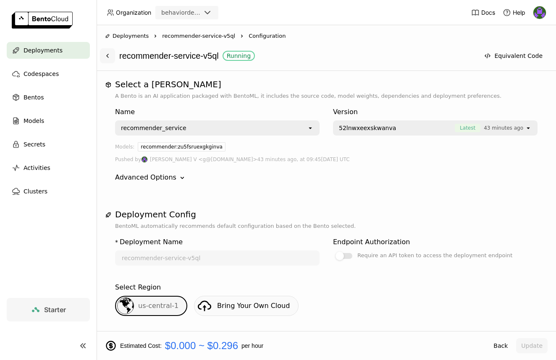
click at [105, 52] on icon at bounding box center [107, 55] width 7 height 7
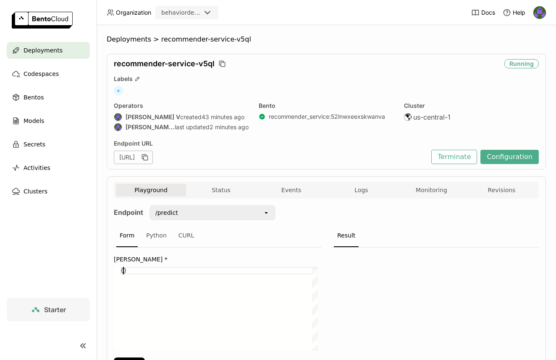
click at [123, 270] on div "{}" at bounding box center [219, 309] width 197 height 84
paste textarea ""customer_key": "42080""
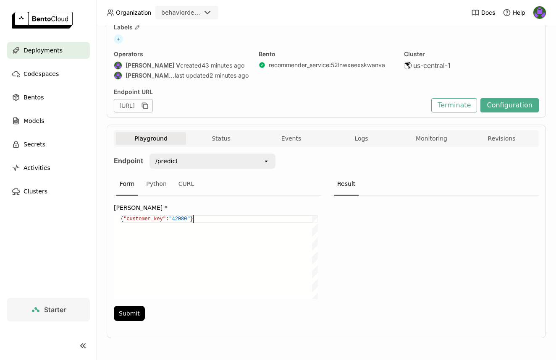
scroll to position [52, 0]
click at [137, 307] on button "Submit" at bounding box center [129, 312] width 31 height 15
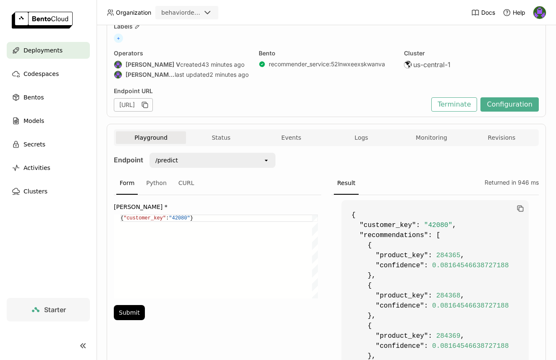
click at [182, 216] on div "{ "customer_key" : "42080" }" at bounding box center [219, 257] width 197 height 84
paste textarea "143902"
type textarea "{"customer_key": "143902"}"
drag, startPoint x: 150, startPoint y: 297, endPoint x: 146, endPoint y: 298, distance: 4.3
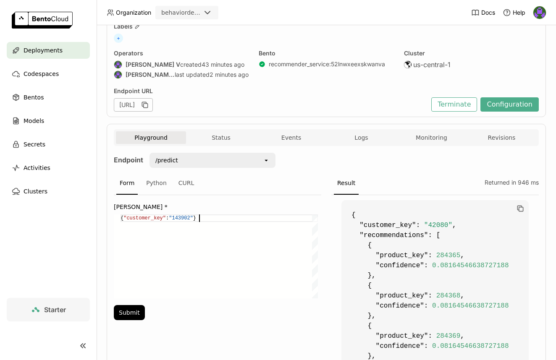
click at [150, 297] on div "{ "customer_key" : "143902" }" at bounding box center [219, 257] width 197 height 84
click at [114, 313] on button "Submit" at bounding box center [129, 312] width 31 height 15
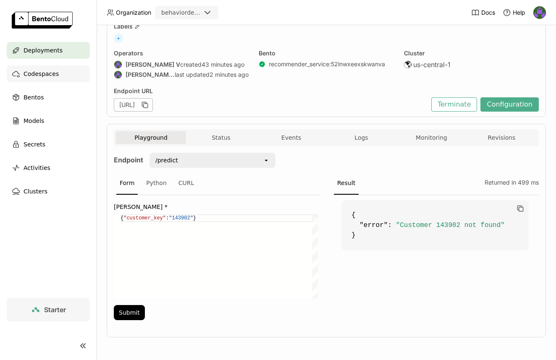
click at [55, 77] on span "Codespaces" at bounding box center [41, 74] width 35 height 10
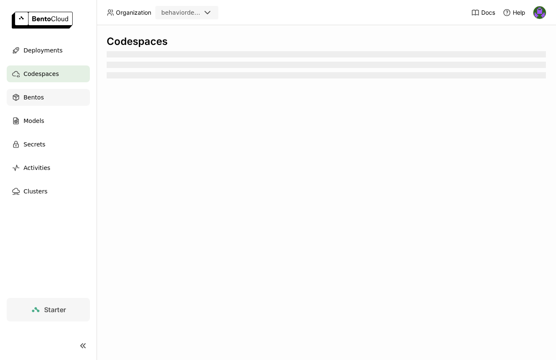
click at [49, 101] on div "Bentos" at bounding box center [48, 97] width 83 height 17
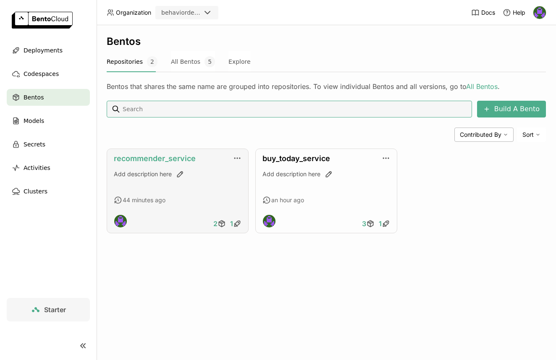
click at [116, 158] on link "recommender_service" at bounding box center [155, 158] width 82 height 9
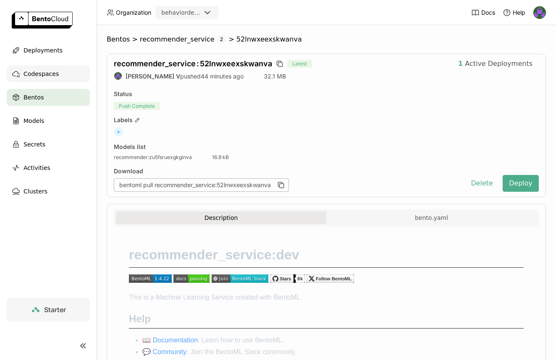
click at [46, 73] on span "Codespaces" at bounding box center [41, 74] width 35 height 10
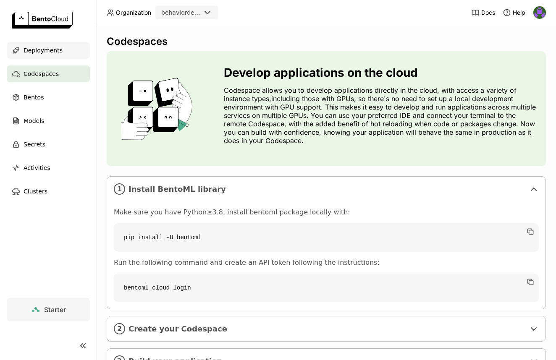
click at [43, 50] on span "Deployments" at bounding box center [43, 50] width 39 height 10
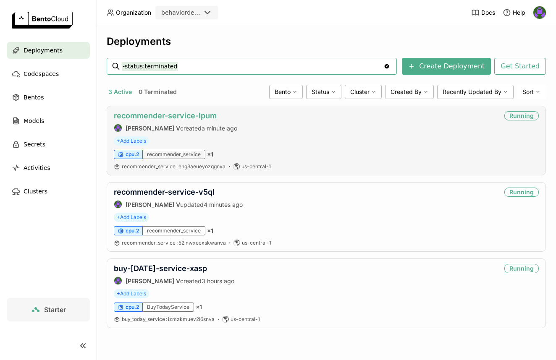
click at [200, 118] on link "recommender-service-lpum" at bounding box center [165, 115] width 103 height 9
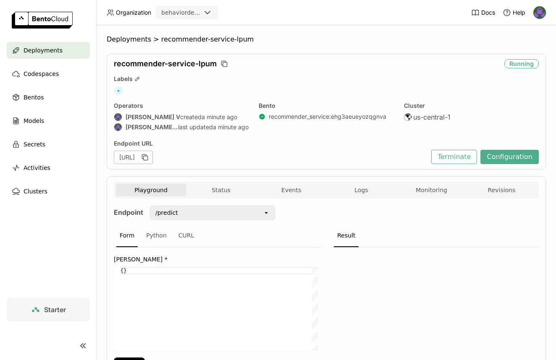
click at [123, 268] on div "{}" at bounding box center [219, 309] width 197 height 84
paste textarea ""customer_key": "143902""
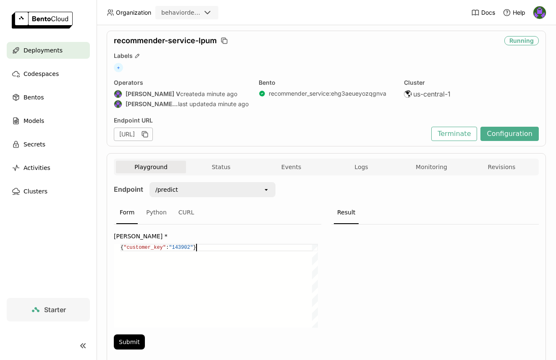
scroll to position [52, 0]
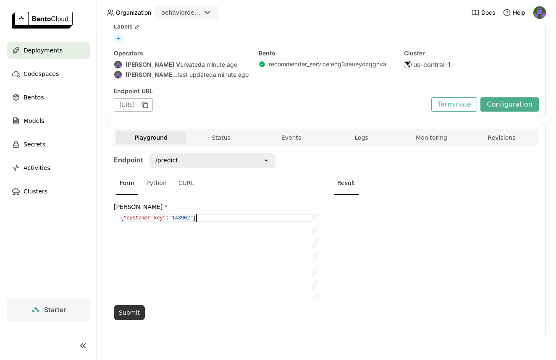
click at [133, 308] on button "Submit" at bounding box center [129, 312] width 31 height 15
click at [361, 140] on span "Logs" at bounding box center [360, 138] width 13 height 8
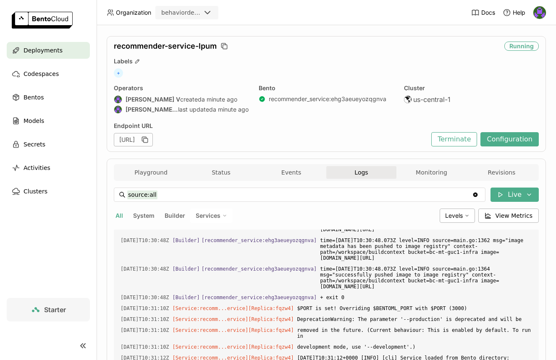
scroll to position [17, 0]
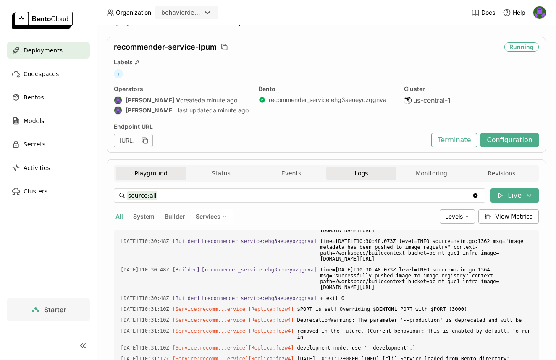
click at [136, 172] on button "Playground" at bounding box center [151, 173] width 70 height 13
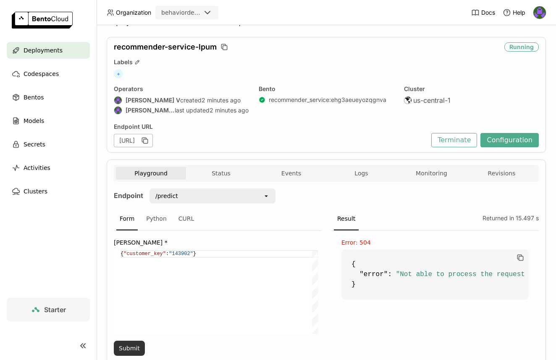
click at [126, 343] on button "Submit" at bounding box center [129, 348] width 31 height 15
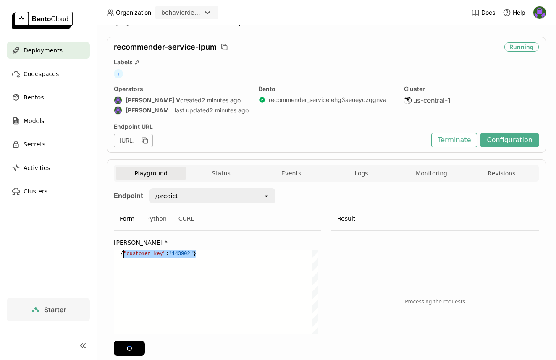
scroll to position [0, 3]
drag, startPoint x: 195, startPoint y: 252, endPoint x: 123, endPoint y: 256, distance: 72.8
click at [123, 256] on div "{ "customer_key" : "143902" }" at bounding box center [219, 292] width 197 height 84
paste textarea "42080"
type textarea "{"customer_key": "42080"}"
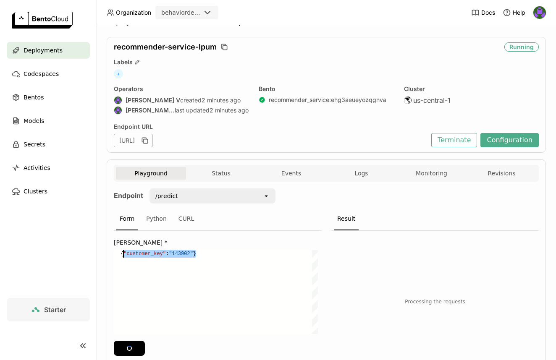
scroll to position [0, 73]
click at [55, 57] on div "Deployments" at bounding box center [48, 50] width 83 height 17
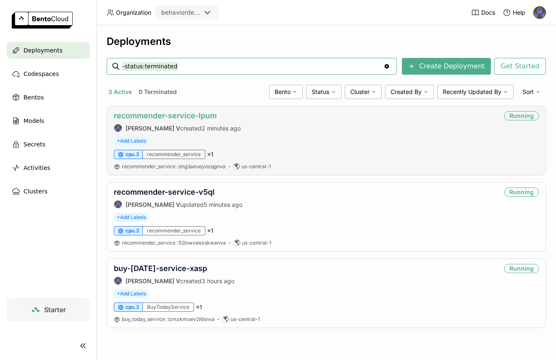
click at [173, 114] on link "recommender-service-lpum" at bounding box center [165, 115] width 103 height 9
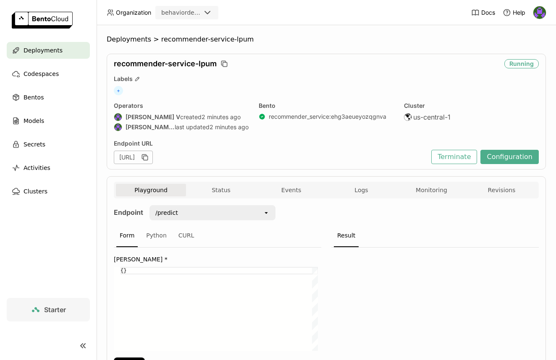
click at [125, 269] on div "{}" at bounding box center [219, 309] width 197 height 84
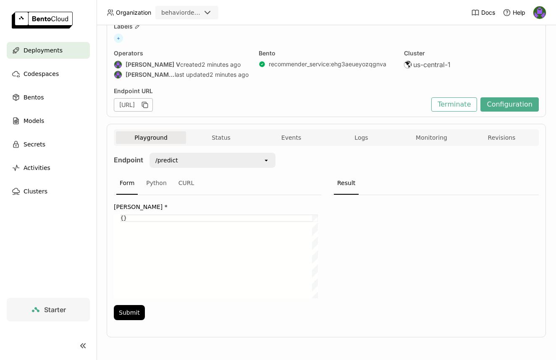
paste textarea ""customer_key": "42080""
type textarea "{"customer_key": "42080"}"
click at [144, 315] on div "Input Json * { "customer_key" : "42080" } {"customer_key": "42080"} Submit" at bounding box center [217, 260] width 207 height 130
click at [143, 314] on button "Submit" at bounding box center [129, 312] width 31 height 15
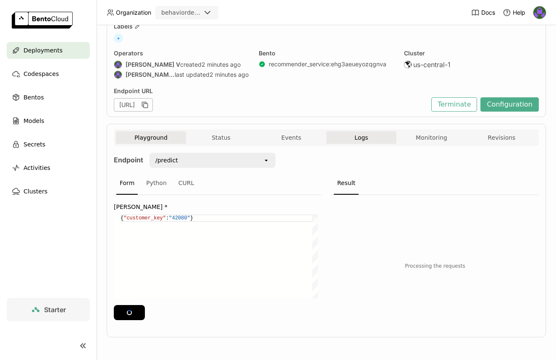
click at [367, 137] on button "Logs" at bounding box center [361, 137] width 70 height 13
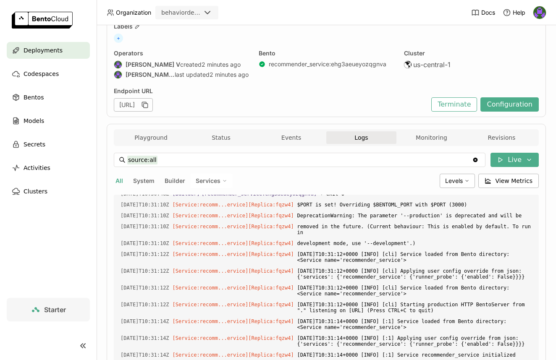
scroll to position [2996, 0]
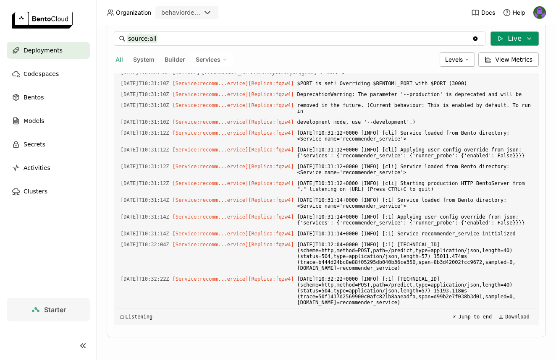
click at [497, 40] on icon at bounding box center [500, 38] width 7 height 7
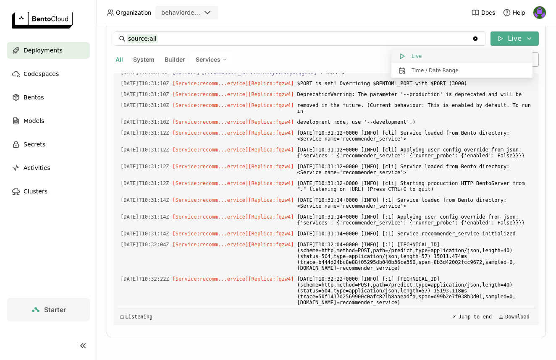
drag, startPoint x: 465, startPoint y: 64, endPoint x: 464, endPoint y: 58, distance: 6.1
click at [464, 58] on div "Live Time / Date Range" at bounding box center [461, 63] width 141 height 29
click at [464, 58] on button "Live" at bounding box center [461, 56] width 141 height 14
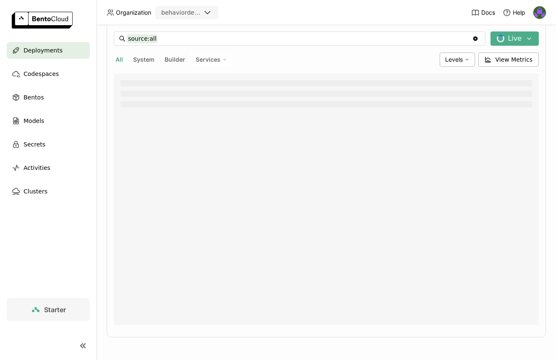
click at [357, 61] on div "All System Builder Services" at bounding box center [275, 59] width 323 height 14
click at [169, 104] on div at bounding box center [327, 104] width 412 height 6
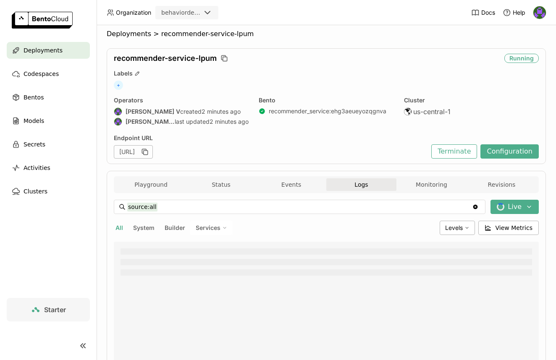
scroll to position [0, 0]
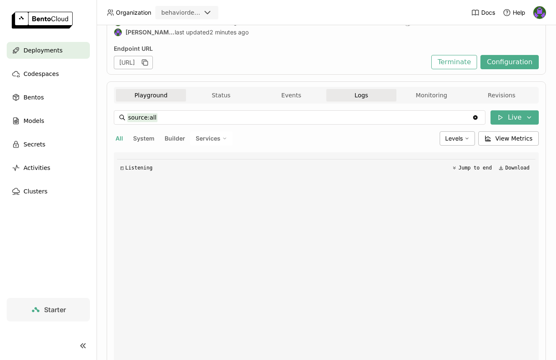
click at [133, 100] on button "Playground" at bounding box center [151, 95] width 70 height 13
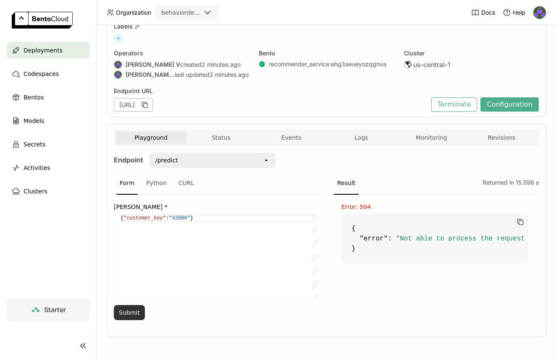
click at [139, 311] on button "Submit" at bounding box center [129, 312] width 31 height 15
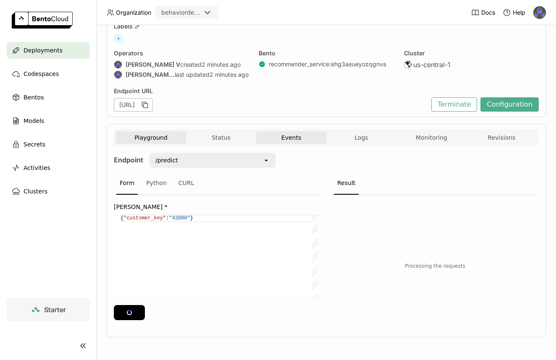
click at [300, 141] on button "Events" at bounding box center [291, 137] width 70 height 13
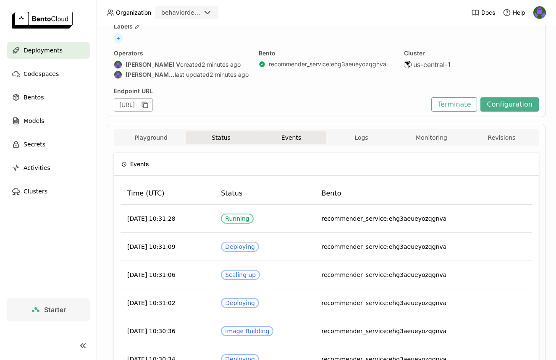
click at [234, 138] on button "Status" at bounding box center [221, 137] width 70 height 13
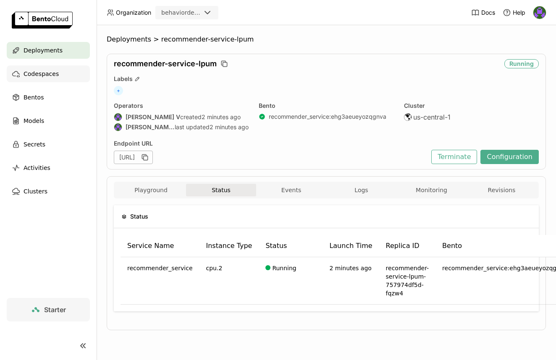
click at [44, 74] on span "Codespaces" at bounding box center [41, 74] width 35 height 10
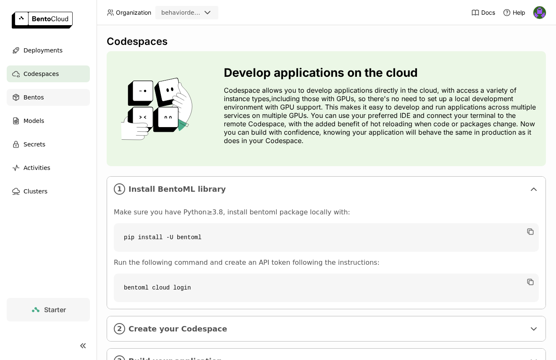
click at [32, 92] on span "Bentos" at bounding box center [34, 97] width 20 height 10
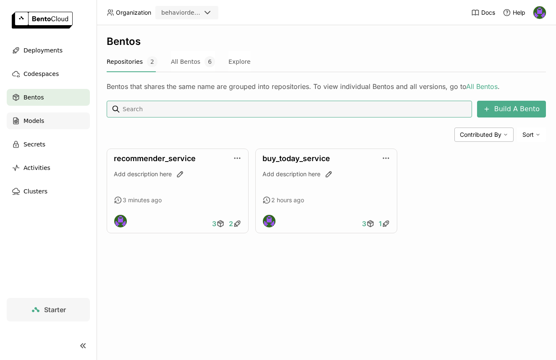
click at [59, 120] on div "Models" at bounding box center [48, 121] width 83 height 17
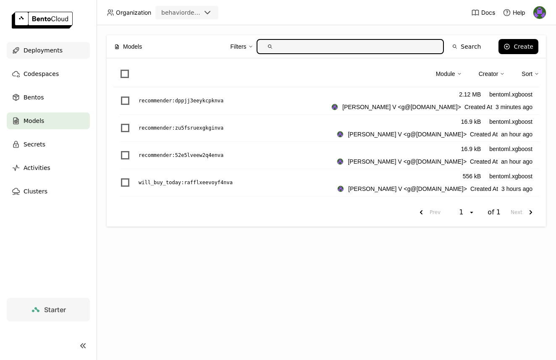
click at [56, 55] on span "Deployments" at bounding box center [43, 50] width 39 height 10
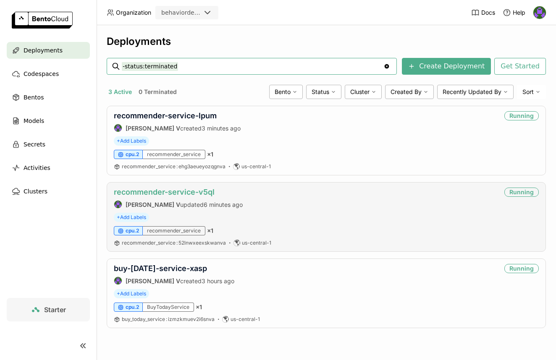
click at [196, 190] on link "recommender-service-v5ql" at bounding box center [164, 192] width 101 height 9
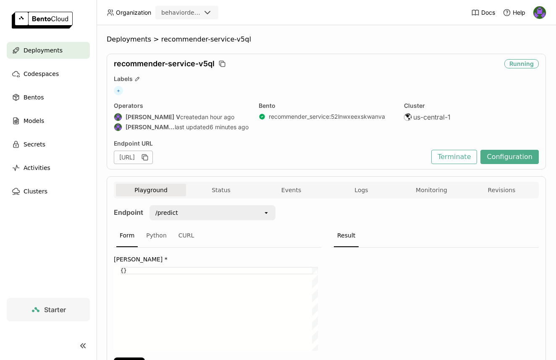
click at [123, 268] on div "{}" at bounding box center [219, 309] width 197 height 84
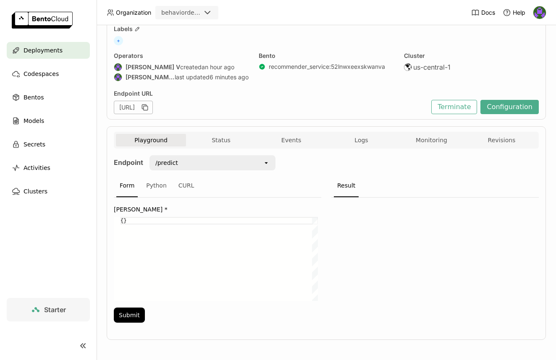
scroll to position [52, 0]
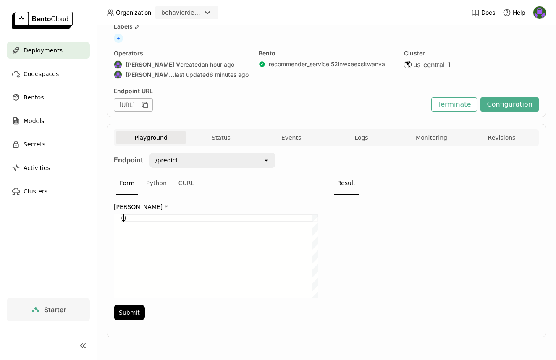
paste textarea ""customer_key": "42080""
type textarea "{"customer_key": "42080"}"
click at [129, 322] on div "Input Json * { "customer_key" : "42080" } {"customer_key": "42080"} Submit" at bounding box center [217, 260] width 207 height 130
click at [131, 317] on button "Submit" at bounding box center [129, 312] width 31 height 15
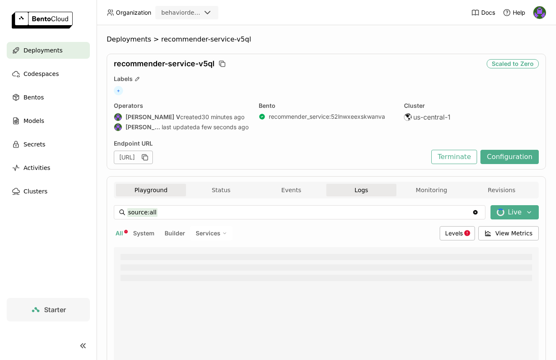
click at [169, 189] on button "Playground" at bounding box center [151, 190] width 70 height 13
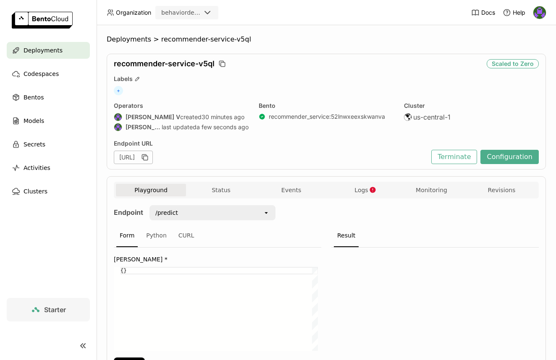
click at [123, 272] on div "{}" at bounding box center [219, 309] width 197 height 84
paste textarea ""customer_key": "42080""
type textarea "{"customer_key": "42080"}"
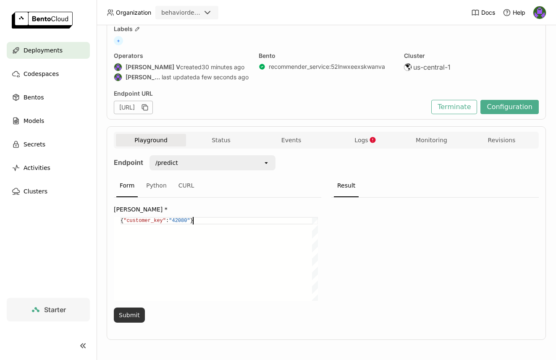
scroll to position [52, 0]
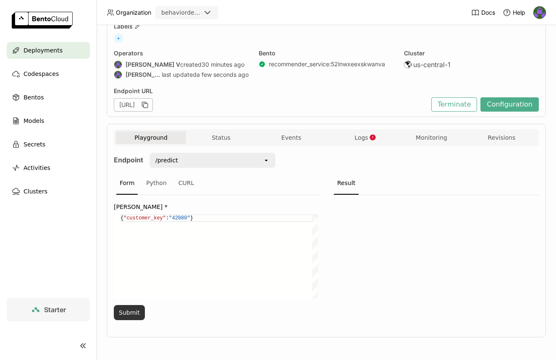
click at [129, 316] on button "Submit" at bounding box center [129, 312] width 31 height 15
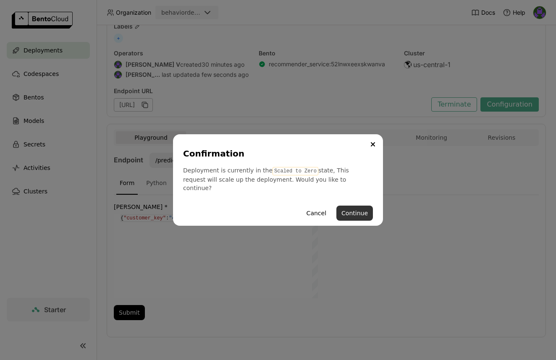
click at [354, 206] on button "Continue" at bounding box center [354, 213] width 37 height 15
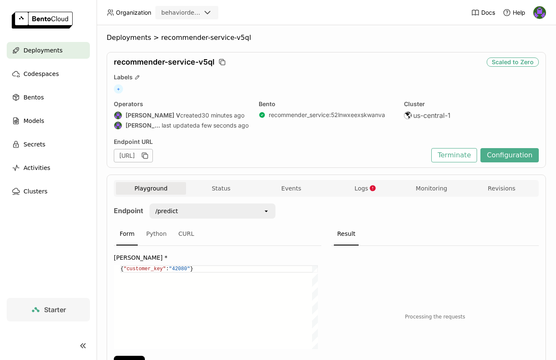
scroll to position [0, 0]
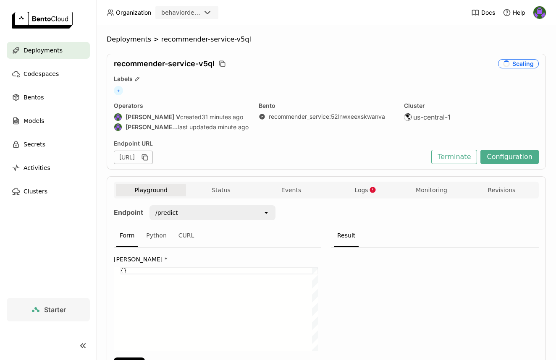
click at [347, 200] on div "Endpoint /predict open Form Python CURL Input Json * {} {} Submit Result" at bounding box center [326, 292] width 425 height 186
click at [352, 197] on div "Playground Status Events Logs Monitoring Revisions" at bounding box center [326, 191] width 421 height 15
click at [353, 196] on button "Logs" at bounding box center [361, 190] width 70 height 13
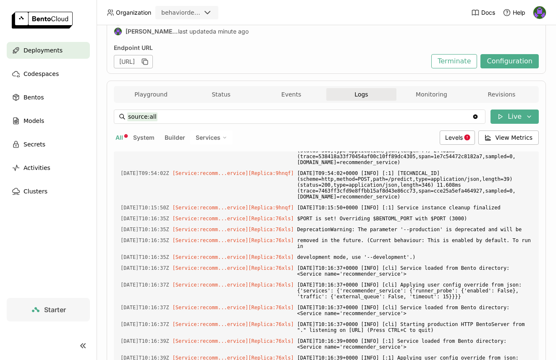
scroll to position [93, 0]
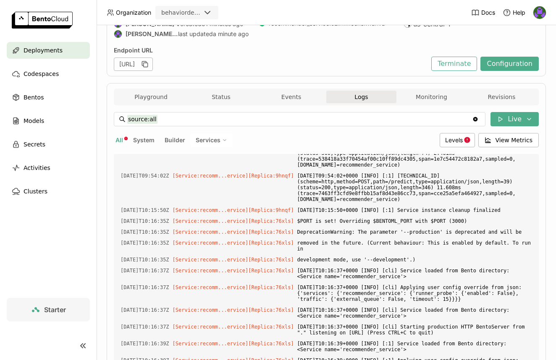
click at [149, 103] on div "Playground Status Events Logs Monitoring Revisions" at bounding box center [326, 98] width 421 height 15
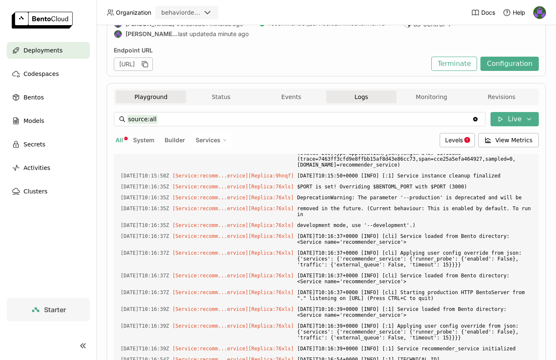
click at [151, 101] on button "Playground" at bounding box center [151, 97] width 70 height 13
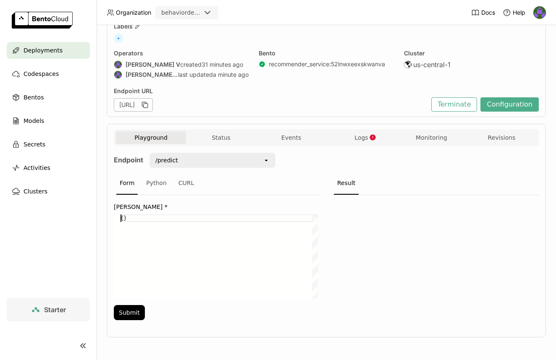
click at [122, 218] on div "{}" at bounding box center [219, 257] width 197 height 84
click at [123, 218] on div "{}" at bounding box center [219, 257] width 197 height 84
paste textarea ""customer_key": "42080""
click at [132, 314] on button "Submit" at bounding box center [129, 312] width 31 height 15
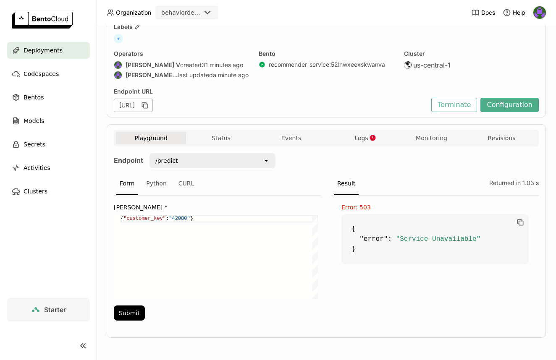
scroll to position [52, 0]
click at [129, 315] on button "Submit" at bounding box center [129, 312] width 31 height 15
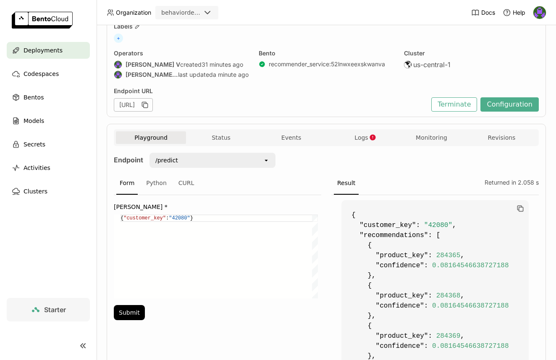
click at [181, 222] on div "{ "customer_key" : "42080" }" at bounding box center [219, 257] width 197 height 84
paste textarea "143902"
type textarea "{"customer_key": "143902"}"
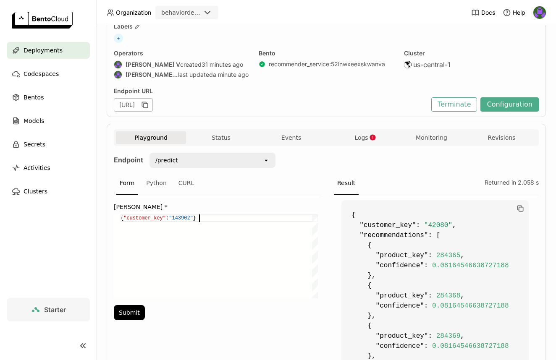
click at [141, 296] on div "{ "customer_key" : "143902" }" at bounding box center [219, 257] width 197 height 84
click at [136, 311] on button "Submit" at bounding box center [129, 312] width 31 height 15
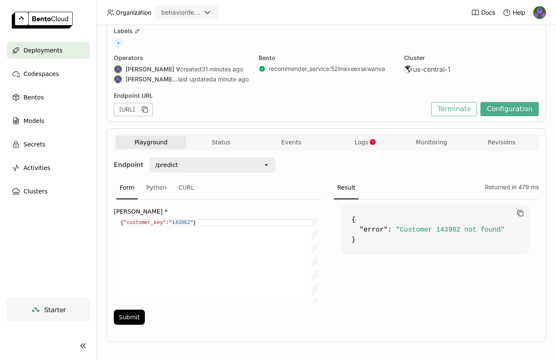
scroll to position [52, 0]
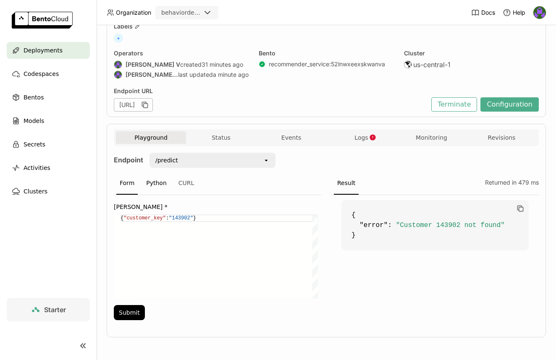
click at [157, 180] on div "Python" at bounding box center [156, 183] width 27 height 23
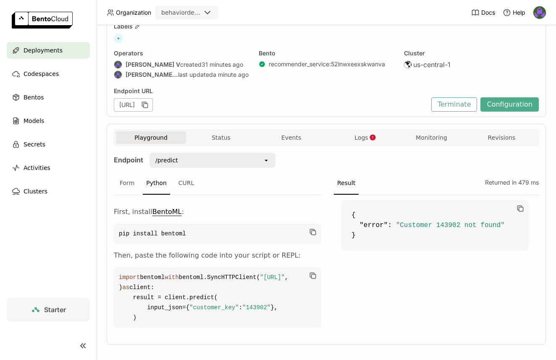
click at [106, 178] on div "Deployments > recommender-service-v5ql recommender-service-v5ql Running Labels …" at bounding box center [326, 192] width 459 height 335
click at [126, 181] on div "Form" at bounding box center [126, 183] width 21 height 23
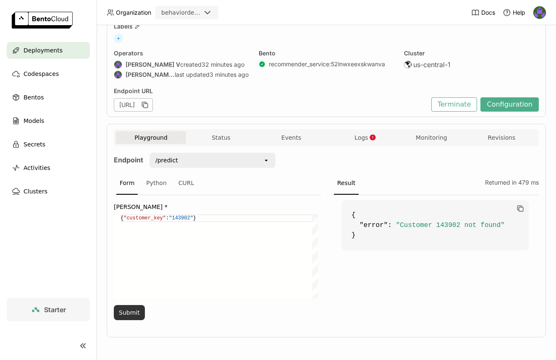
click at [136, 319] on button "Submit" at bounding box center [129, 312] width 31 height 15
click at [136, 315] on button "Submit" at bounding box center [129, 312] width 31 height 15
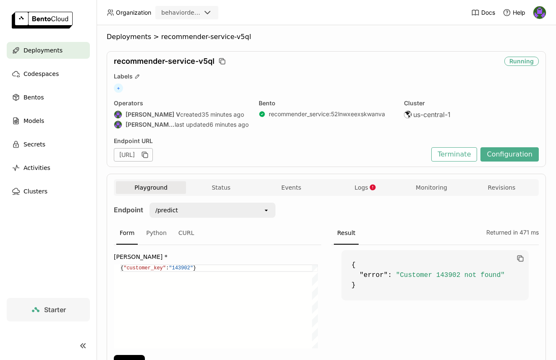
scroll to position [0, 0]
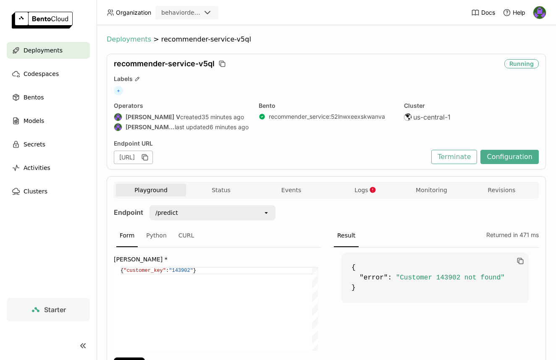
click at [123, 39] on span "Deployments" at bounding box center [129, 39] width 45 height 8
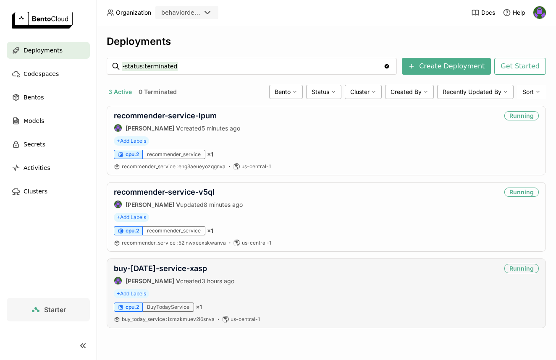
click at [172, 274] on div "buy-[DATE]-service-xasp [PERSON_NAME] V created 3 hours ago" at bounding box center [174, 274] width 121 height 21
click at [173, 271] on link "buy-[DATE]-service-xasp" at bounding box center [160, 268] width 93 height 9
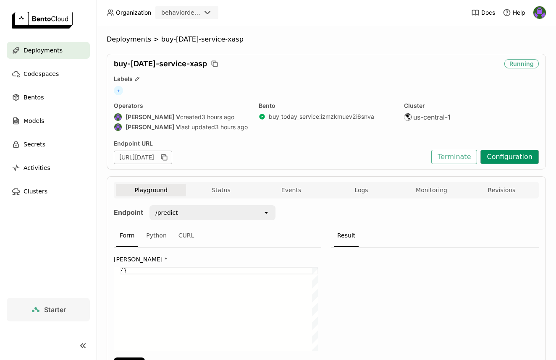
click at [512, 155] on button "Configuration" at bounding box center [509, 157] width 58 height 14
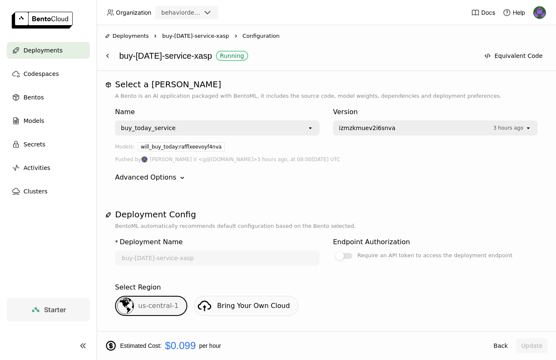
click at [51, 47] on span "Deployments" at bounding box center [43, 50] width 39 height 10
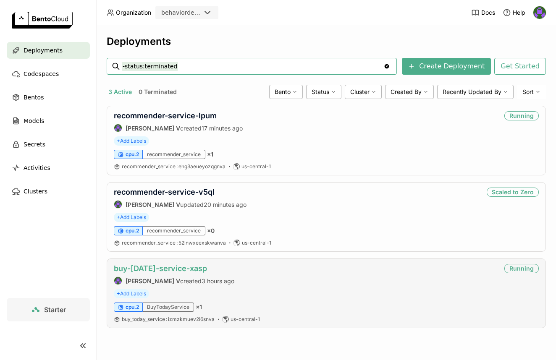
click at [192, 268] on link "buy-[DATE]-service-xasp" at bounding box center [160, 268] width 93 height 9
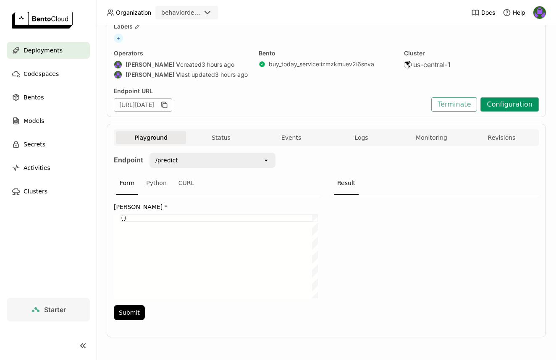
click at [518, 102] on button "Configuration" at bounding box center [509, 104] width 58 height 14
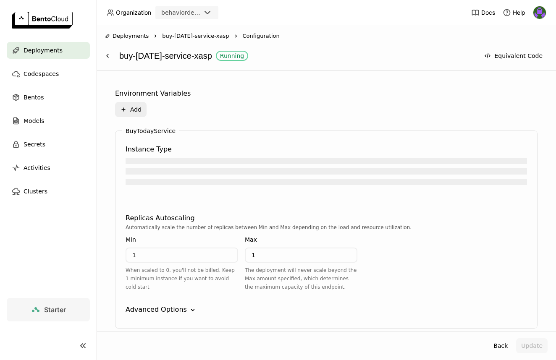
click at [206, 253] on input "1" at bounding box center [181, 255] width 111 height 13
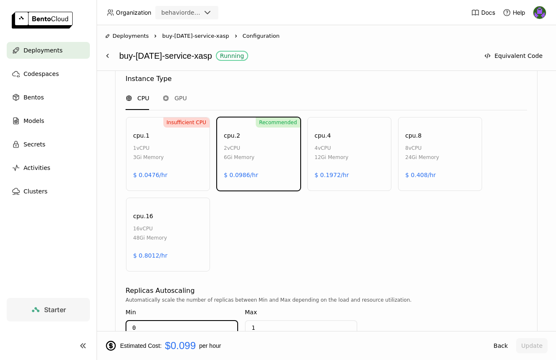
scroll to position [499, 0]
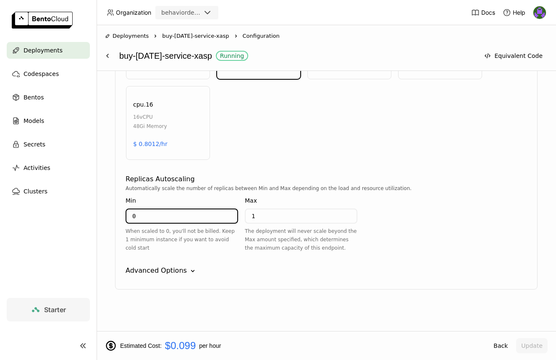
type input "0"
click at [177, 275] on div "Advanced Options" at bounding box center [156, 271] width 61 height 10
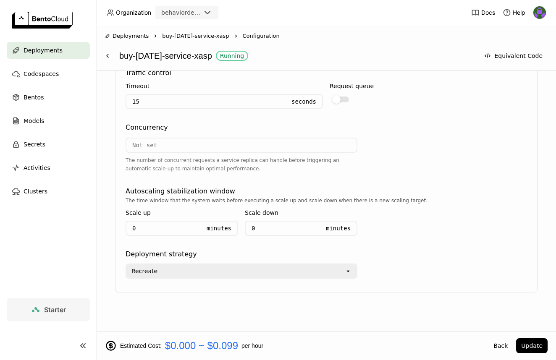
scroll to position [723, 0]
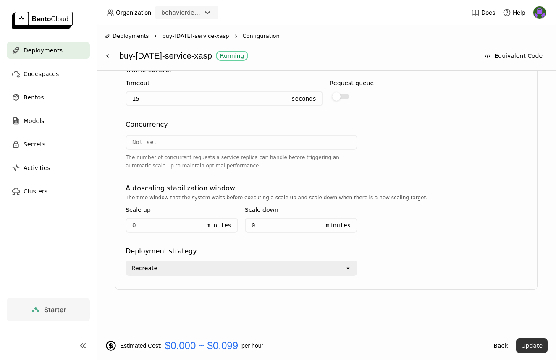
click at [541, 346] on button "Update" at bounding box center [531, 345] width 31 height 15
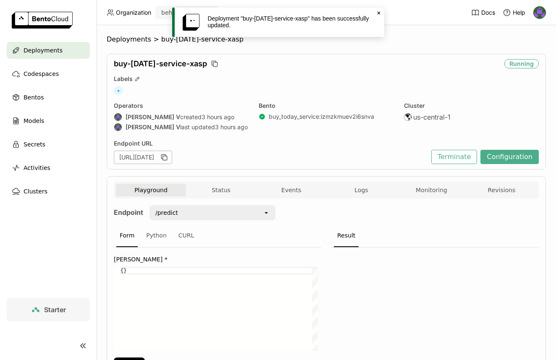
click at [133, 13] on span "Organization" at bounding box center [133, 13] width 35 height 8
click at [68, 38] on link at bounding box center [48, 21] width 97 height 42
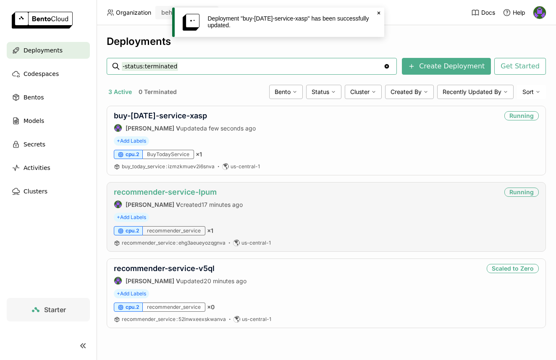
click at [185, 191] on link "recommender-service-lpum" at bounding box center [165, 192] width 103 height 9
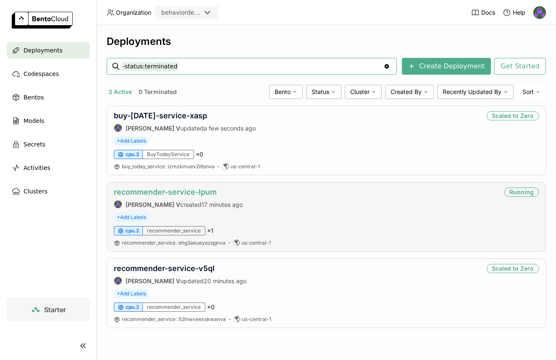
click at [162, 190] on link "recommender-service-lpum" at bounding box center [165, 192] width 103 height 9
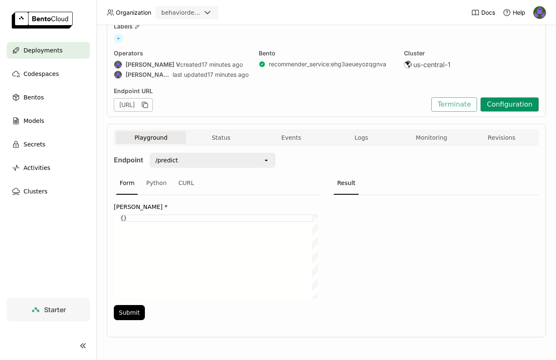
click at [499, 102] on button "Configuration" at bounding box center [509, 104] width 58 height 14
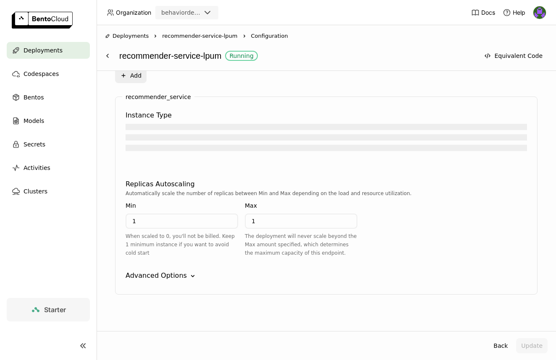
scroll to position [356, 0]
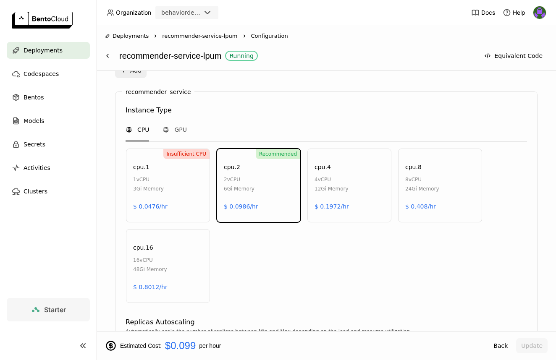
click at [180, 218] on div "Insufficient CPU cpu.1 1 vCPU 3Gi Memory $ 0.0476/hr" at bounding box center [168, 186] width 84 height 74
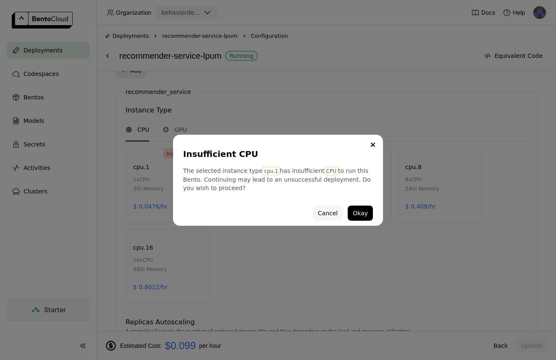
click at [327, 217] on button "Cancel" at bounding box center [328, 213] width 30 height 15
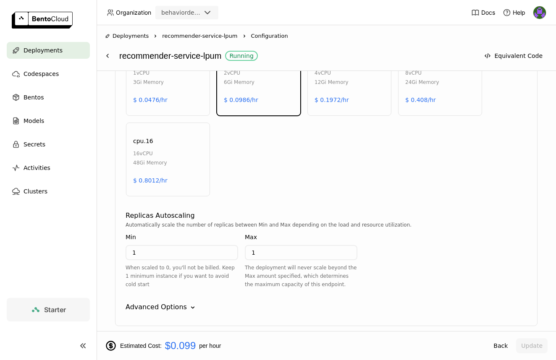
scroll to position [499, 0]
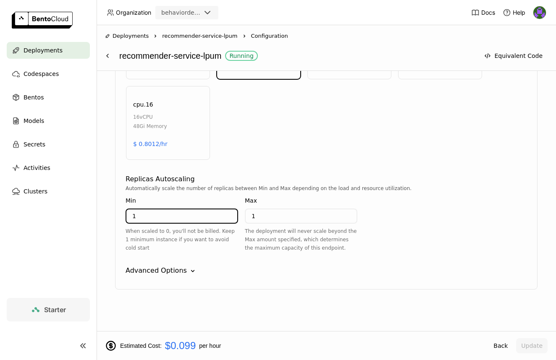
click at [178, 214] on input "1" at bounding box center [181, 216] width 111 height 13
type input "0"
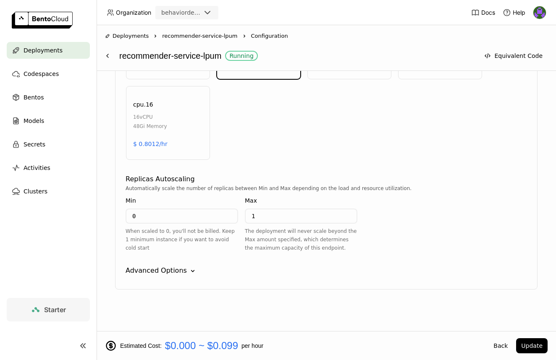
click at [507, 272] on div "Advanced Options Down" at bounding box center [326, 271] width 401 height 10
click at [536, 346] on button "Update" at bounding box center [531, 345] width 31 height 15
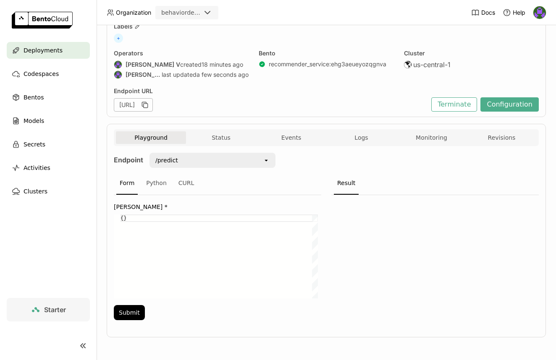
click at [49, 52] on span "Deployments" at bounding box center [43, 50] width 39 height 10
